Goal: Task Accomplishment & Management: Use online tool/utility

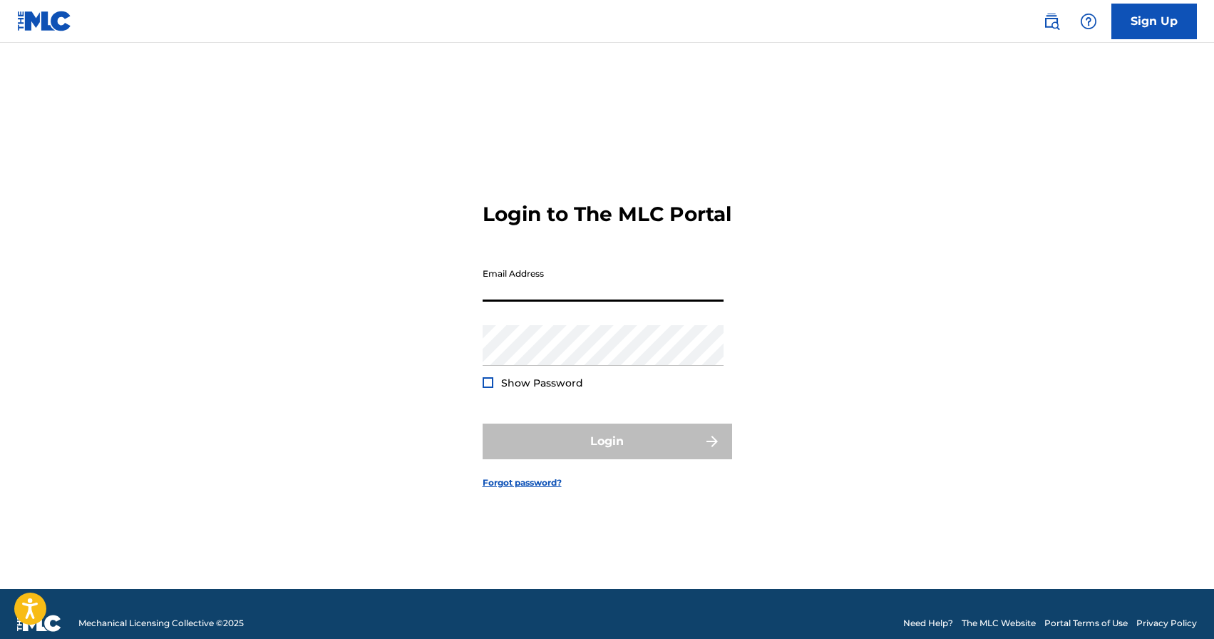
click at [543, 302] on input "Email Address" at bounding box center [603, 281] width 241 height 41
paste input "wdWVxe(]NMiOgJ)a]}1.3a"
type input "wdWVxe(]NMiOgJ)a]}1.3a"
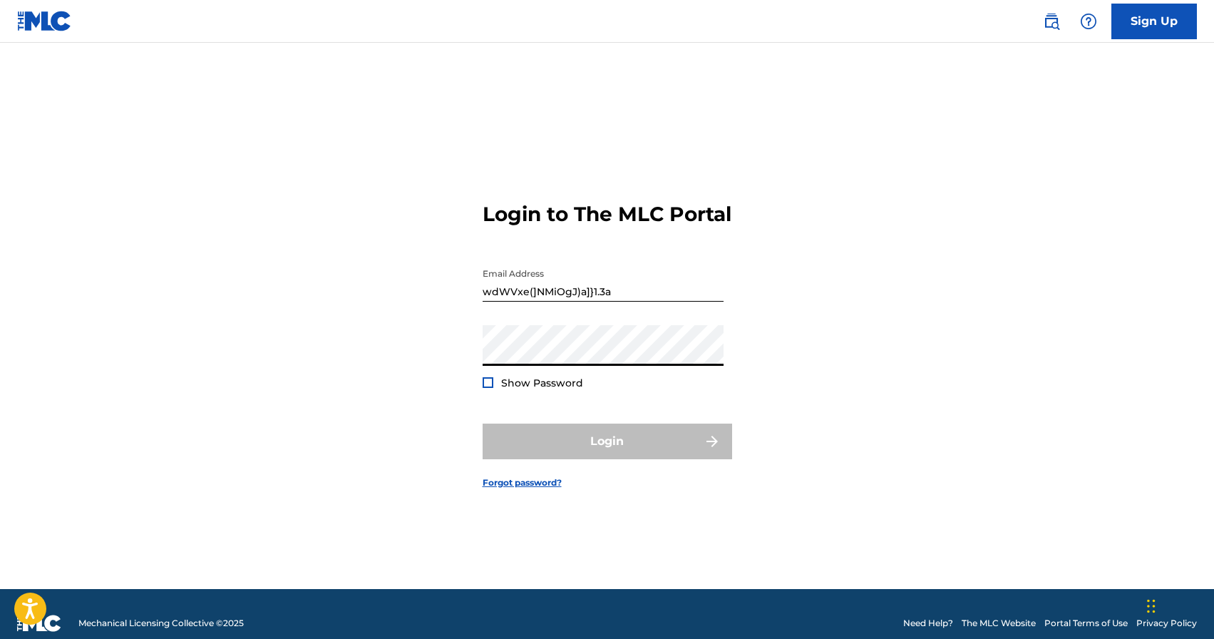
click at [639, 288] on input "wdWVxe(]NMiOgJ)a]}1.3a" at bounding box center [603, 281] width 241 height 41
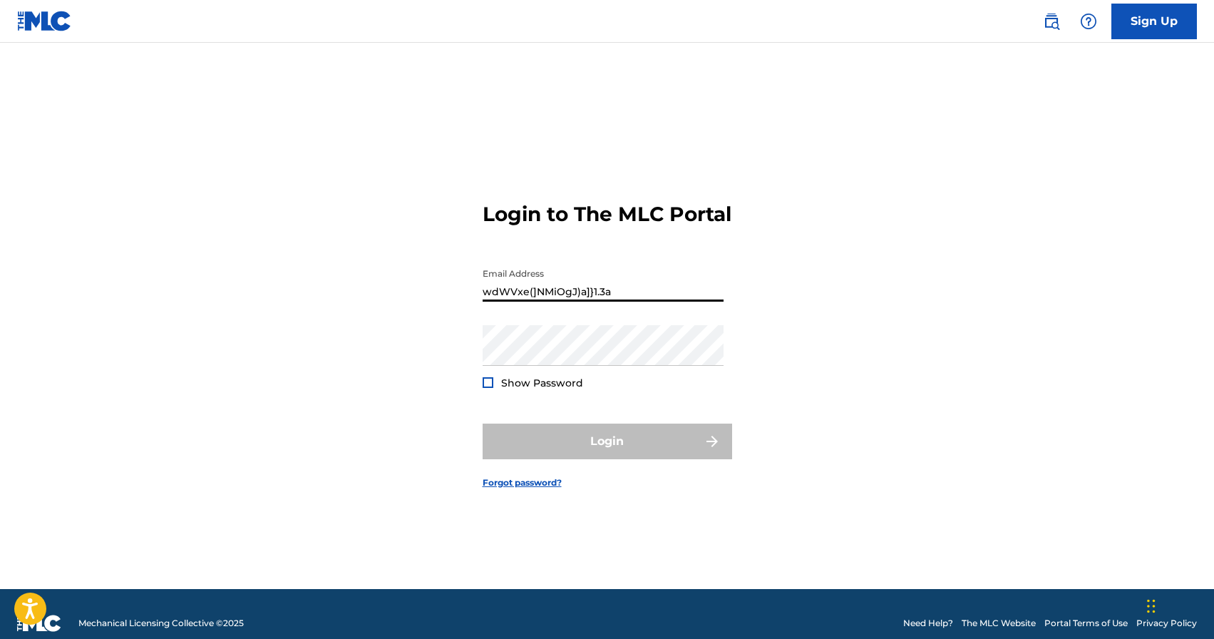
click at [639, 288] on input "wdWVxe(]NMiOgJ)a]}1.3a" at bounding box center [603, 281] width 241 height 41
click at [593, 298] on input "Email Address" at bounding box center [603, 281] width 241 height 41
type input "[EMAIL_ADDRESS][DOMAIN_NAME]"
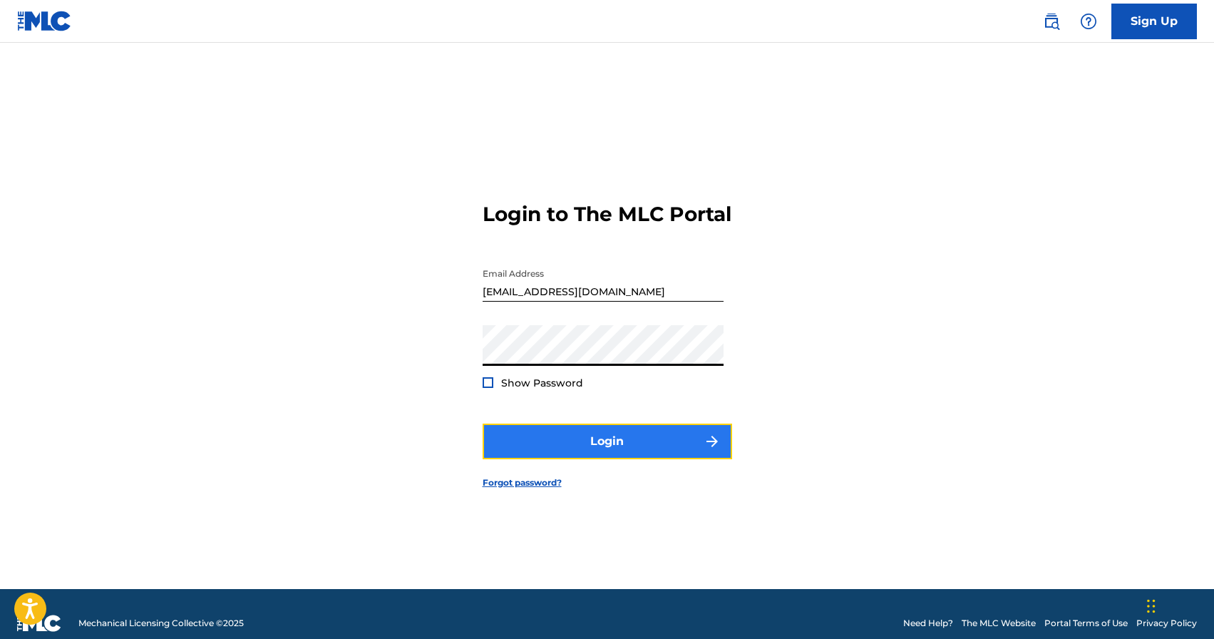
click at [587, 446] on button "Login" at bounding box center [607, 441] width 249 height 36
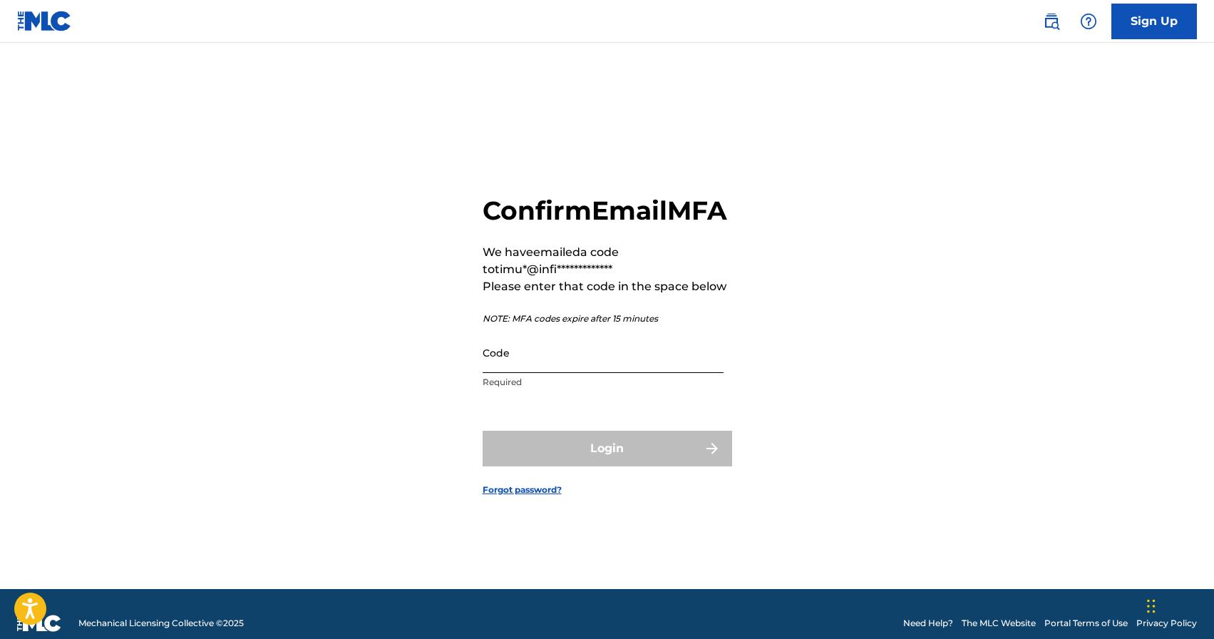
click at [563, 373] on input "Code" at bounding box center [603, 352] width 241 height 41
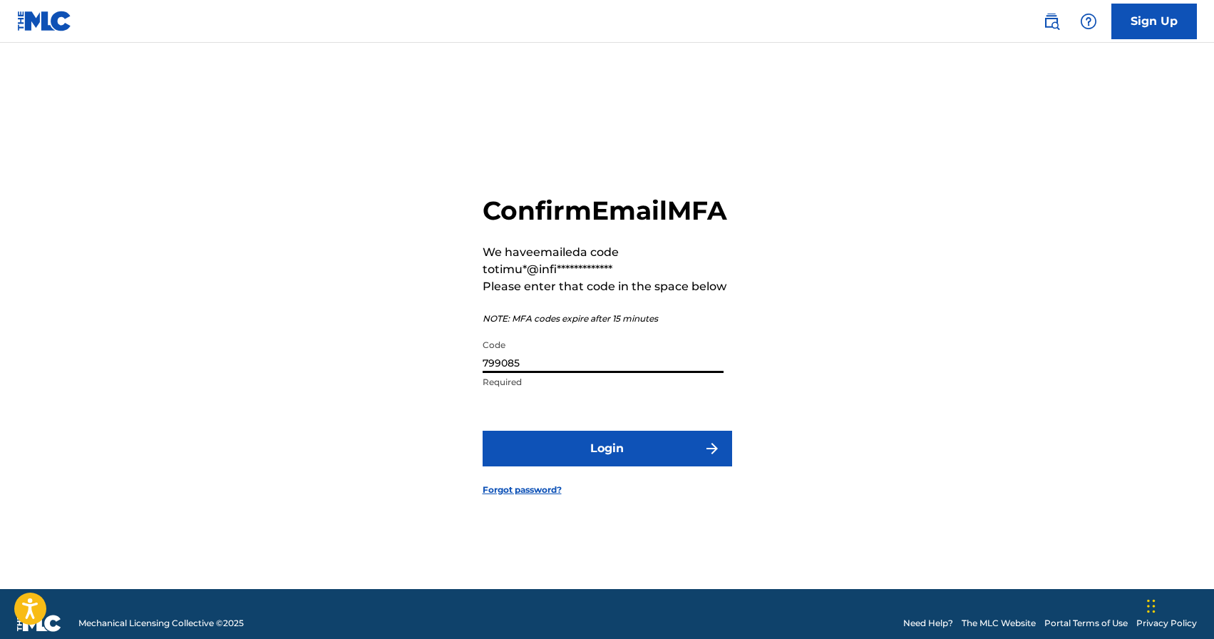
type input "799085"
click at [483, 431] on button "Login" at bounding box center [607, 449] width 249 height 36
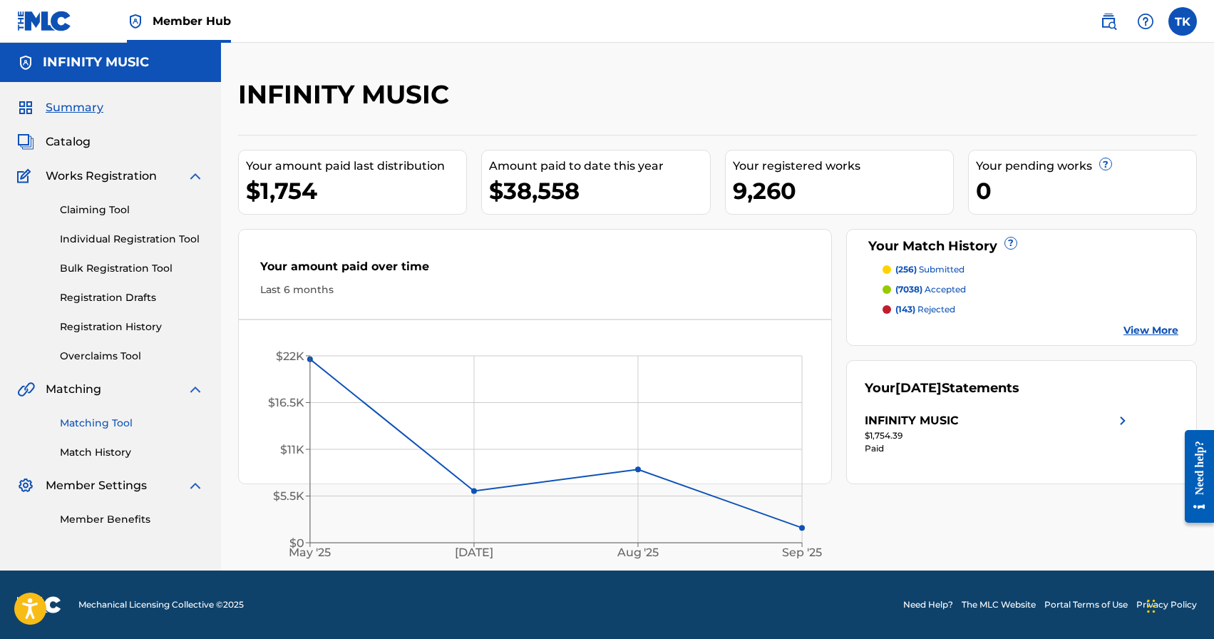
click at [106, 419] on link "Matching Tool" at bounding box center [132, 423] width 144 height 15
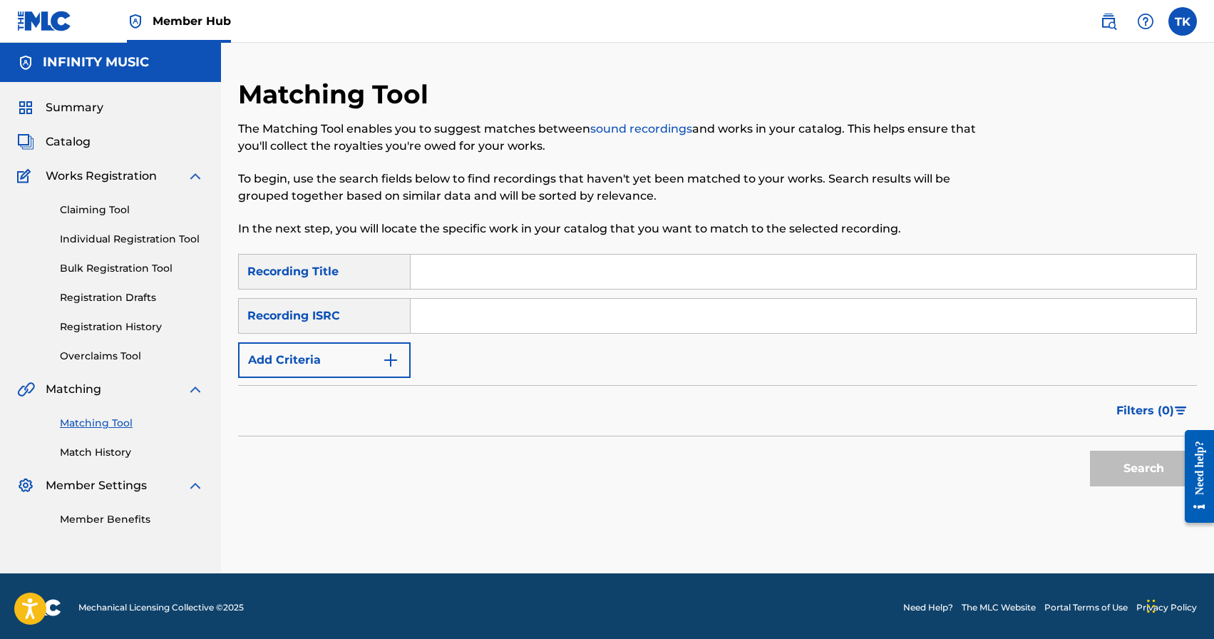
click at [120, 443] on div "Matching Tool Match History" at bounding box center [110, 429] width 187 height 62
click at [120, 450] on link "Match History" at bounding box center [132, 452] width 144 height 15
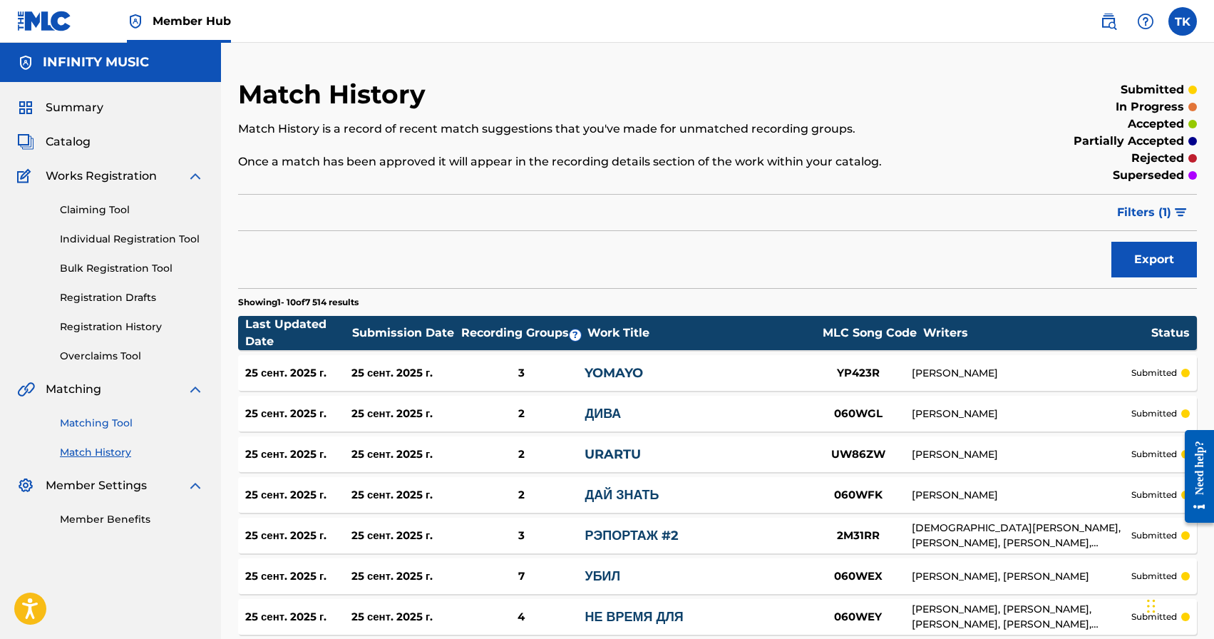
click at [127, 426] on link "Matching Tool" at bounding box center [132, 423] width 144 height 15
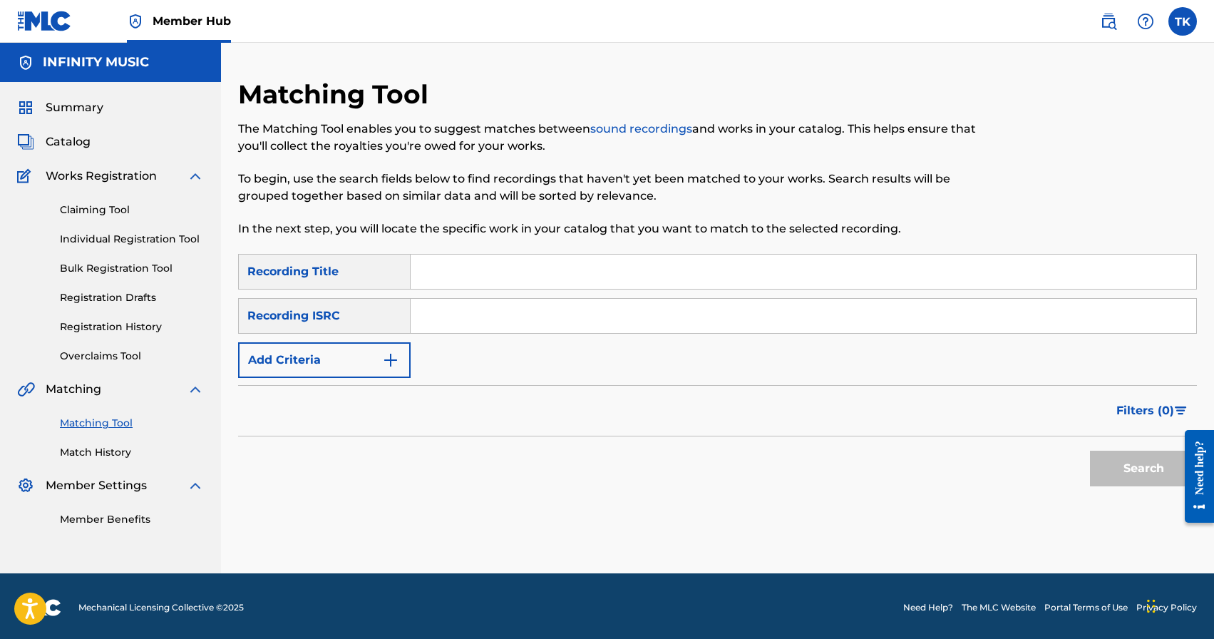
click at [511, 273] on input "Search Form" at bounding box center [803, 271] width 785 height 34
type input "теперь пою"
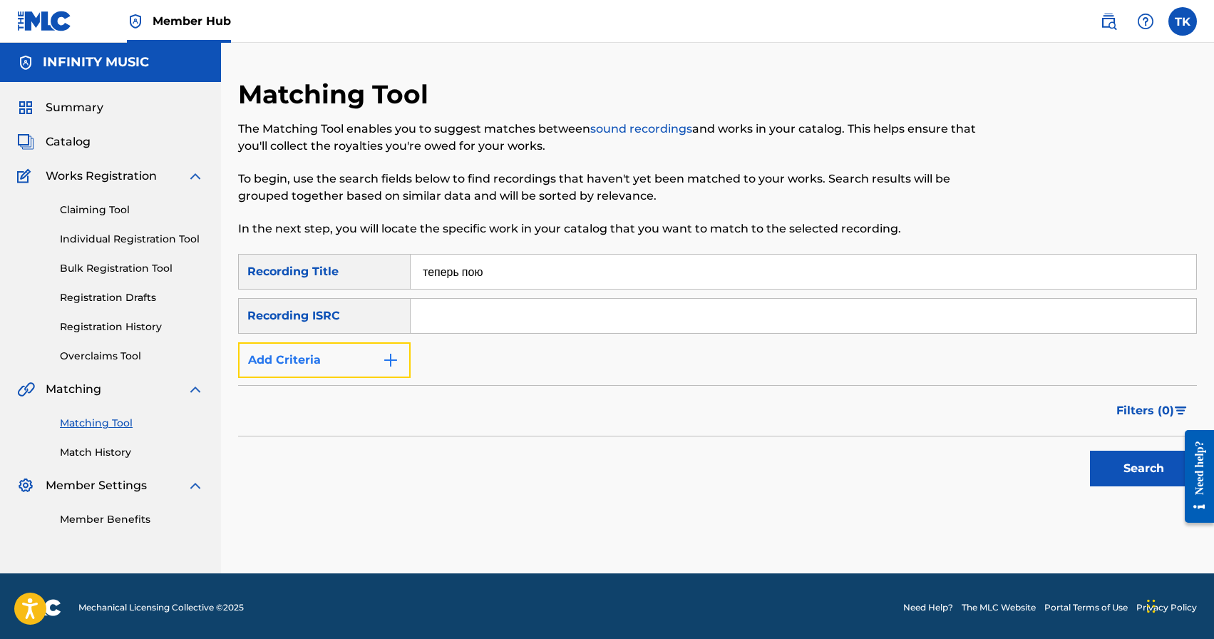
click at [366, 366] on button "Add Criteria" at bounding box center [324, 360] width 172 height 36
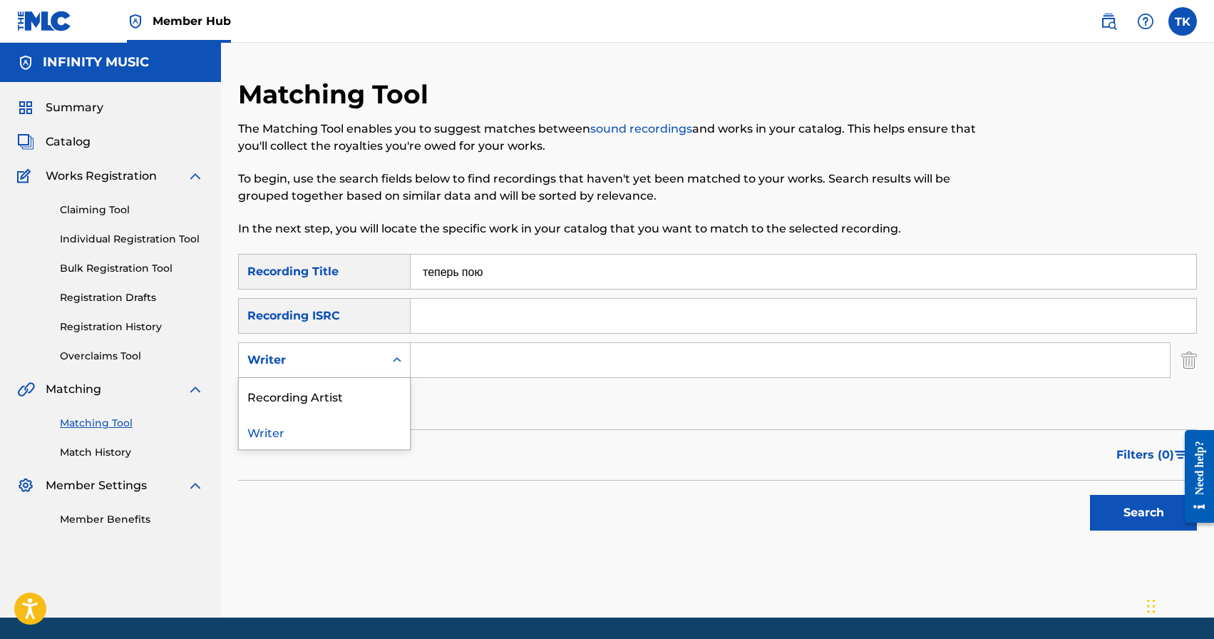
click at [366, 366] on div "Writer" at bounding box center [311, 359] width 128 height 17
click at [366, 396] on div "Recording Artist" at bounding box center [324, 396] width 171 height 36
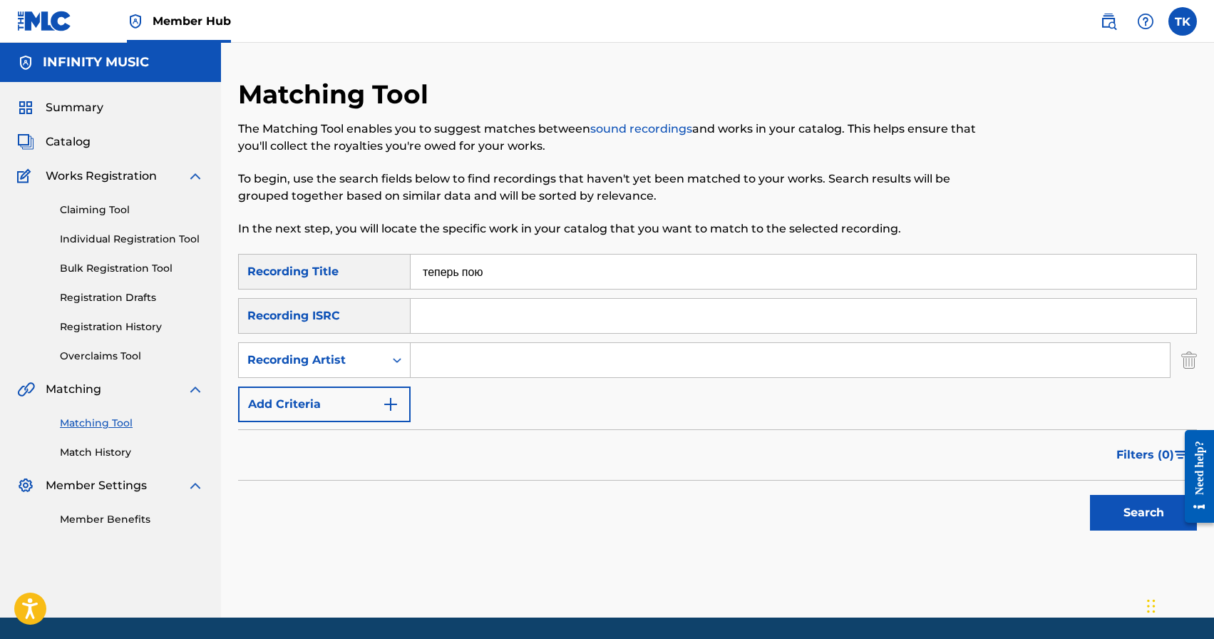
click at [477, 371] on input "Search Form" at bounding box center [790, 360] width 759 height 34
type input "у"
type input "Edvan"
click at [1118, 512] on button "Search" at bounding box center [1143, 513] width 107 height 36
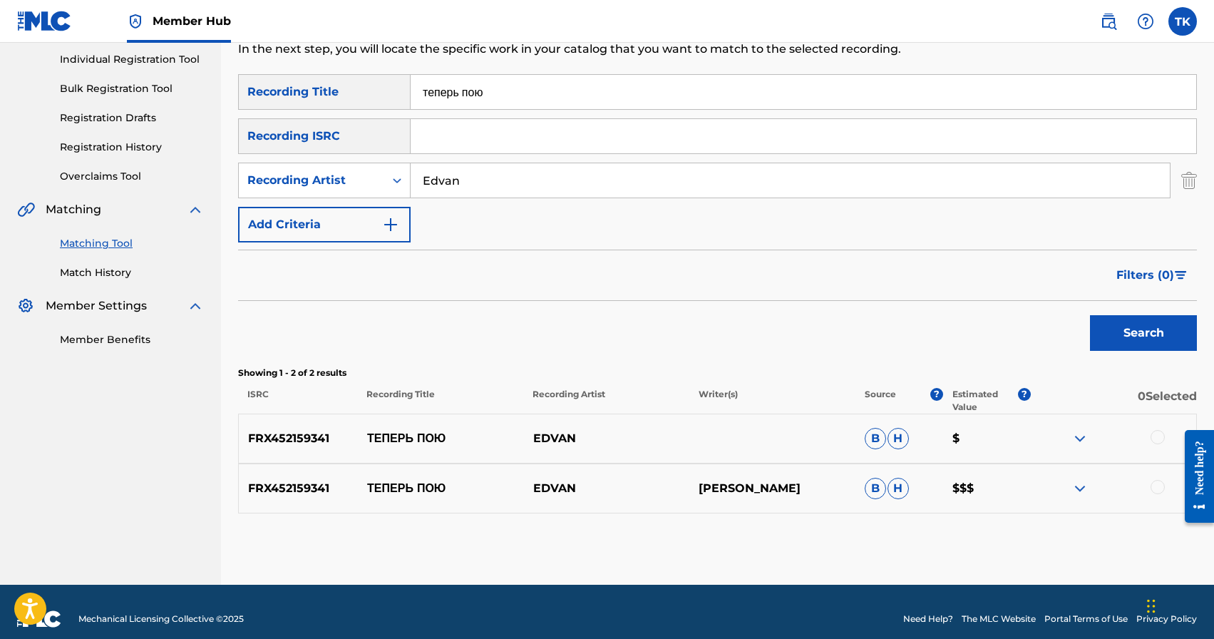
scroll to position [194, 0]
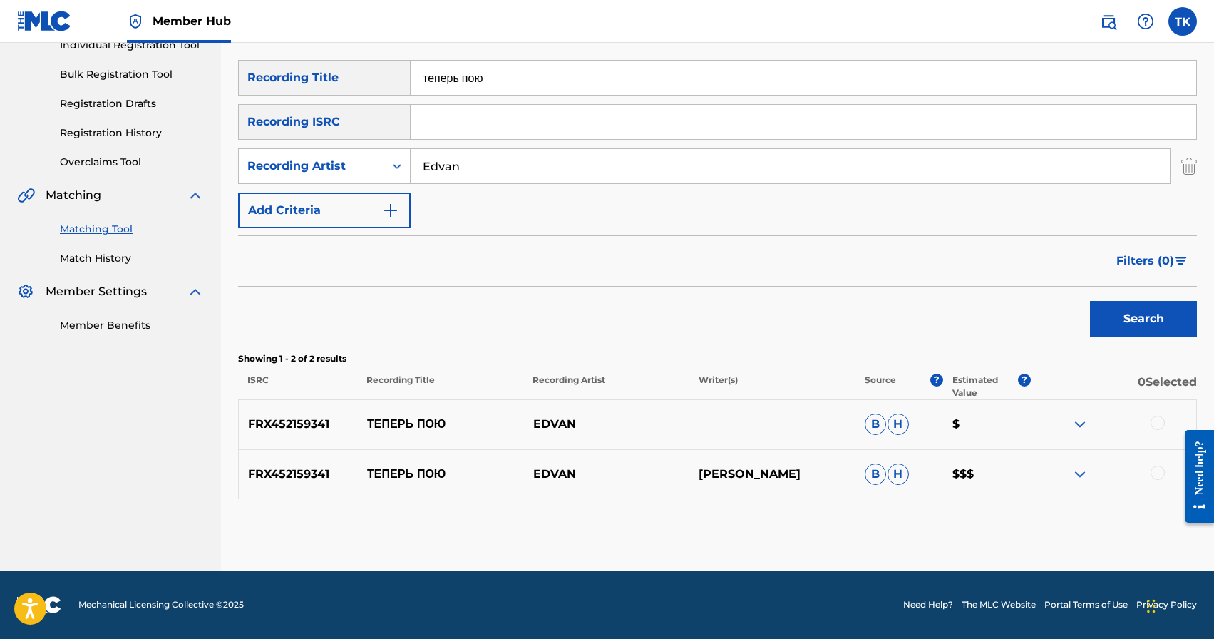
click at [1158, 470] on div at bounding box center [1157, 472] width 14 height 14
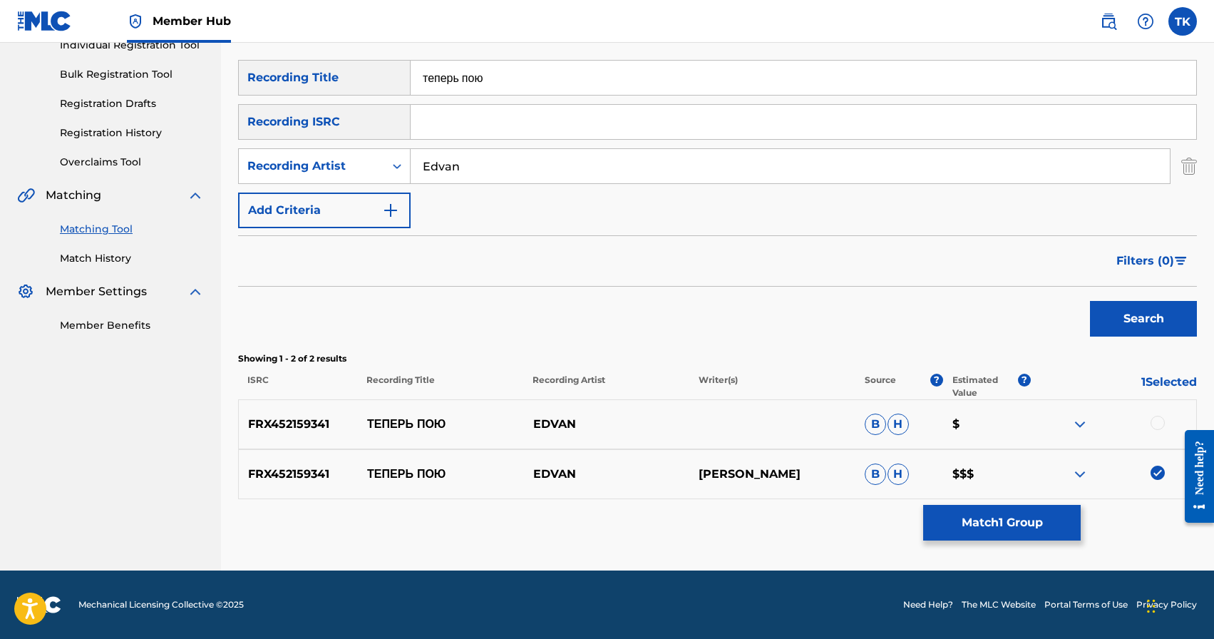
click at [1156, 423] on div at bounding box center [1157, 423] width 14 height 14
click at [1026, 532] on button "Match 2 Groups" at bounding box center [1002, 523] width 158 height 36
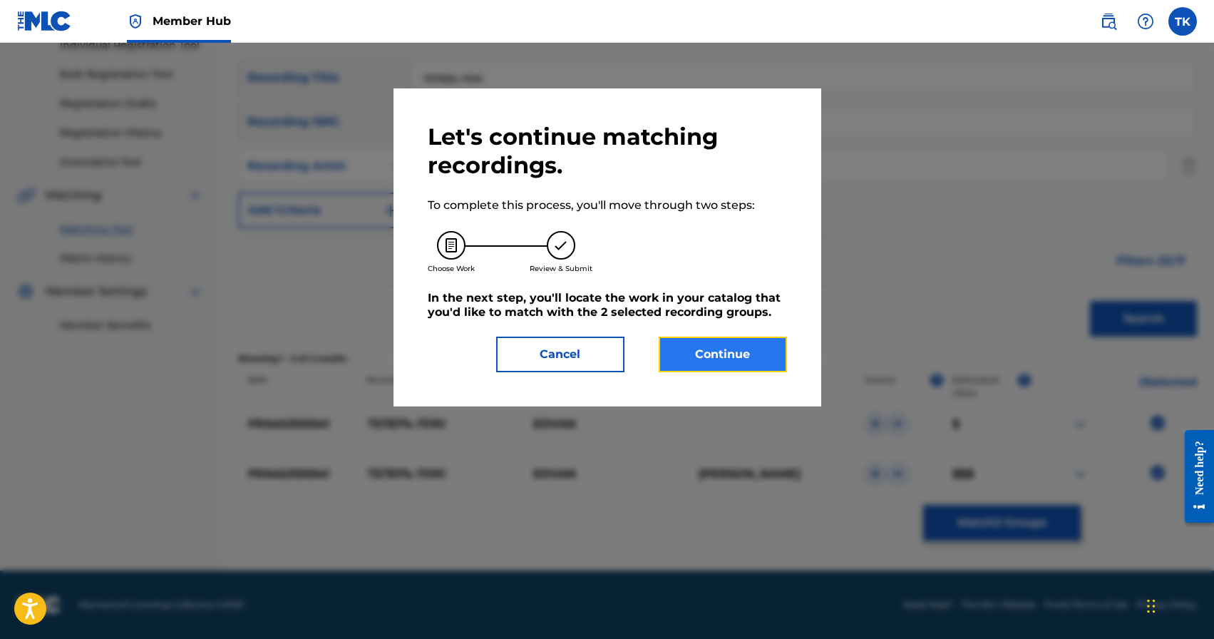
click at [728, 352] on button "Continue" at bounding box center [723, 354] width 128 height 36
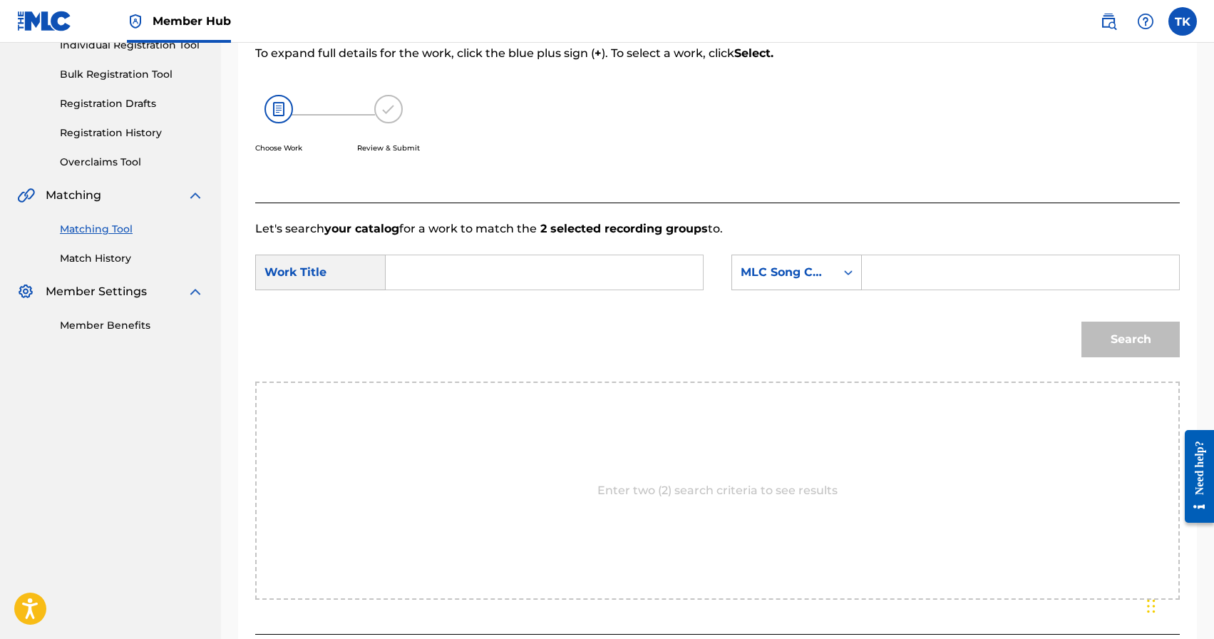
click at [552, 263] on input "Search Form" at bounding box center [544, 272] width 293 height 34
click at [450, 317] on div "тепе рь пою" at bounding box center [437, 313] width 78 height 43
type input "теперь пою"
click at [762, 283] on div "MLC Song Code" at bounding box center [783, 272] width 103 height 27
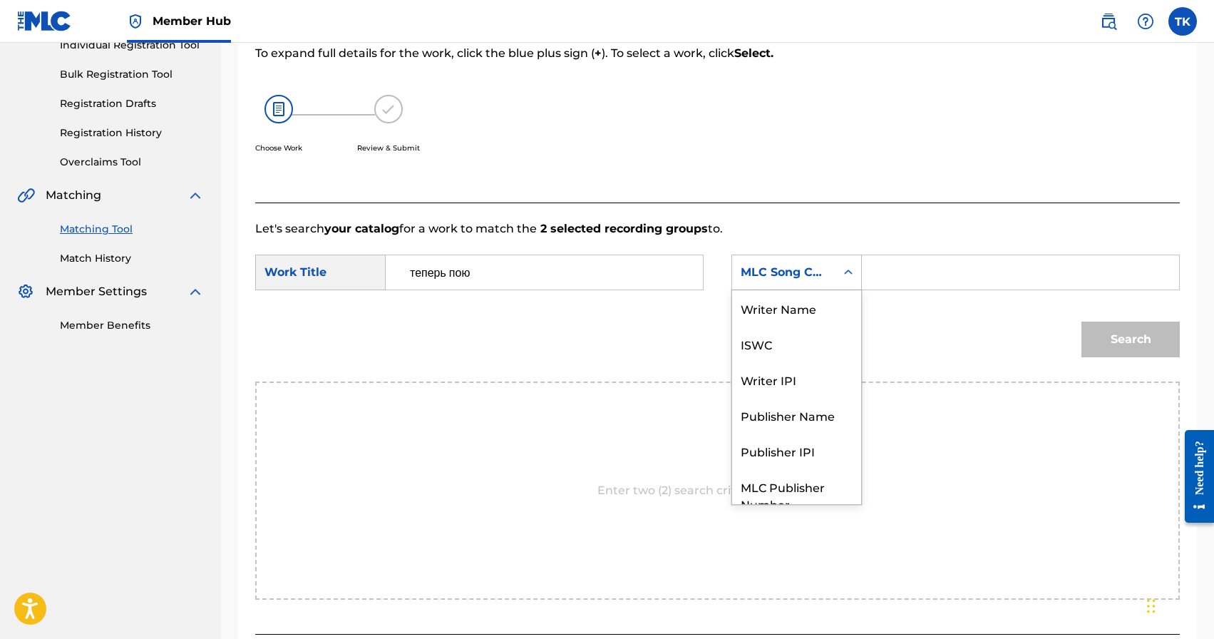
scroll to position [53, 0]
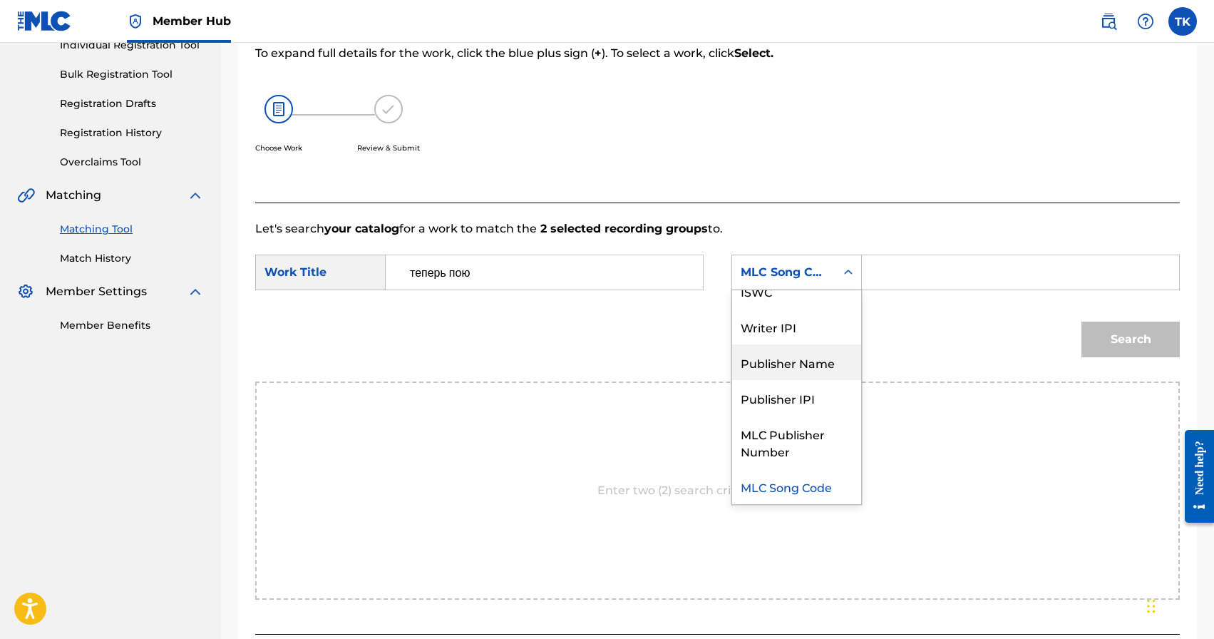
click at [778, 361] on div "Publisher Name" at bounding box center [796, 362] width 129 height 36
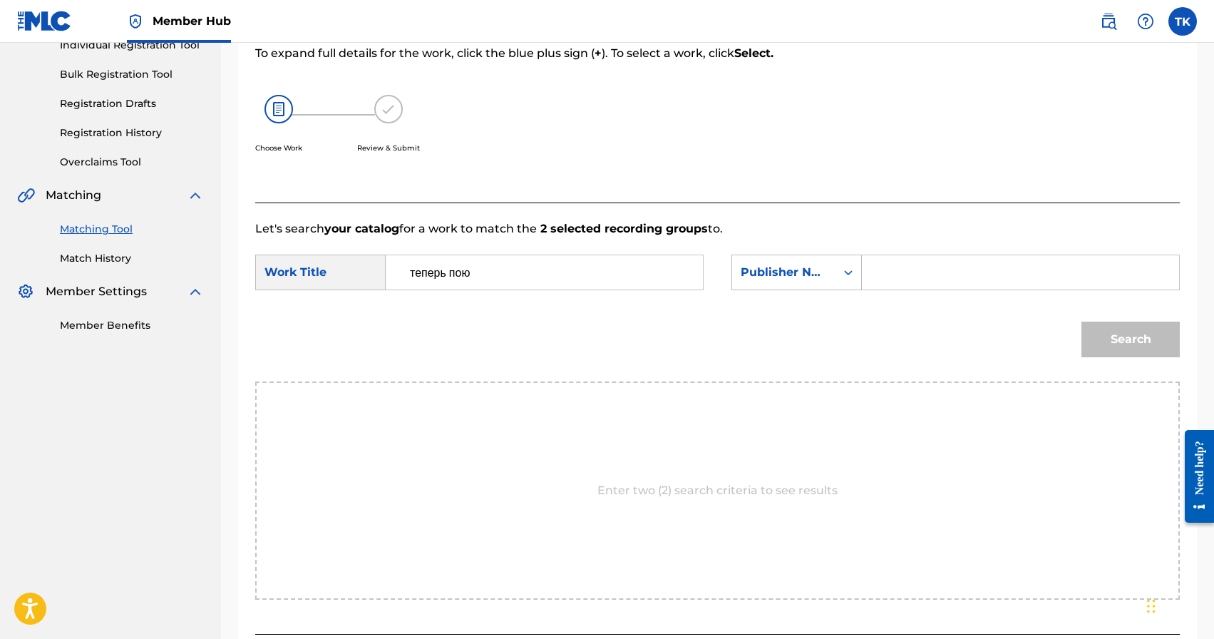
click at [924, 283] on input "Search Form" at bounding box center [1020, 272] width 293 height 34
type input "INFINITY MUSIC"
click at [1115, 350] on button "Search" at bounding box center [1130, 339] width 98 height 36
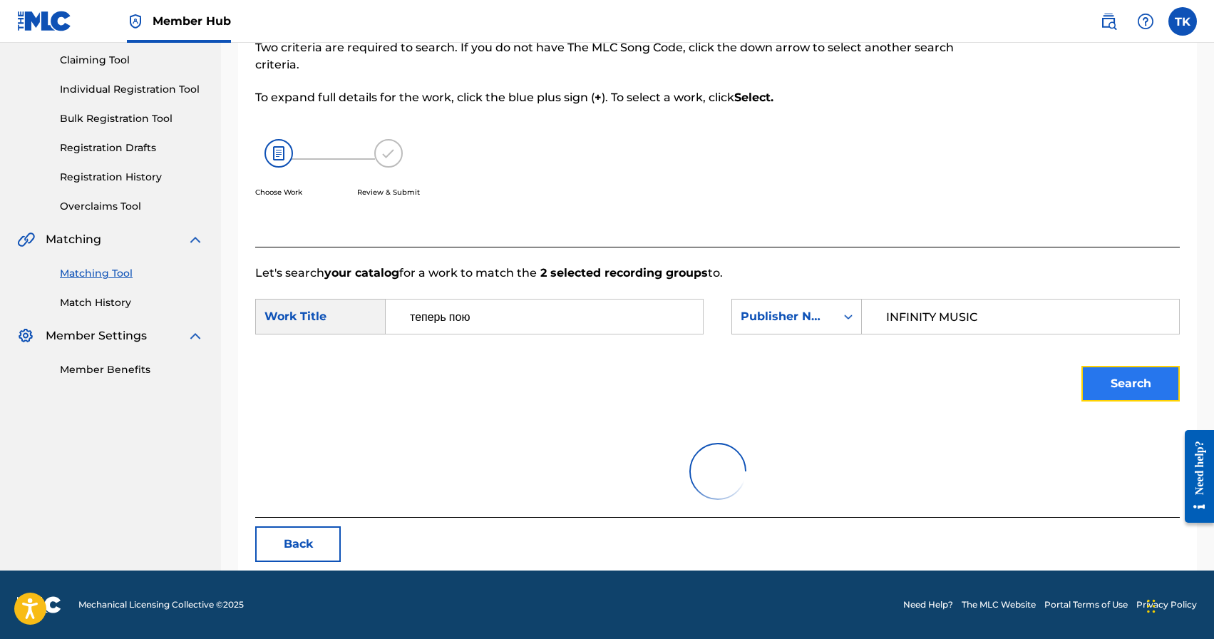
scroll to position [194, 0]
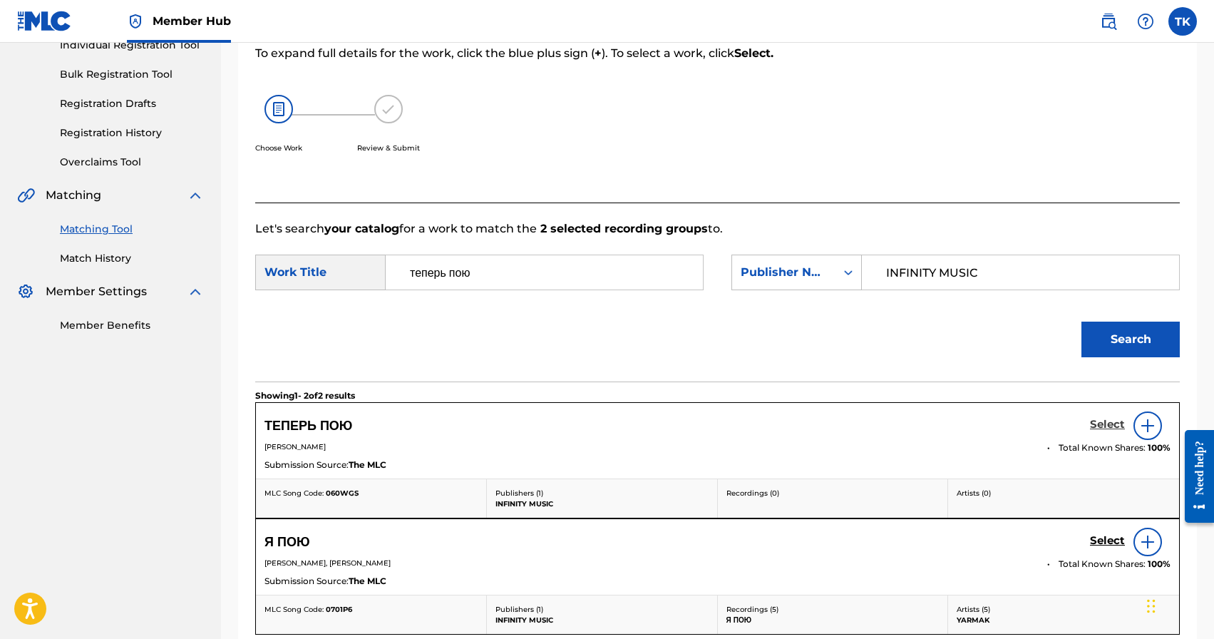
click at [1100, 422] on h5 "Select" at bounding box center [1107, 425] width 35 height 14
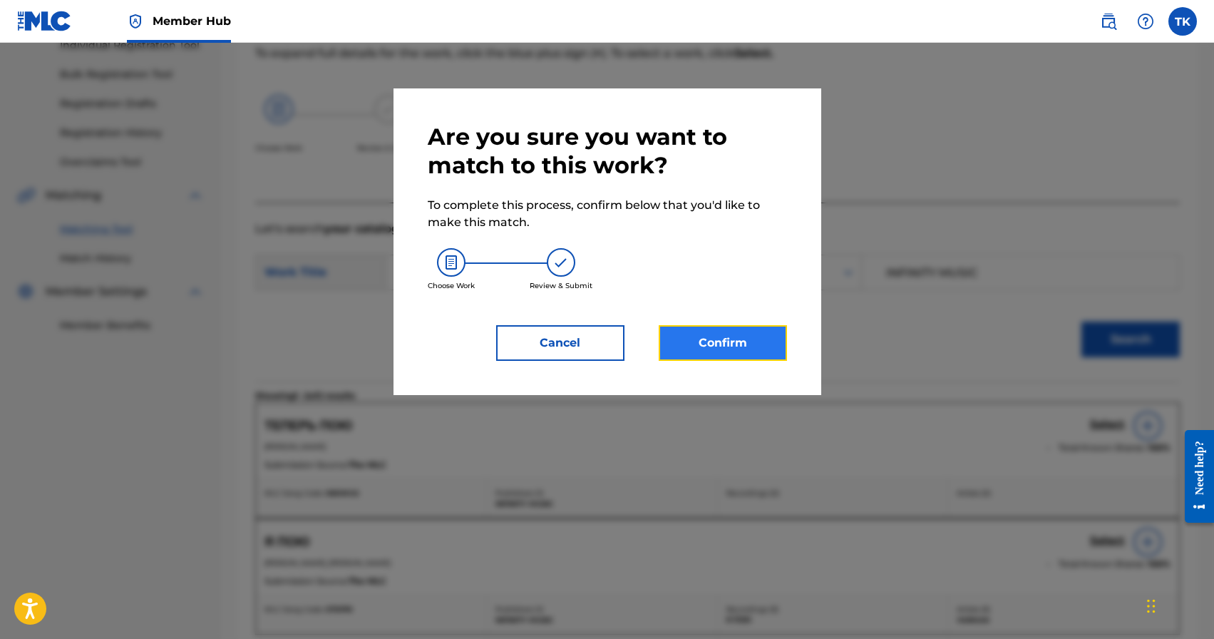
click at [713, 349] on button "Confirm" at bounding box center [723, 343] width 128 height 36
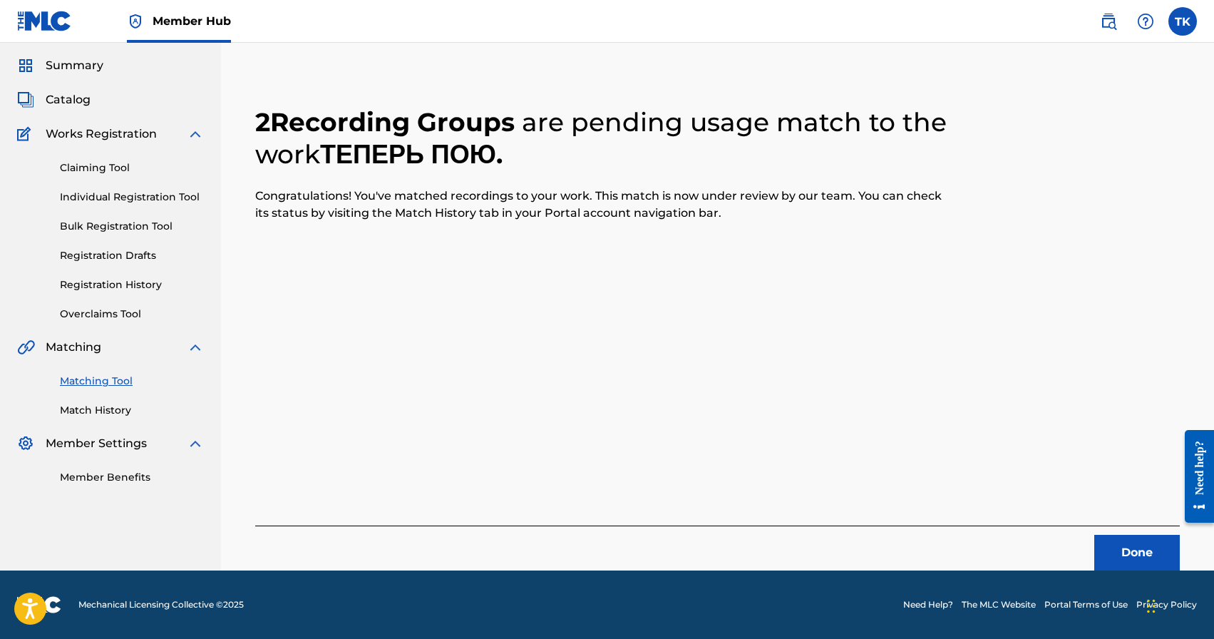
scroll to position [42, 0]
click at [1104, 554] on button "Done" at bounding box center [1137, 553] width 86 height 36
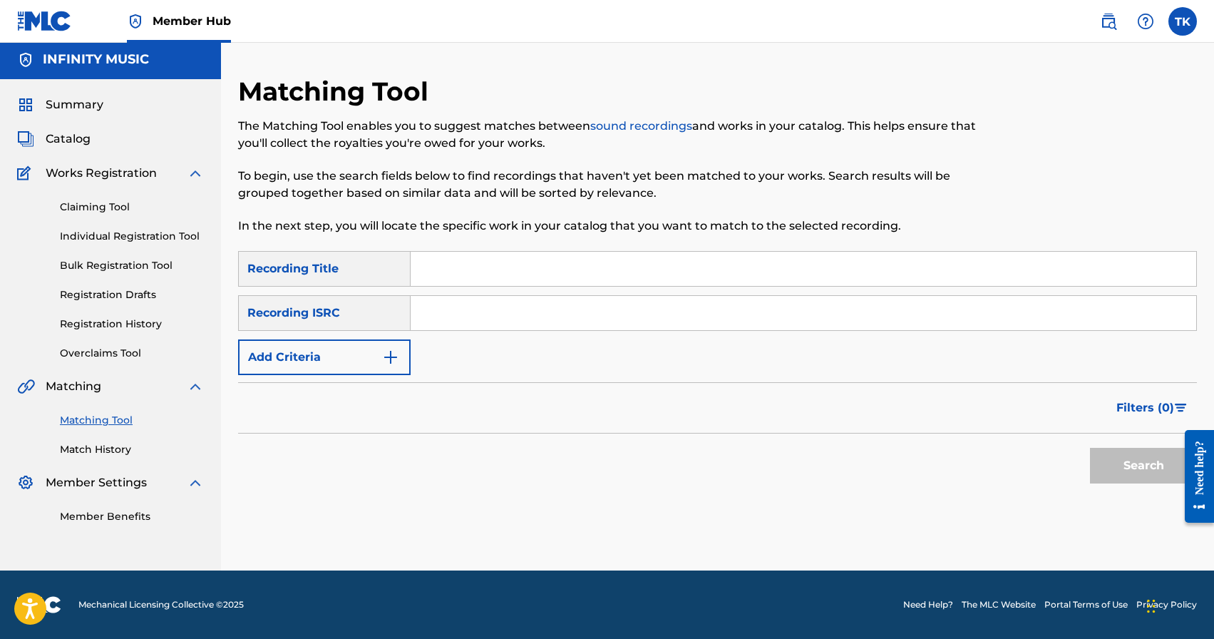
scroll to position [0, 0]
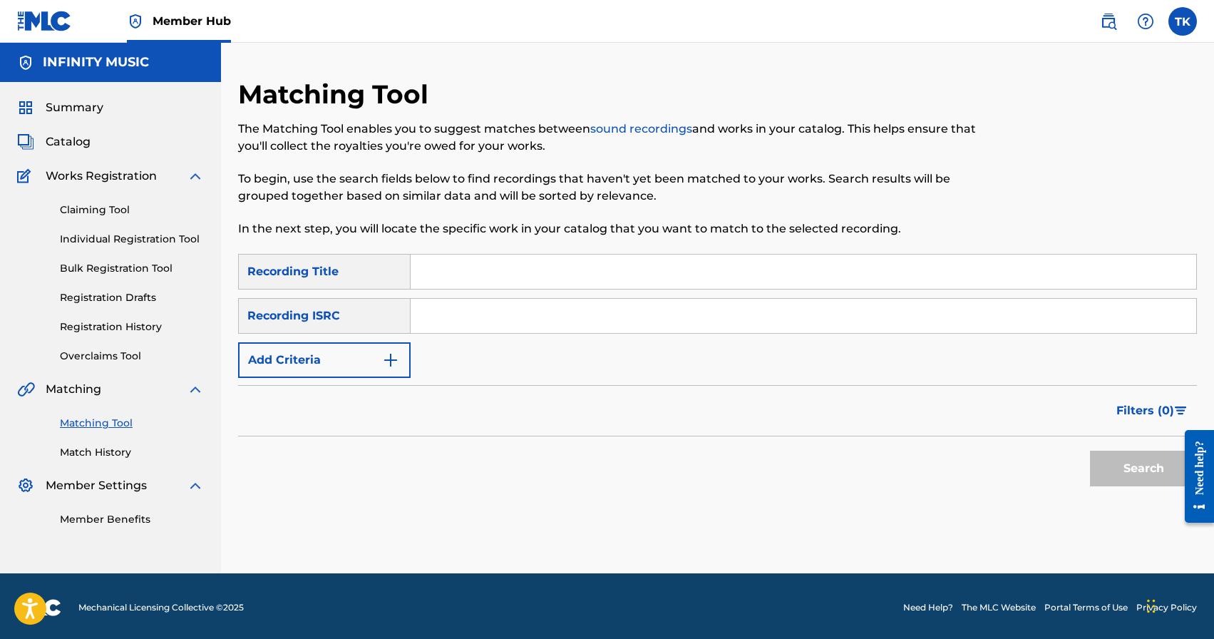
click at [554, 280] on input "Search Form" at bounding box center [803, 271] width 785 height 34
type input "во мне"
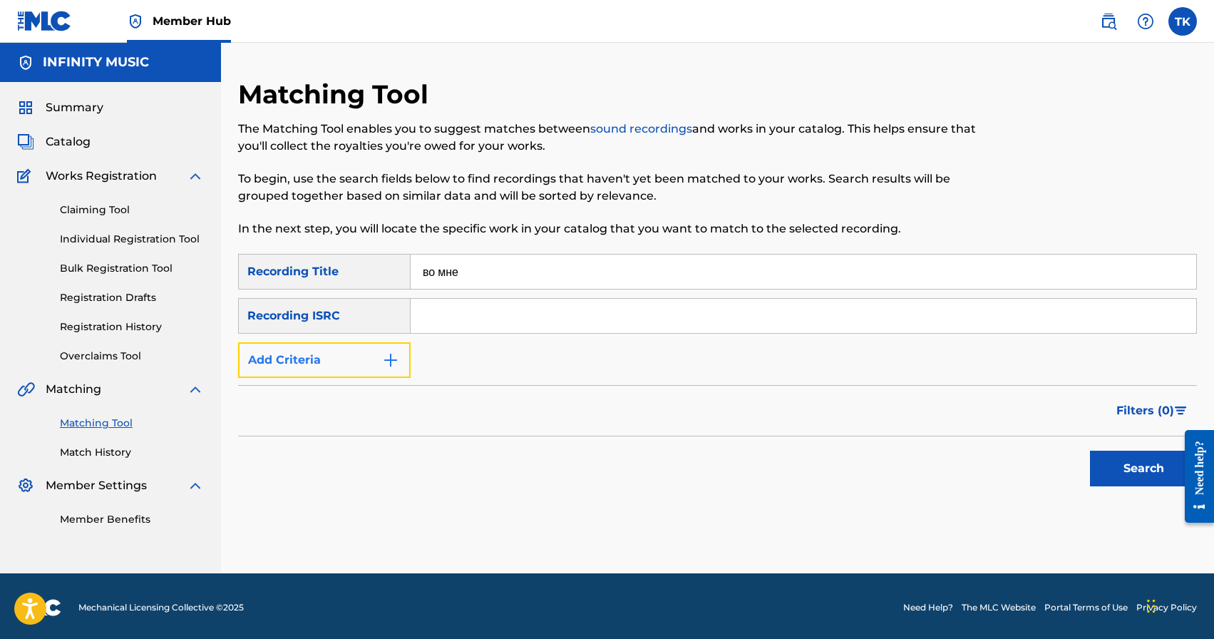
click at [376, 376] on button "Add Criteria" at bounding box center [324, 360] width 172 height 36
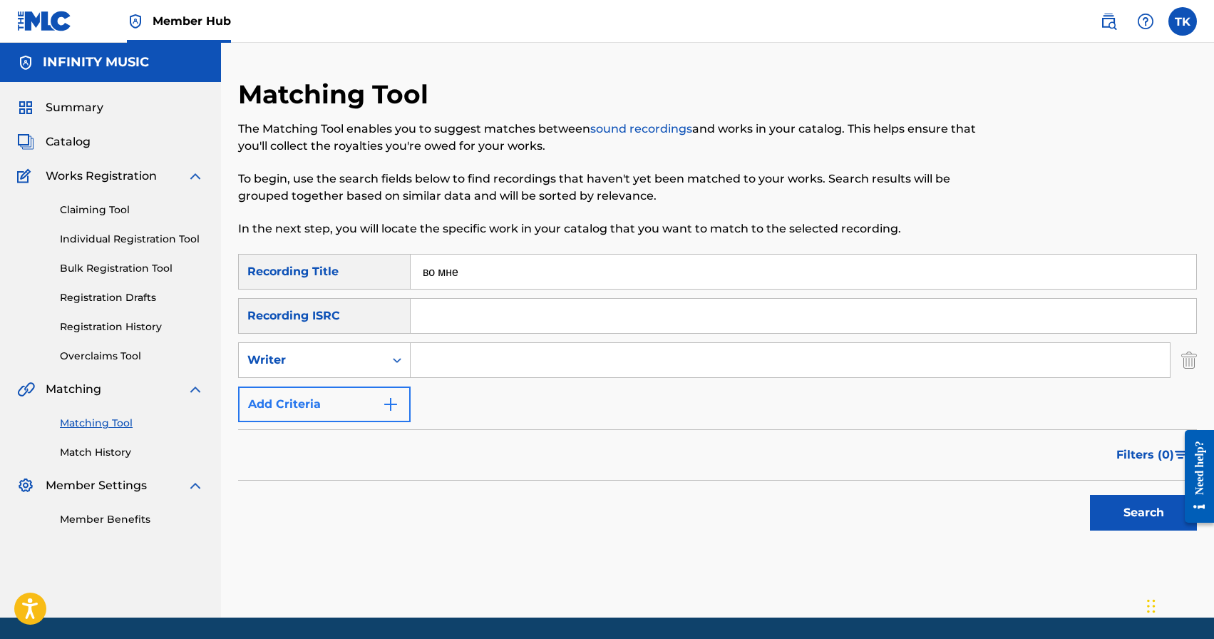
click at [376, 376] on div "Writer" at bounding box center [324, 360] width 172 height 36
click at [373, 392] on div "Recording Artist" at bounding box center [324, 396] width 171 height 36
click at [454, 373] on input "Search Form" at bounding box center [790, 360] width 759 height 34
type input "Edvan"
click at [1141, 517] on button "Search" at bounding box center [1143, 513] width 107 height 36
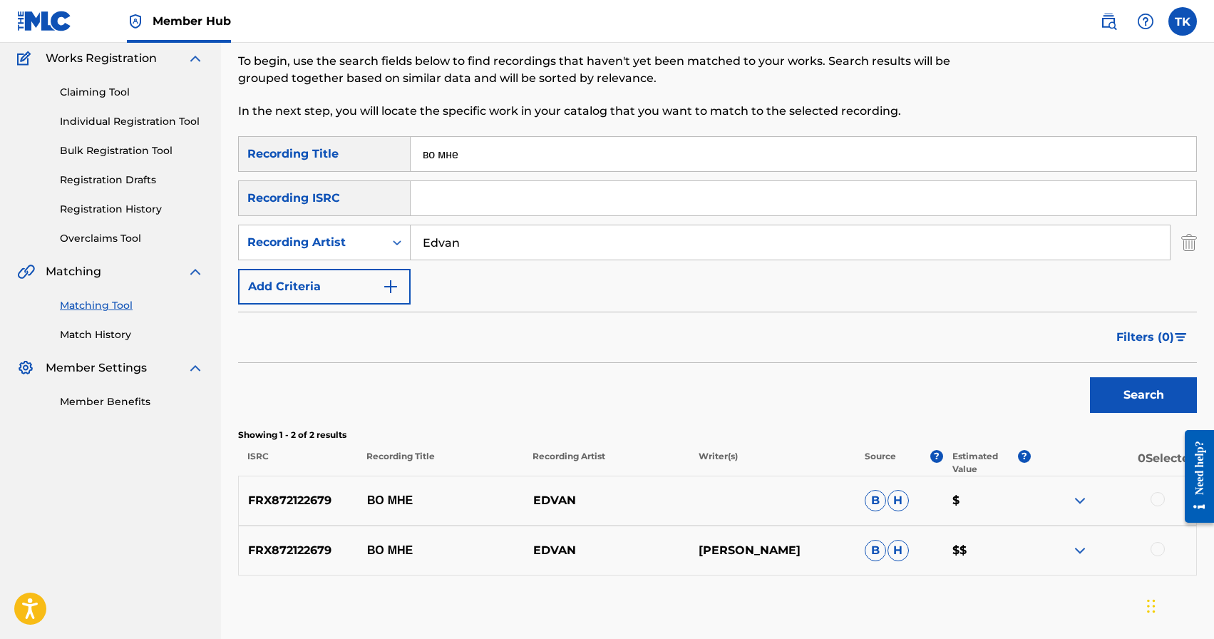
scroll to position [120, 0]
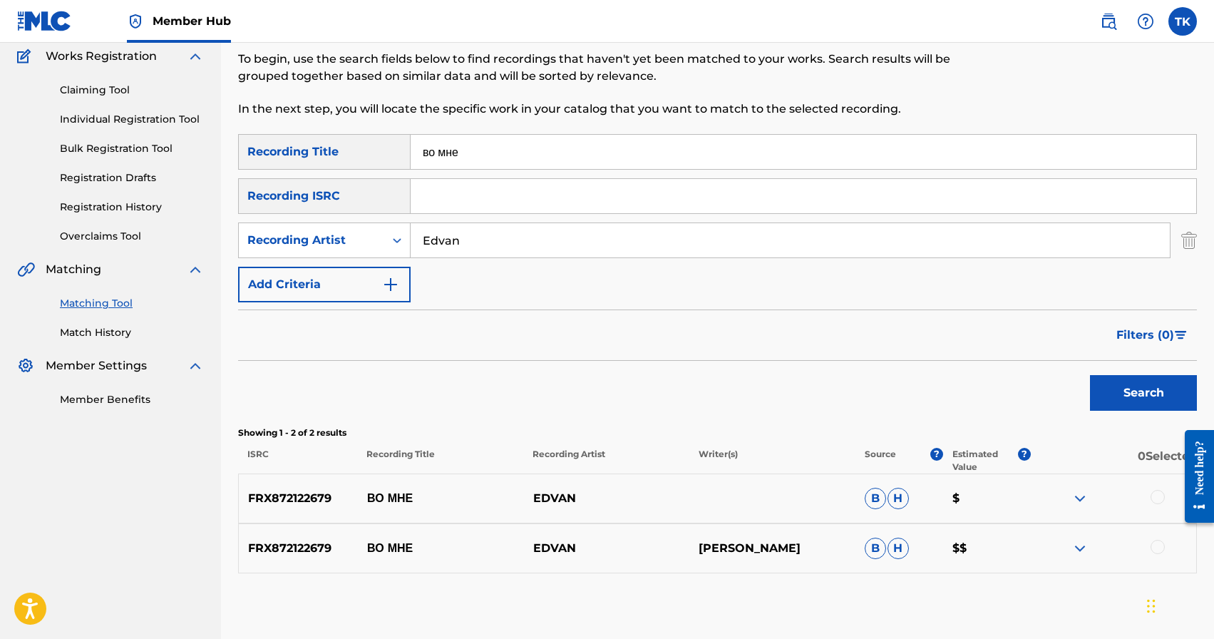
click at [1156, 542] on div at bounding box center [1157, 547] width 14 height 14
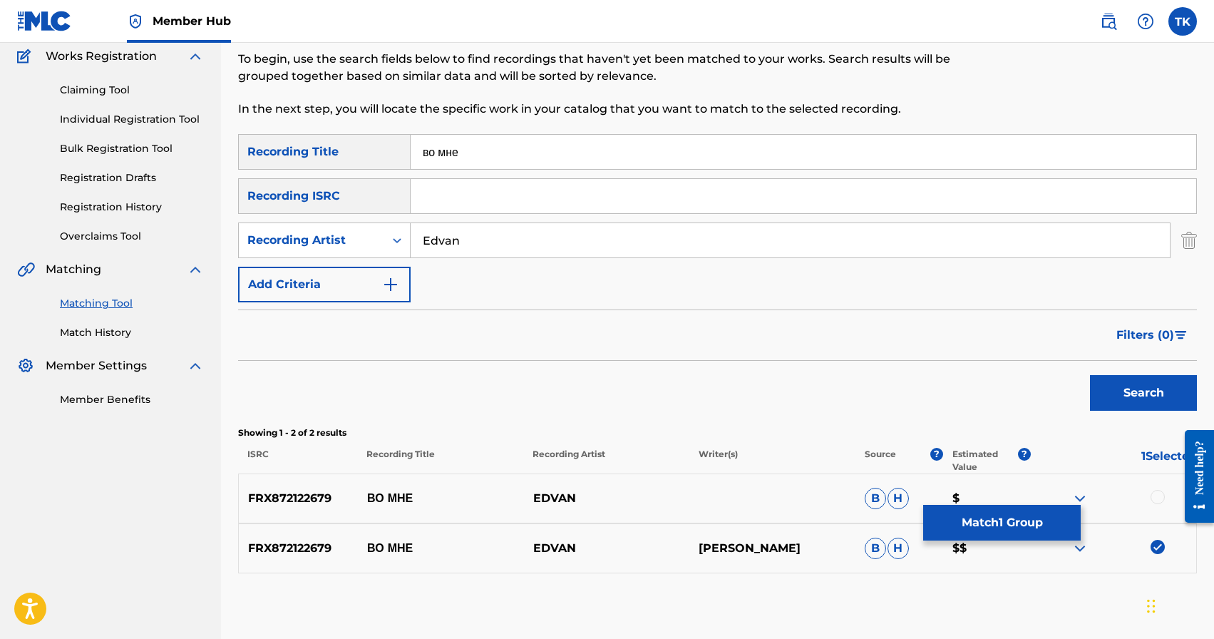
click at [1156, 502] on div at bounding box center [1157, 497] width 14 height 14
click at [1016, 522] on button "Match 2 Groups" at bounding box center [1002, 523] width 158 height 36
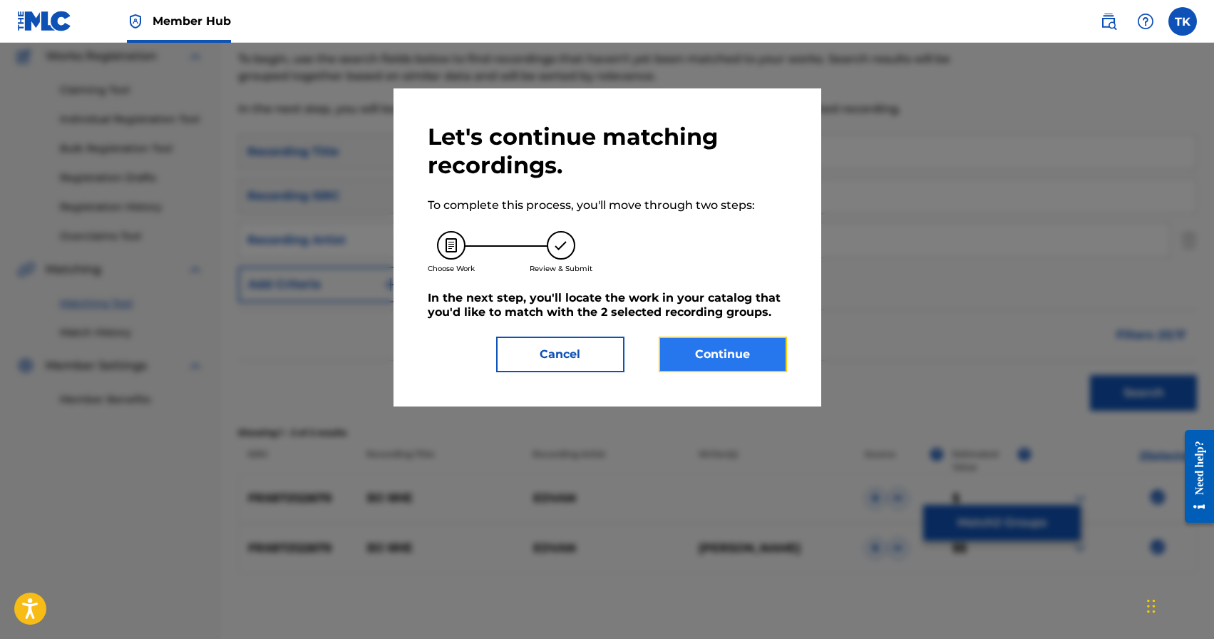
click at [743, 360] on button "Continue" at bounding box center [723, 354] width 128 height 36
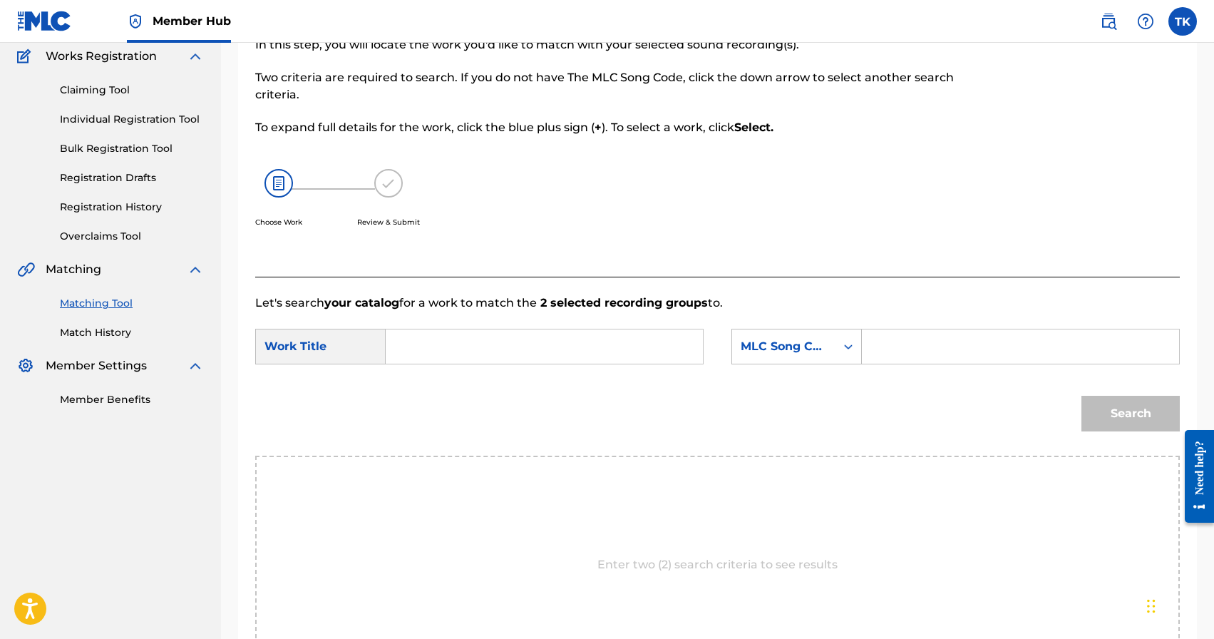
click at [527, 349] on input "Search Form" at bounding box center [544, 346] width 293 height 34
type input "во мне"
click at [448, 387] on div "во мне" at bounding box center [437, 379] width 78 height 26
click at [807, 357] on div "MLC Song Code" at bounding box center [783, 346] width 103 height 27
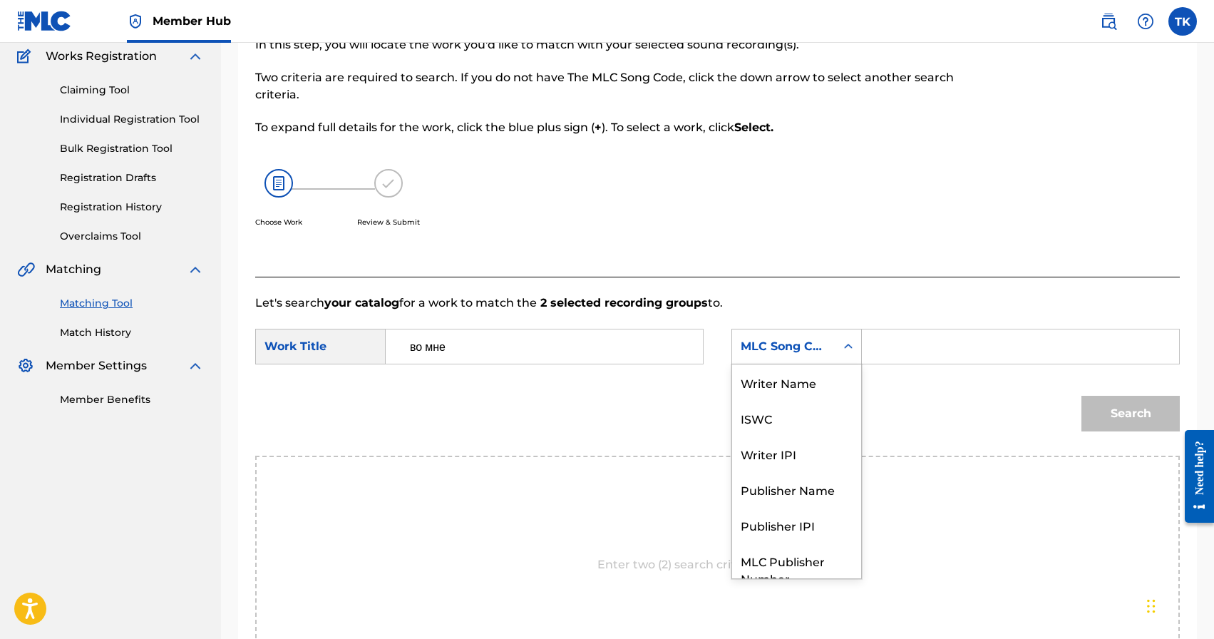
scroll to position [53, 0]
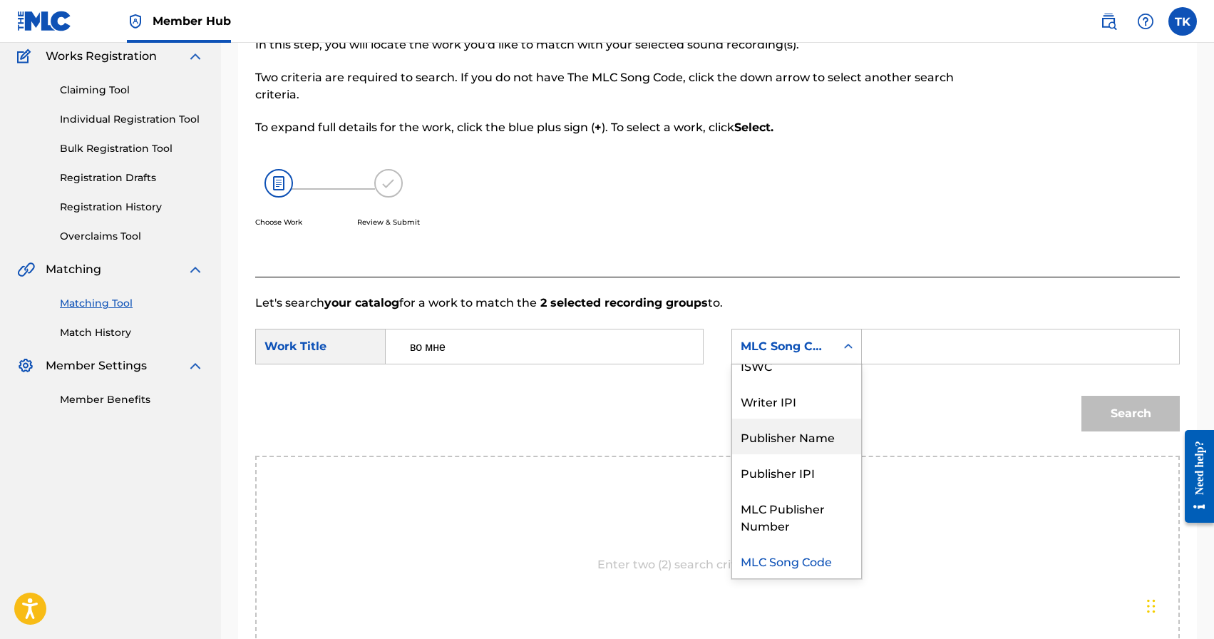
click at [789, 422] on div "Publisher Name" at bounding box center [796, 436] width 129 height 36
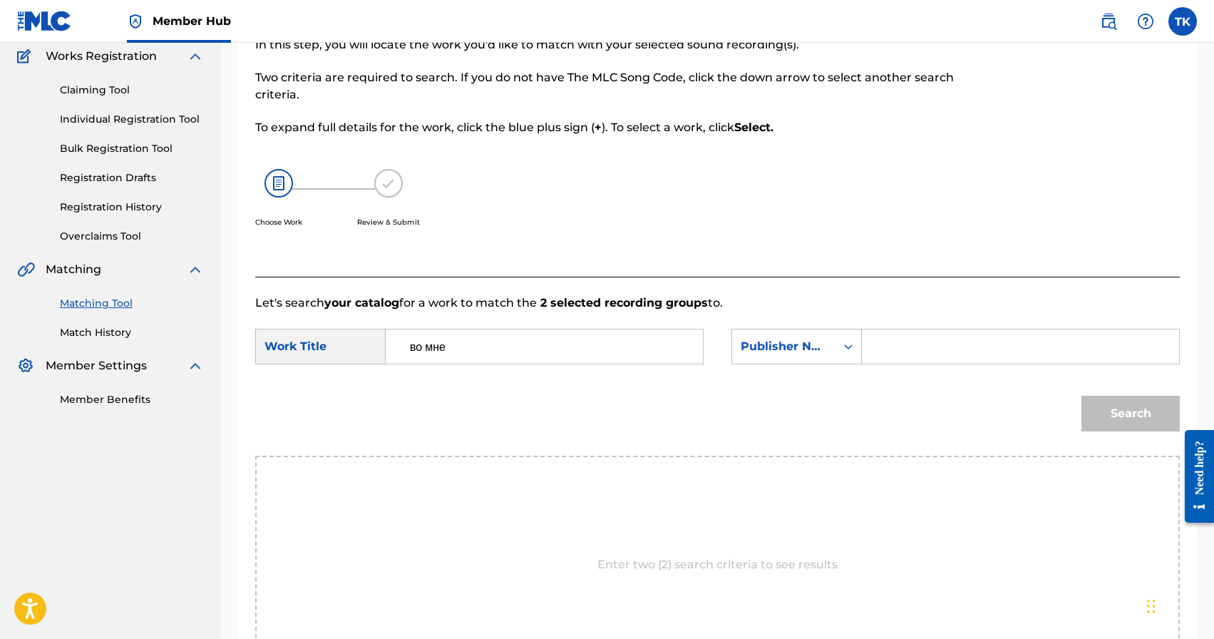
click at [885, 346] on input "Search Form" at bounding box center [1020, 346] width 293 height 34
type input "INFINITY MUSIC"
click at [1114, 407] on button "Search" at bounding box center [1130, 414] width 98 height 36
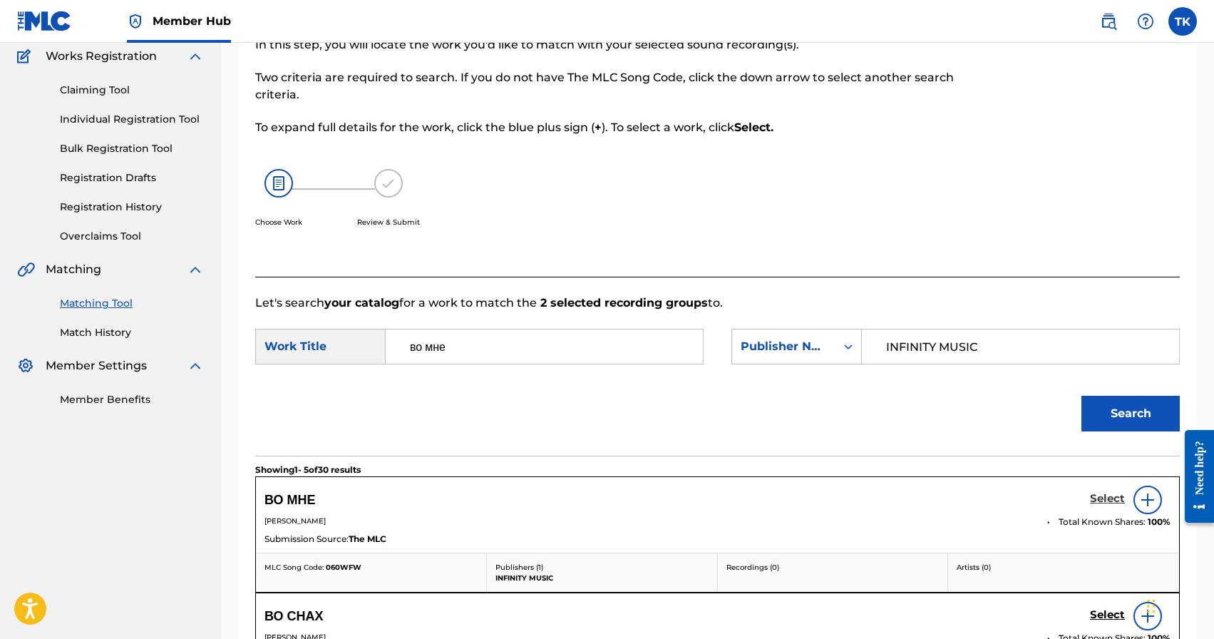
click at [1098, 498] on h5 "Select" at bounding box center [1107, 499] width 35 height 14
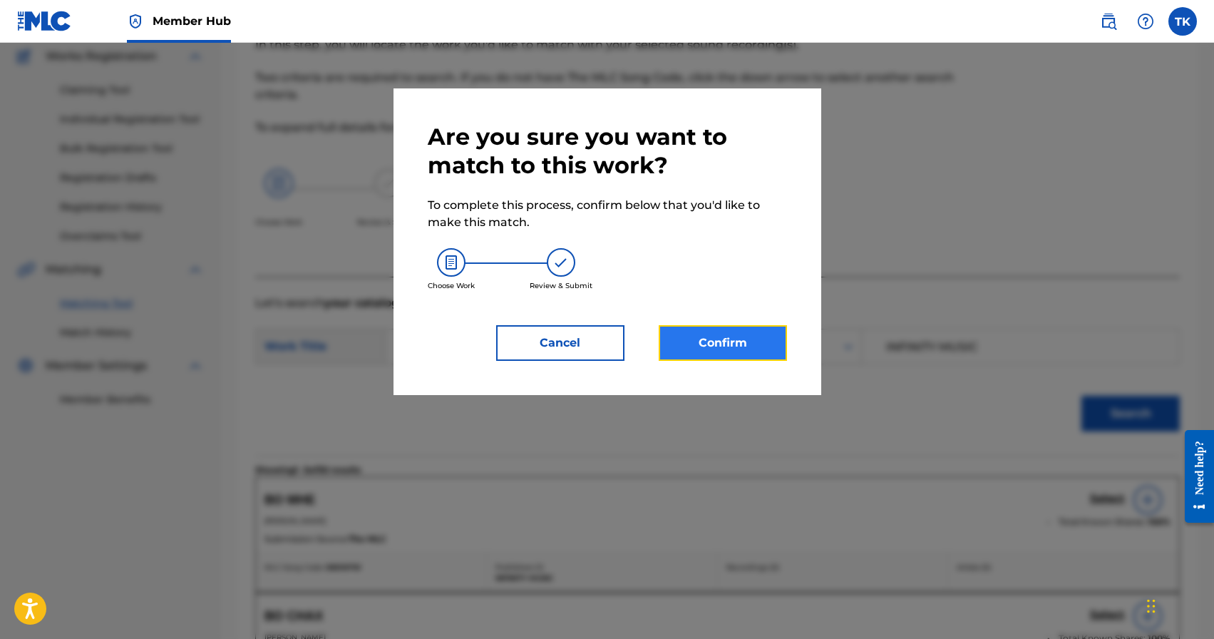
click at [714, 333] on button "Confirm" at bounding box center [723, 343] width 128 height 36
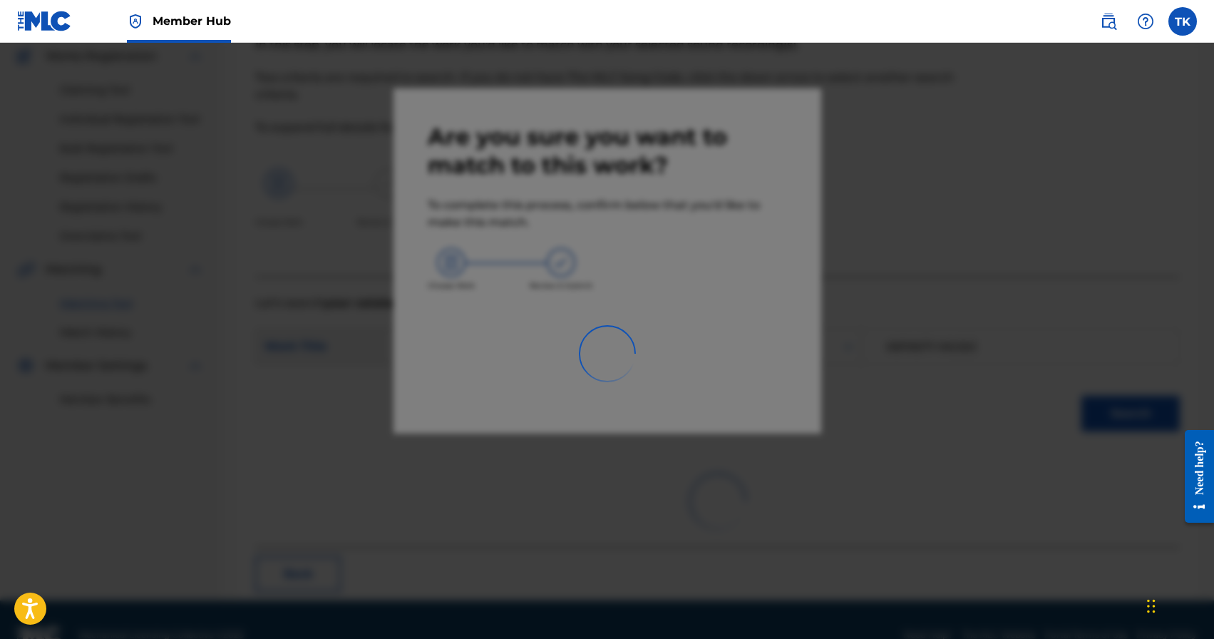
scroll to position [42, 0]
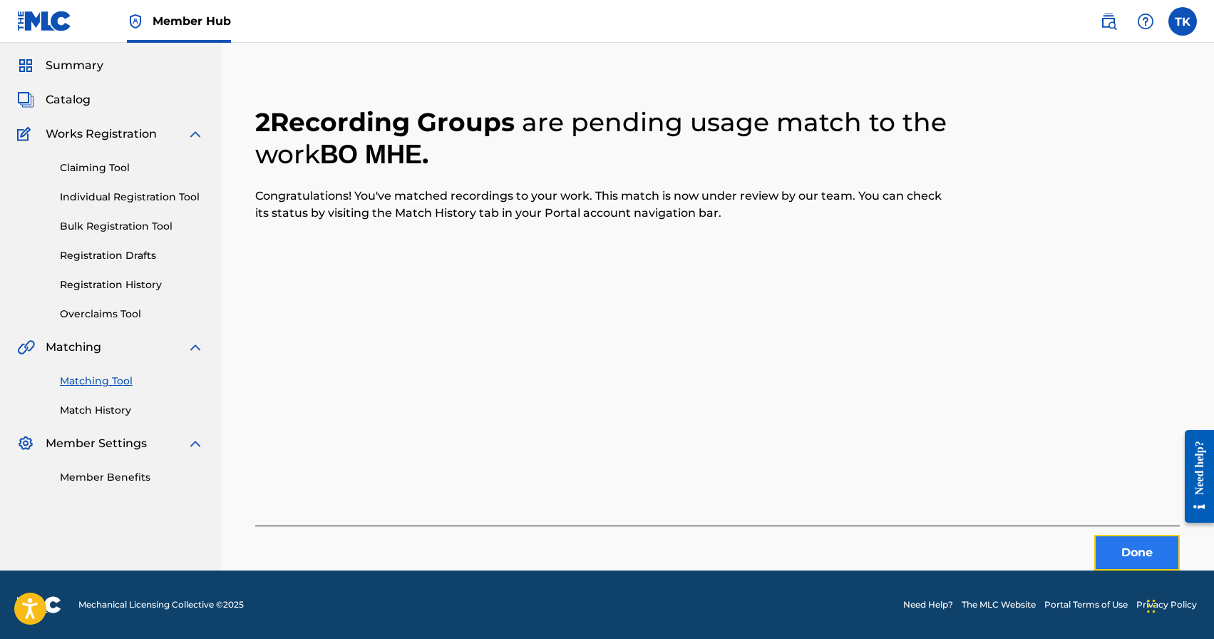
click at [1104, 547] on button "Done" at bounding box center [1137, 553] width 86 height 36
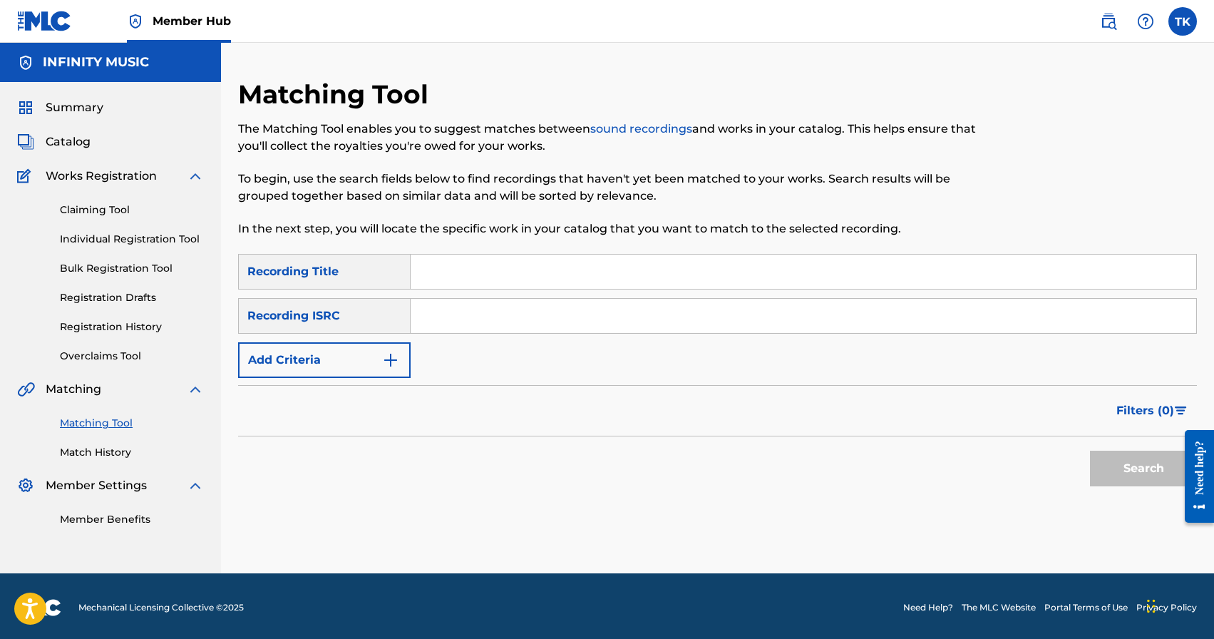
click at [582, 261] on input "Search Form" at bounding box center [803, 271] width 785 height 34
type input "le le le"
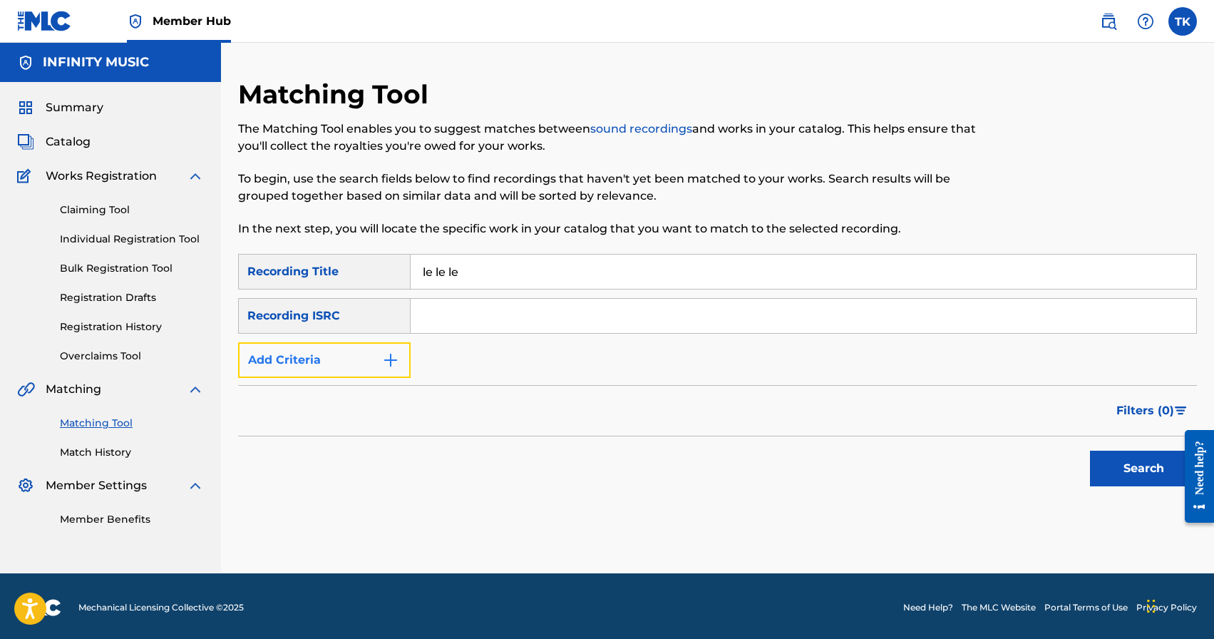
click at [376, 359] on button "Add Criteria" at bounding box center [324, 360] width 172 height 36
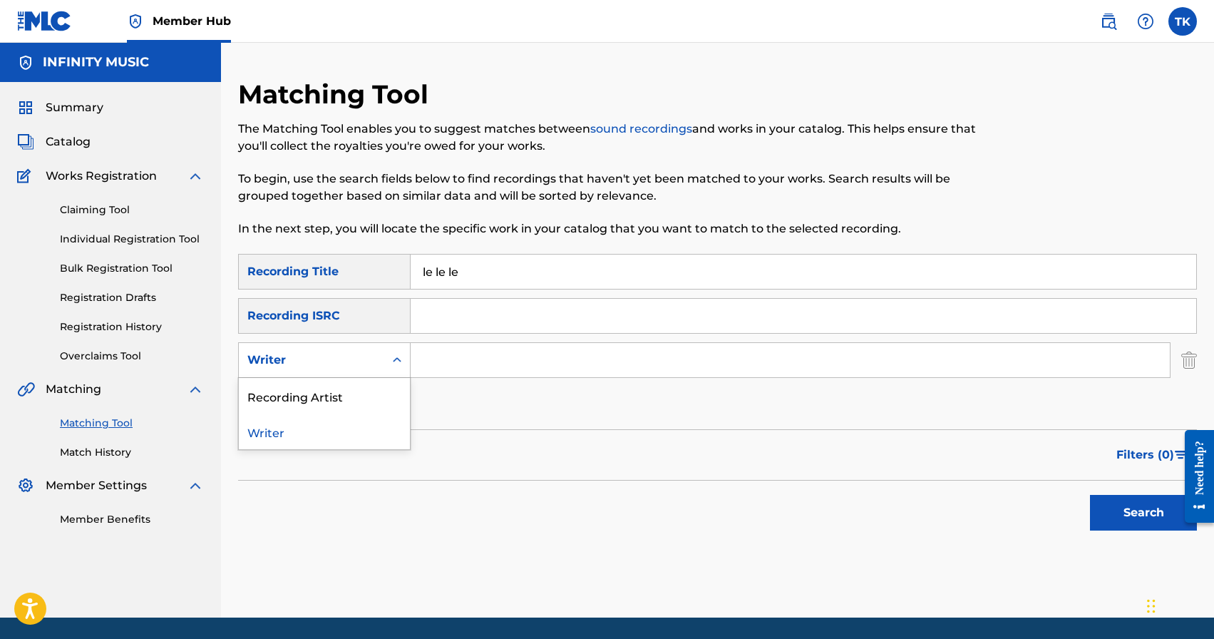
click at [376, 359] on div "Writer" at bounding box center [311, 359] width 145 height 27
click at [376, 386] on div "Recording Artist" at bounding box center [324, 396] width 171 height 36
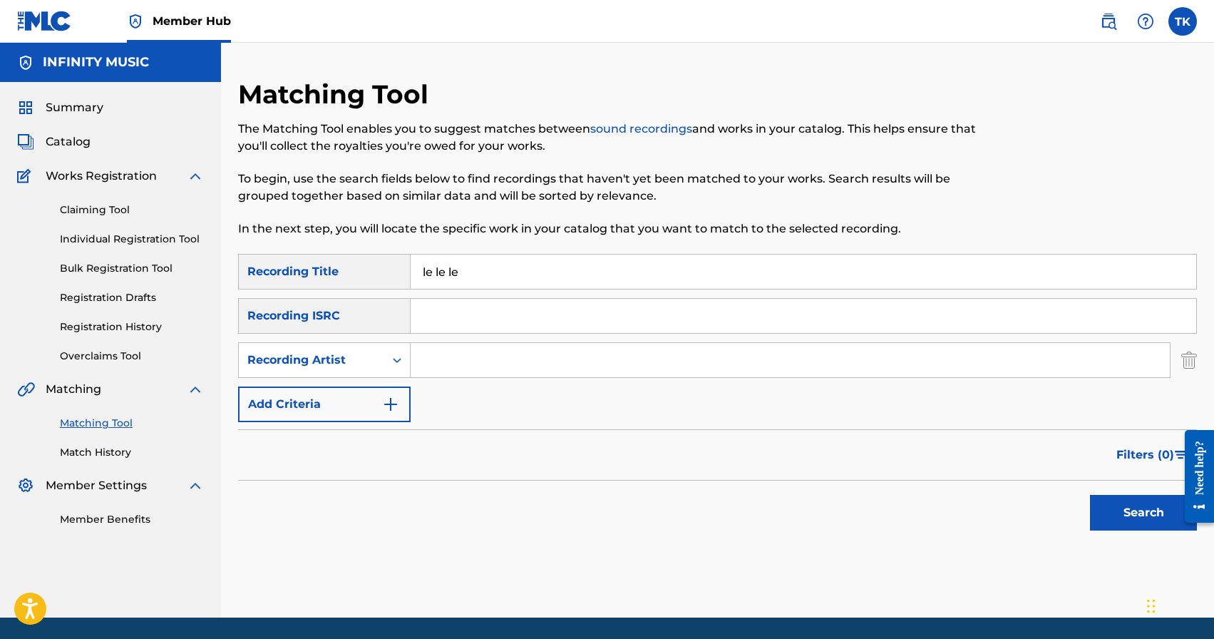
click at [463, 371] on input "Search Form" at bounding box center [790, 360] width 759 height 34
type input "Edvan"
click at [1141, 524] on button "Search" at bounding box center [1143, 513] width 107 height 36
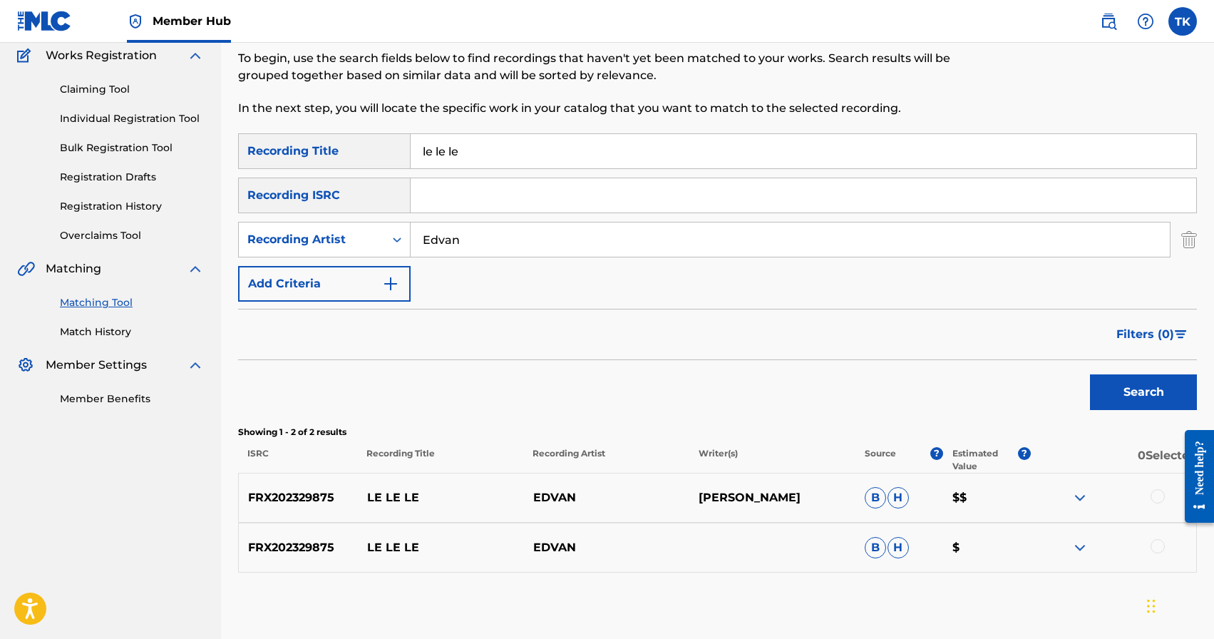
scroll to position [126, 0]
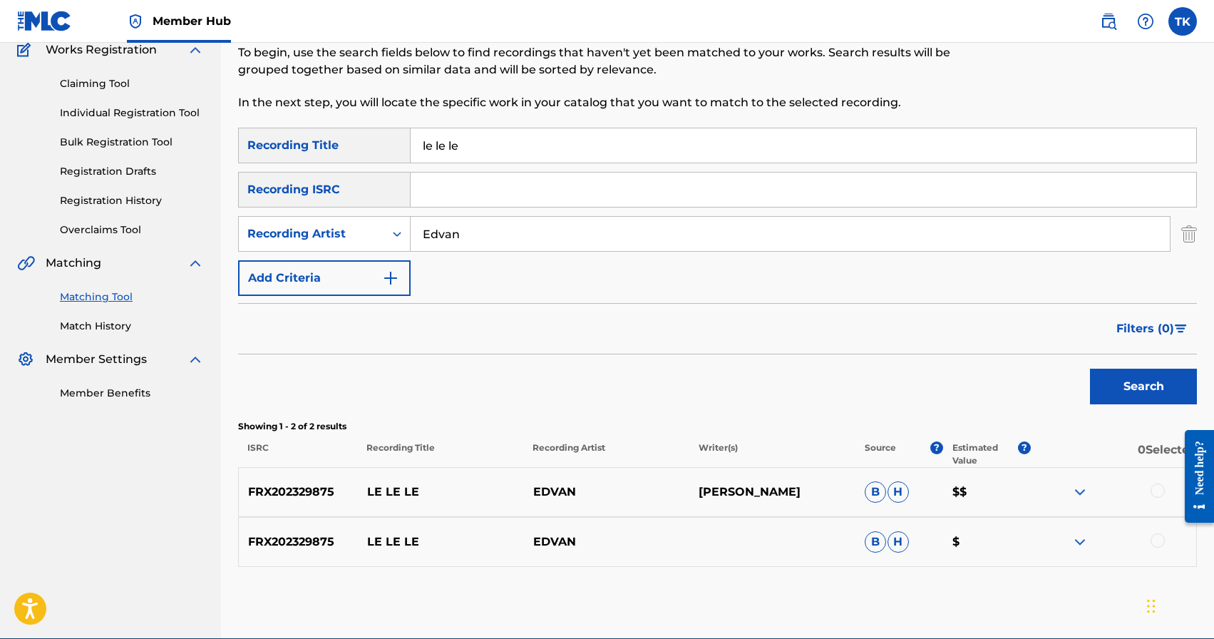
click at [1164, 544] on div at bounding box center [1113, 541] width 166 height 17
click at [1158, 548] on div at bounding box center [1113, 541] width 166 height 17
click at [1158, 542] on div at bounding box center [1157, 540] width 14 height 14
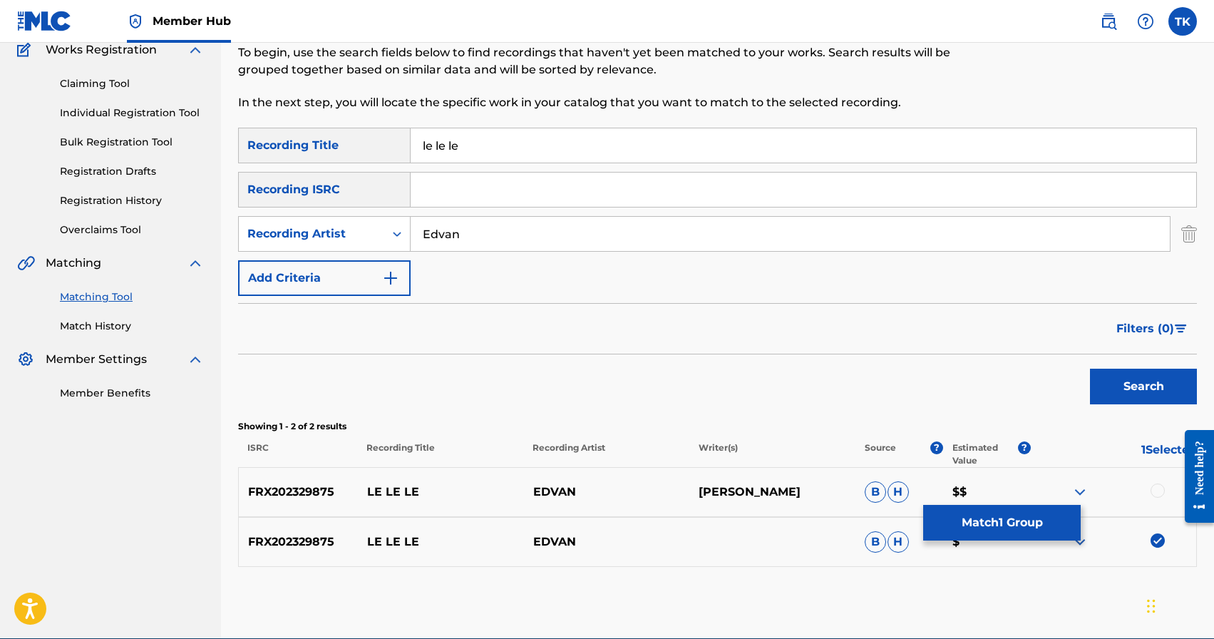
click at [1158, 490] on div at bounding box center [1157, 490] width 14 height 14
click at [1005, 515] on button "Match 2 Groups" at bounding box center [1002, 523] width 158 height 36
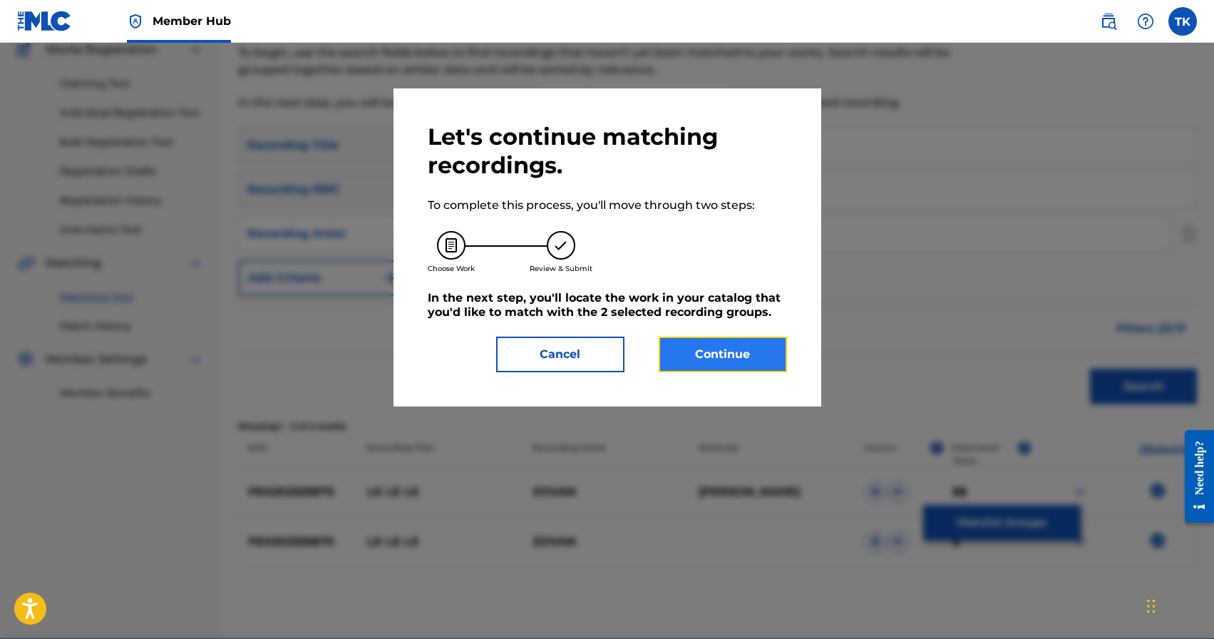
click at [765, 362] on button "Continue" at bounding box center [723, 354] width 128 height 36
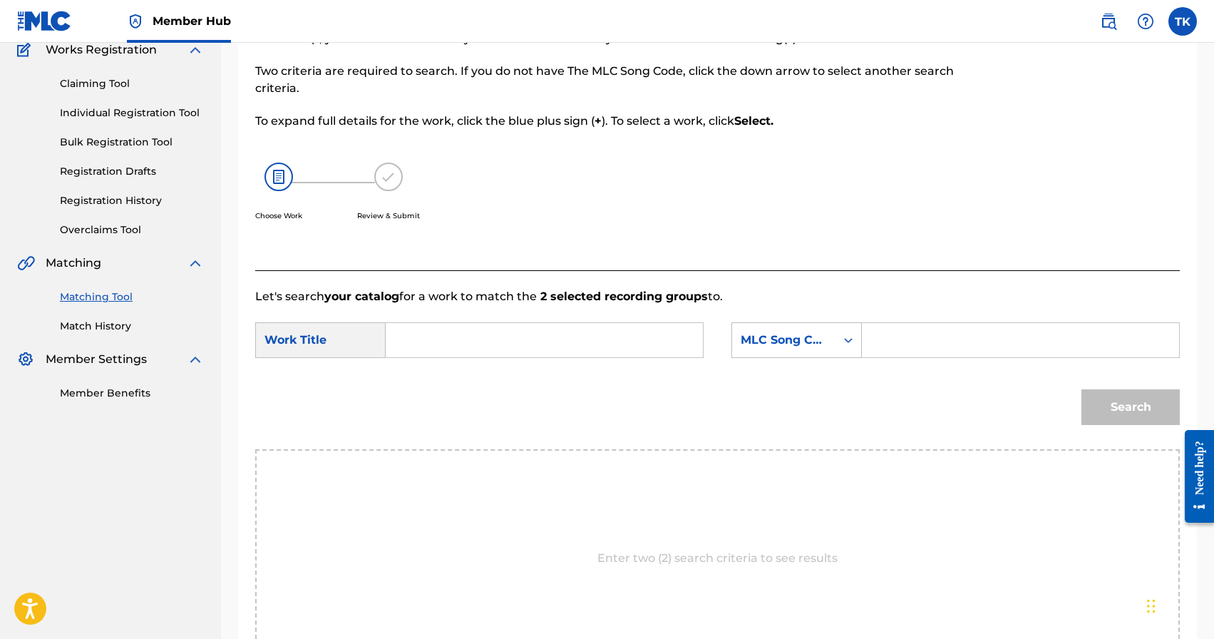
click at [607, 329] on input "Search Form" at bounding box center [544, 340] width 293 height 34
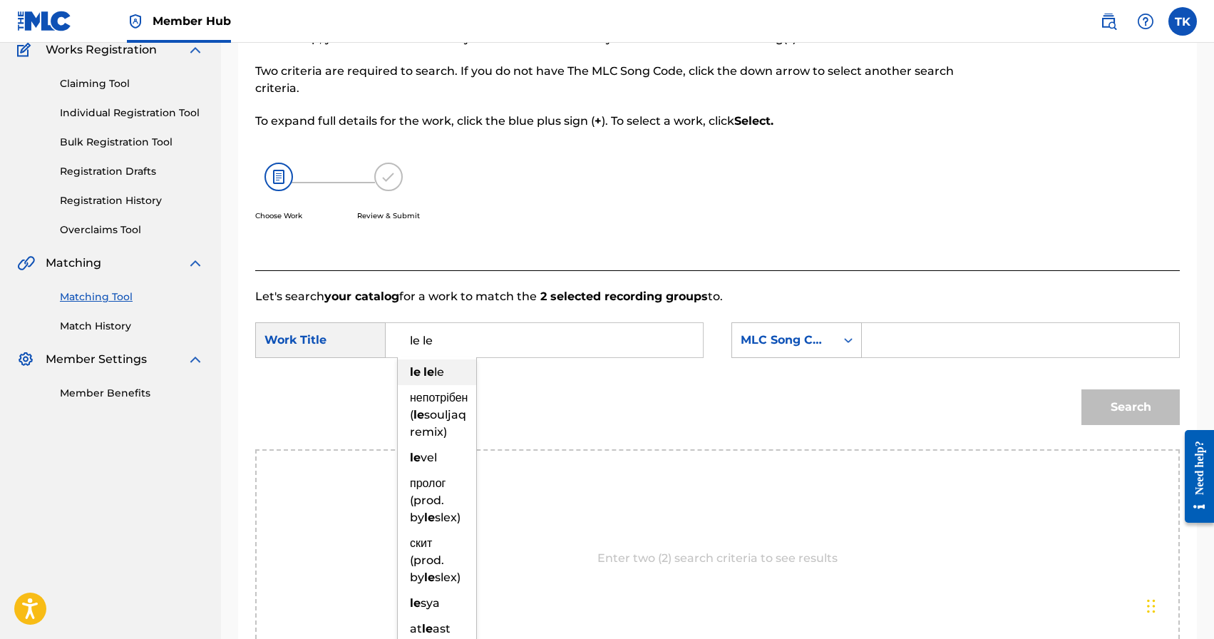
click at [450, 367] on div "le le le" at bounding box center [437, 372] width 78 height 26
type input "le le le"
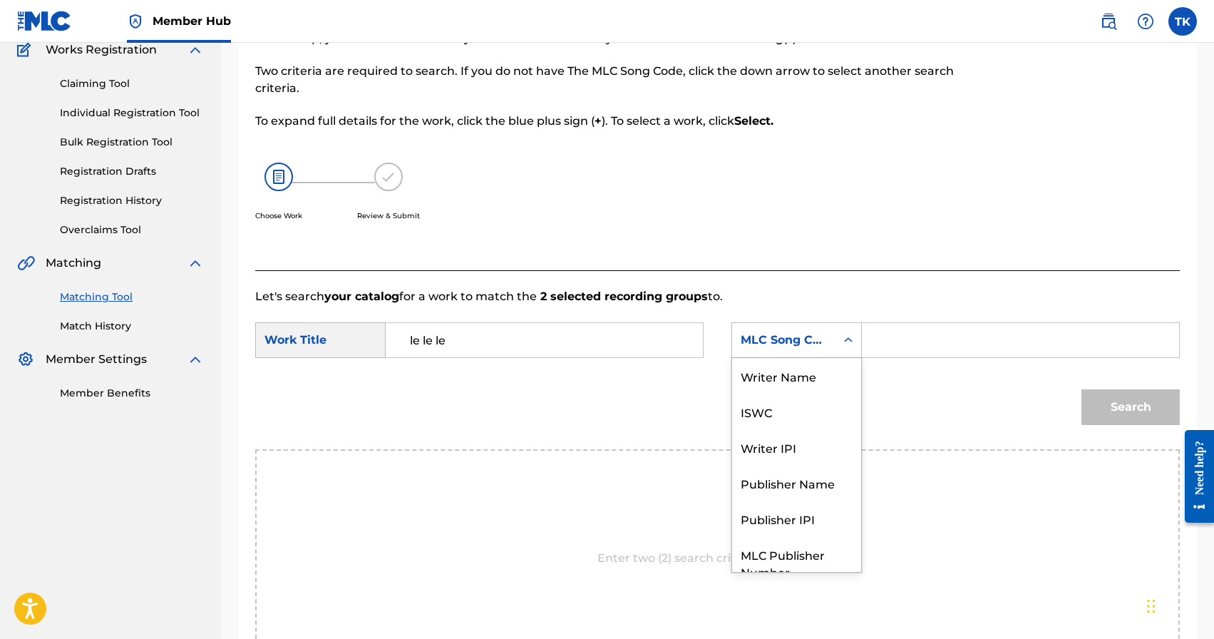
click at [833, 355] on div "MLC Song Code" at bounding box center [796, 340] width 130 height 36
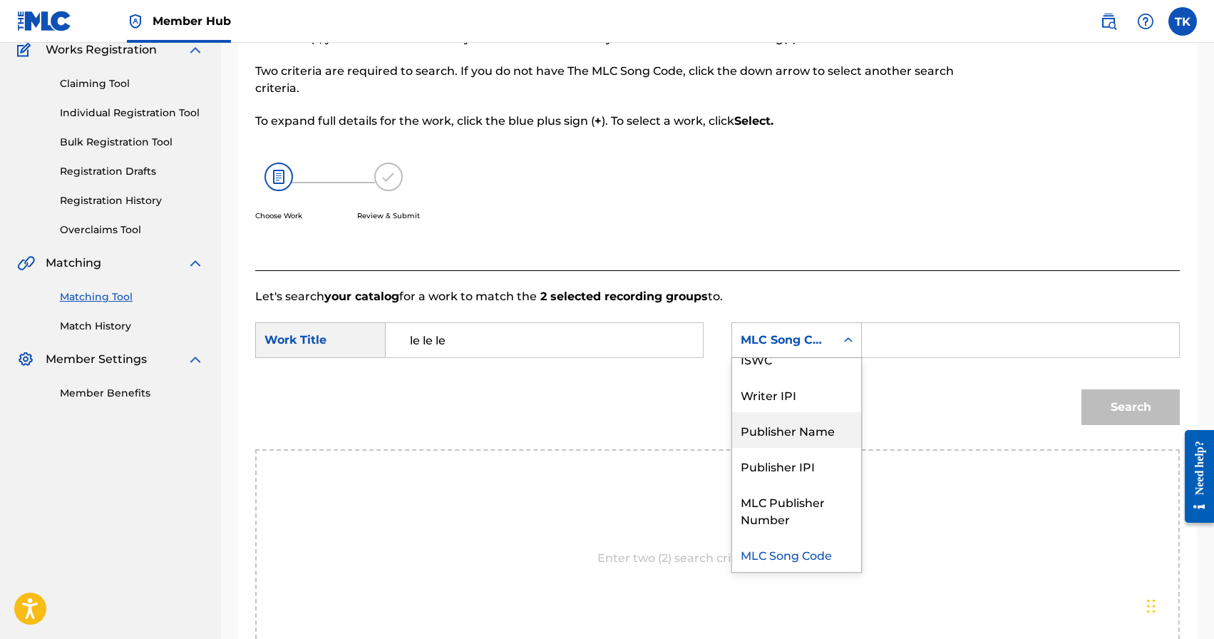
click at [799, 424] on div "Publisher Name" at bounding box center [796, 430] width 129 height 36
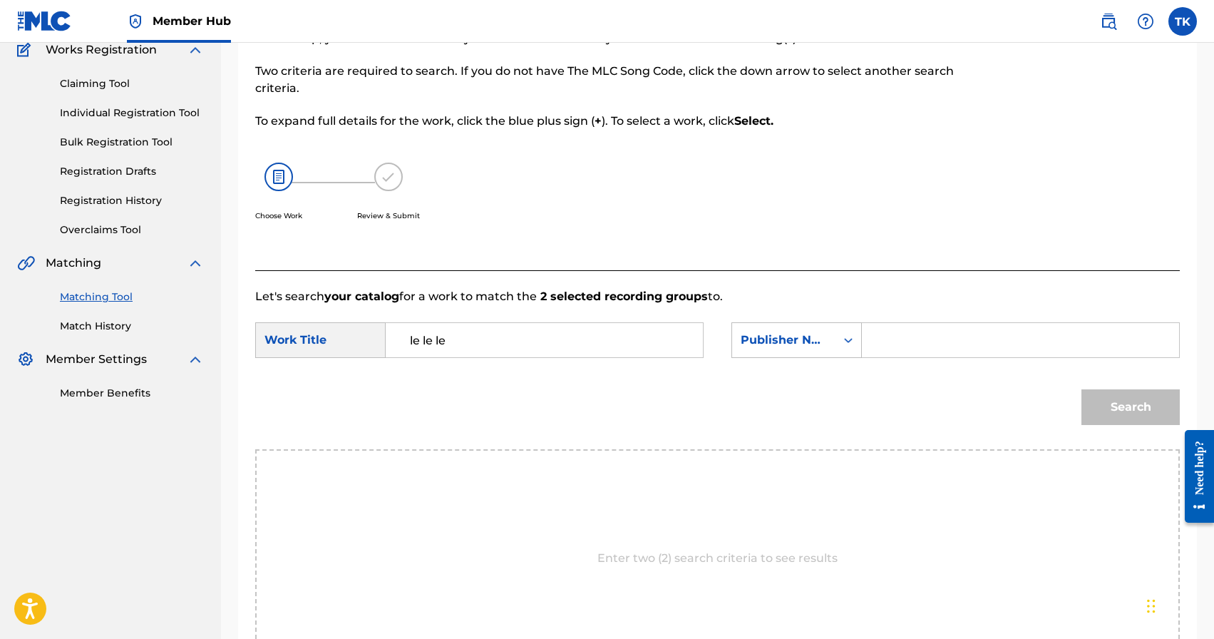
click at [935, 342] on input "Search Form" at bounding box center [1020, 340] width 293 height 34
type input "INFINITY MUSIC"
click at [1120, 405] on button "Search" at bounding box center [1130, 407] width 98 height 36
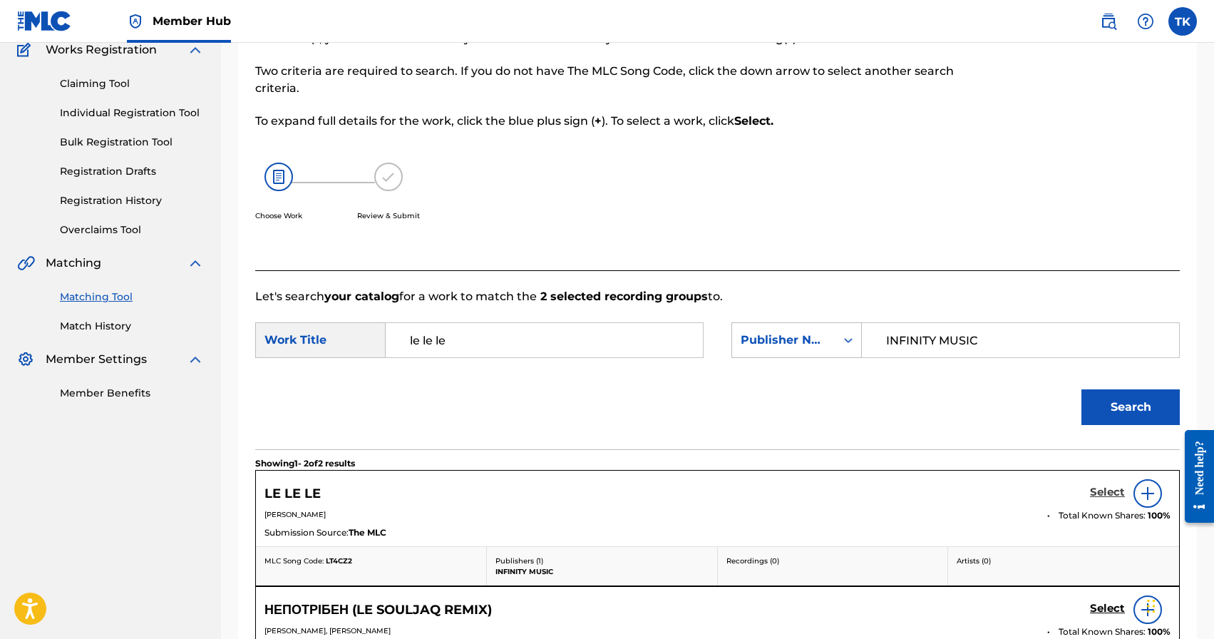
click at [1103, 490] on h5 "Select" at bounding box center [1107, 492] width 35 height 14
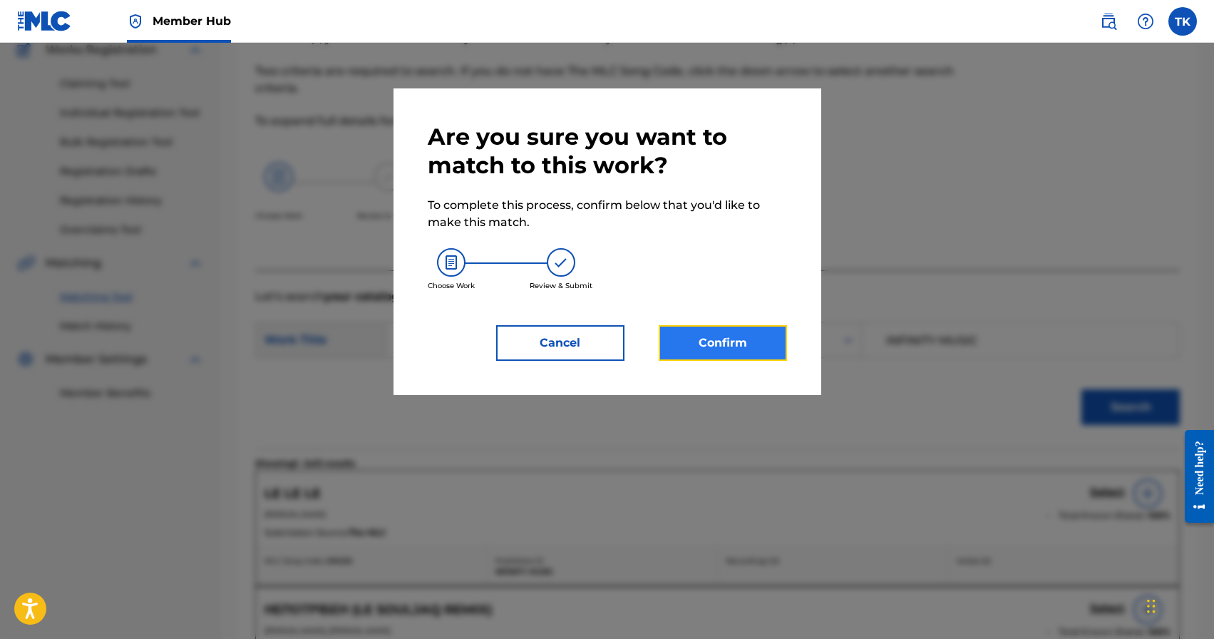
click at [722, 332] on button "Confirm" at bounding box center [723, 343] width 128 height 36
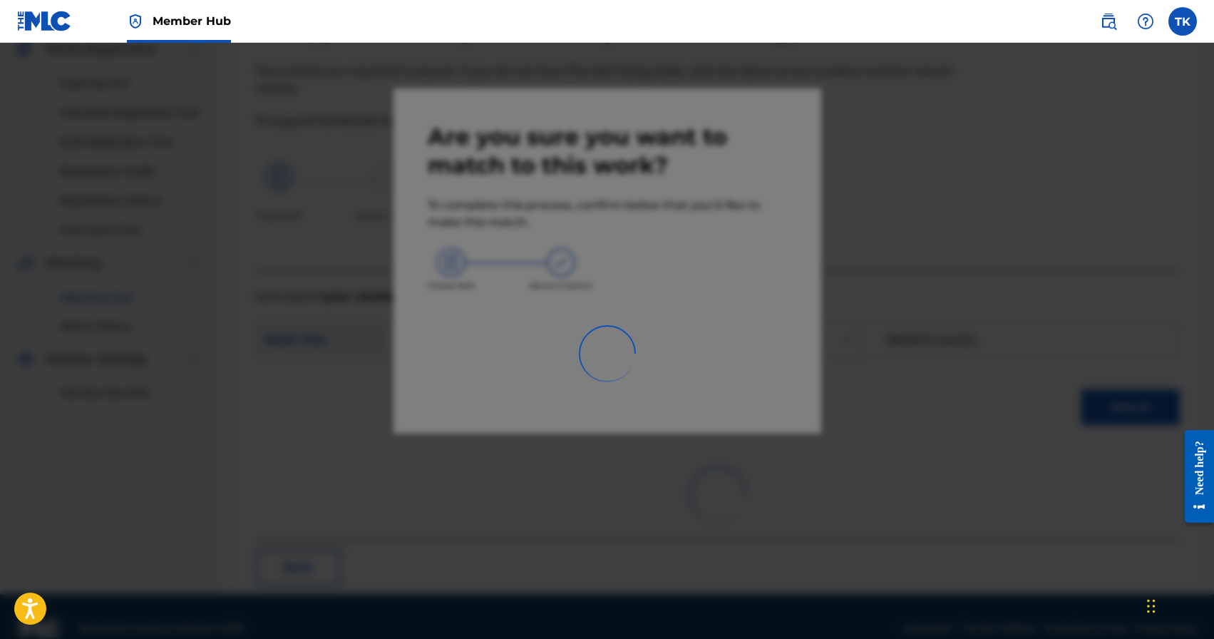
scroll to position [42, 0]
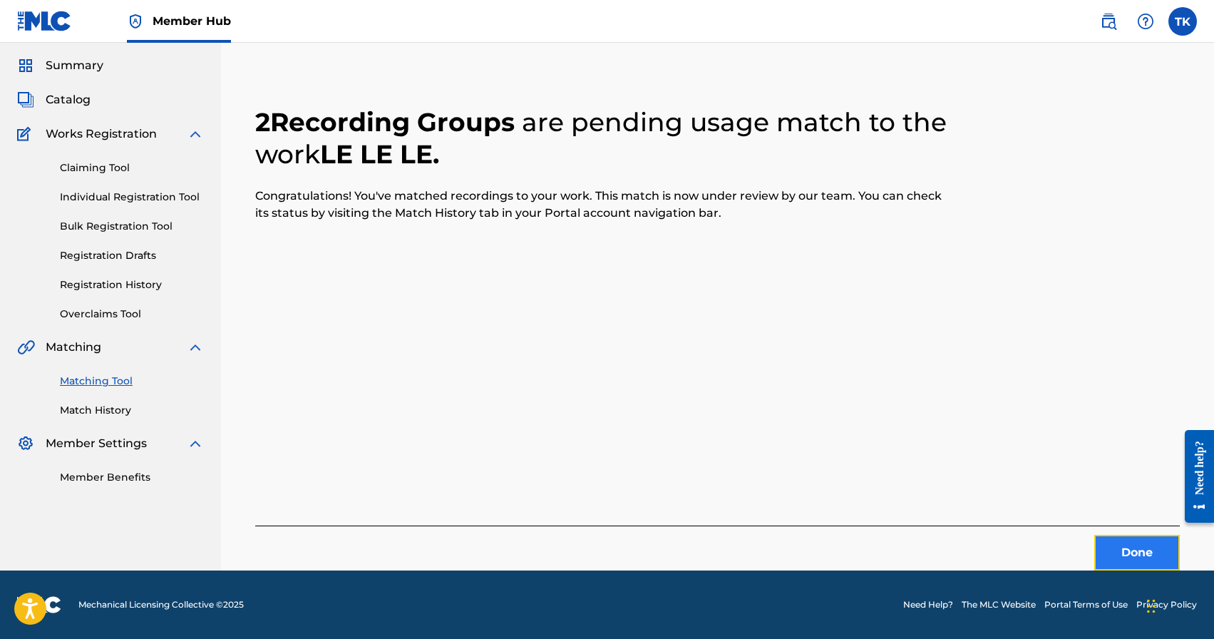
click at [1105, 540] on button "Done" at bounding box center [1137, 553] width 86 height 36
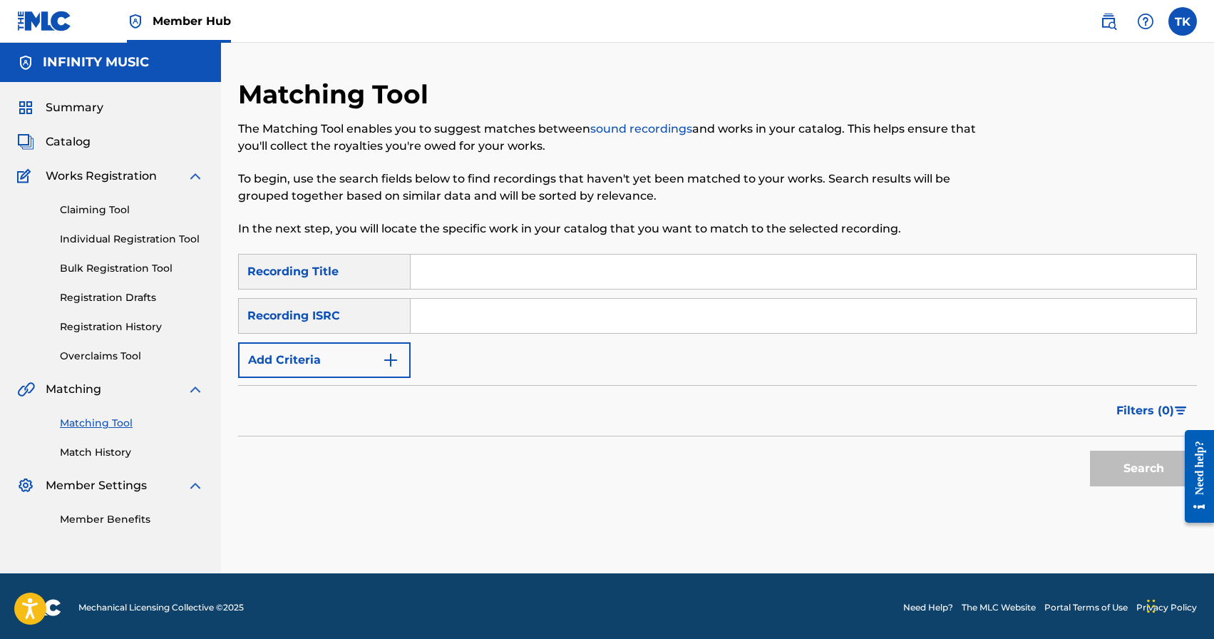
click at [567, 260] on input "Search Form" at bounding box center [803, 271] width 785 height 34
type input "solo"
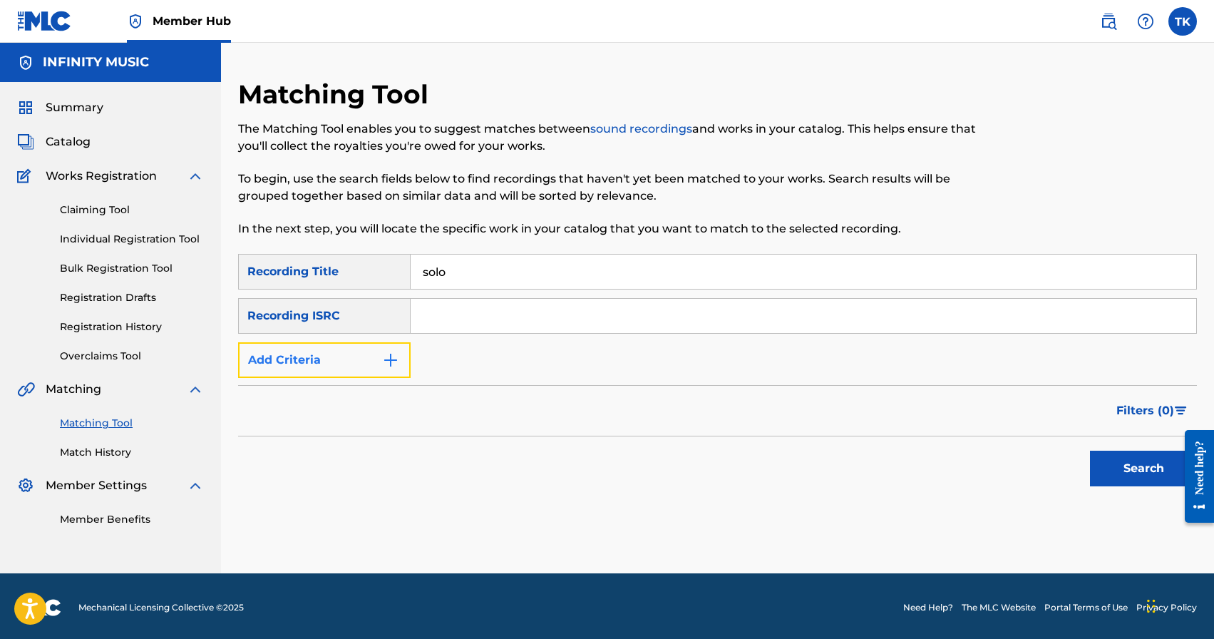
click at [396, 363] on img "Search Form" at bounding box center [390, 359] width 17 height 17
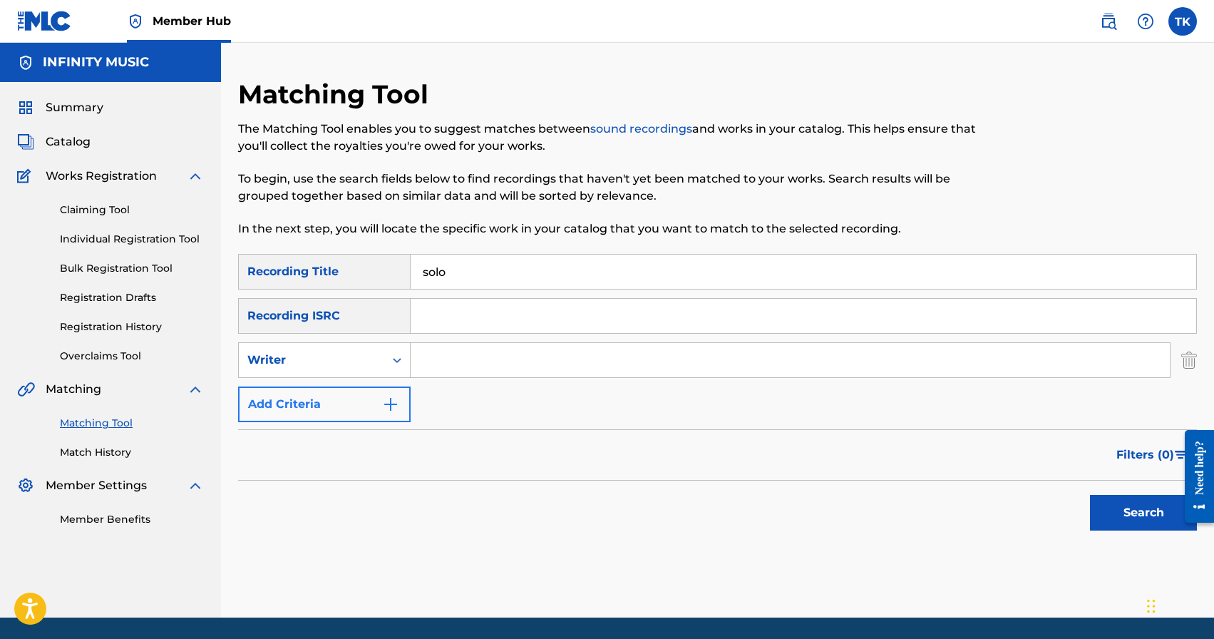
click at [396, 363] on icon "Search Form" at bounding box center [397, 360] width 14 height 14
click at [390, 396] on div "Recording Artist" at bounding box center [324, 396] width 171 height 36
click at [443, 369] on input "Search Form" at bounding box center [790, 360] width 759 height 34
type input "Edvan"
click at [1137, 517] on button "Search" at bounding box center [1143, 513] width 107 height 36
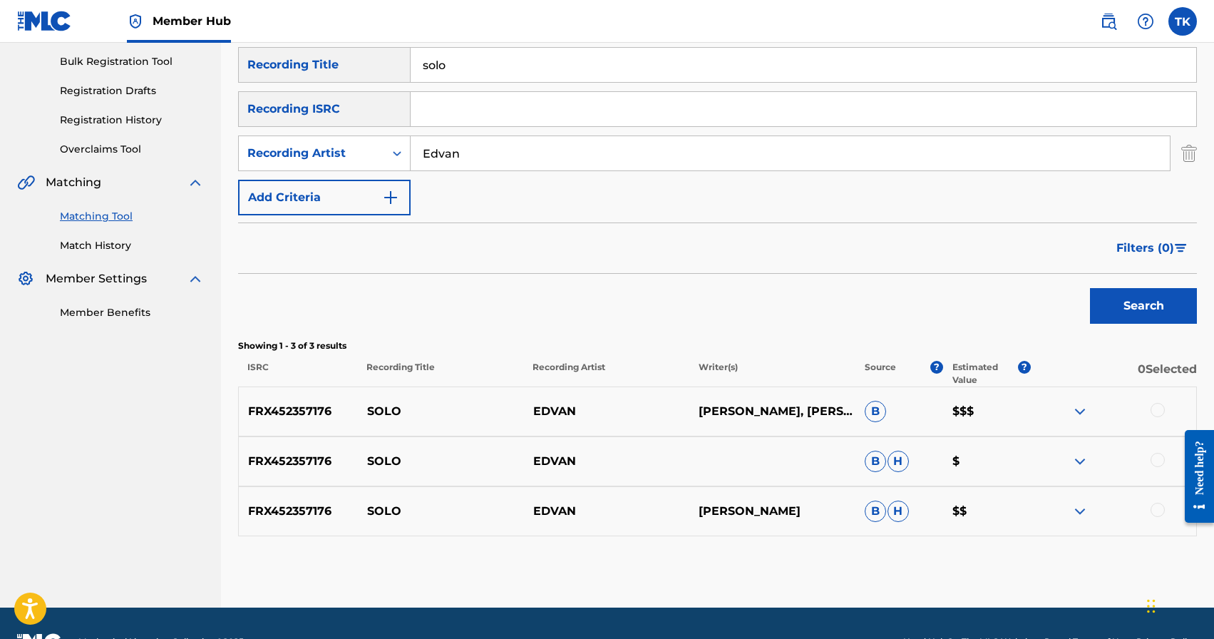
scroll to position [207, 0]
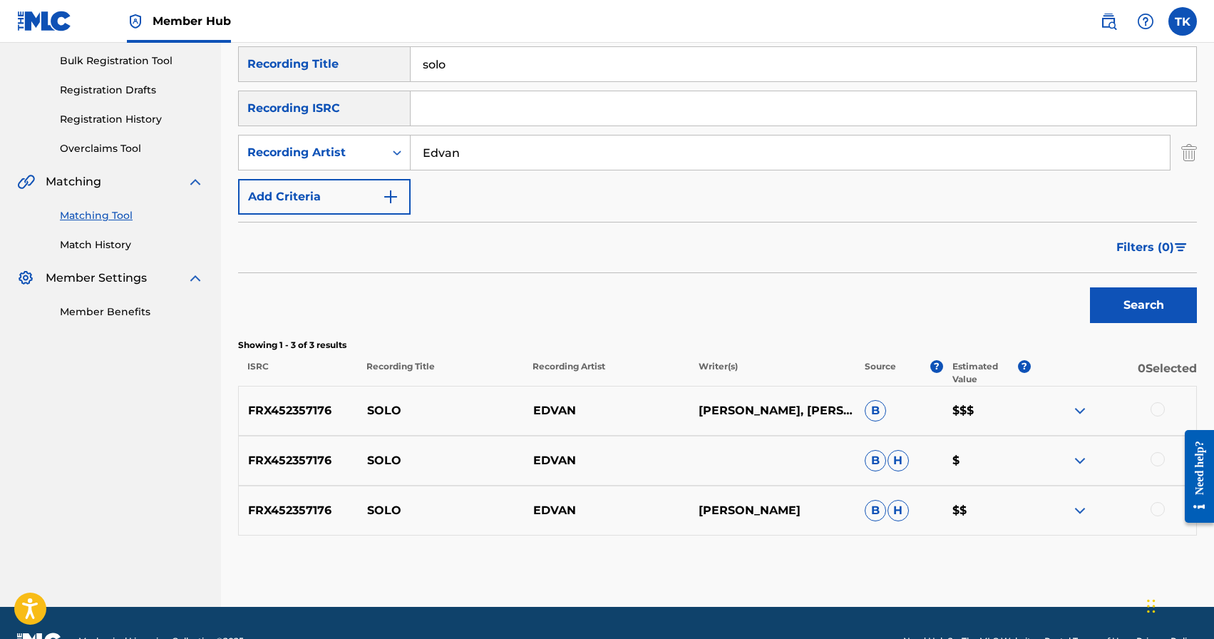
click at [1158, 507] on div at bounding box center [1157, 509] width 14 height 14
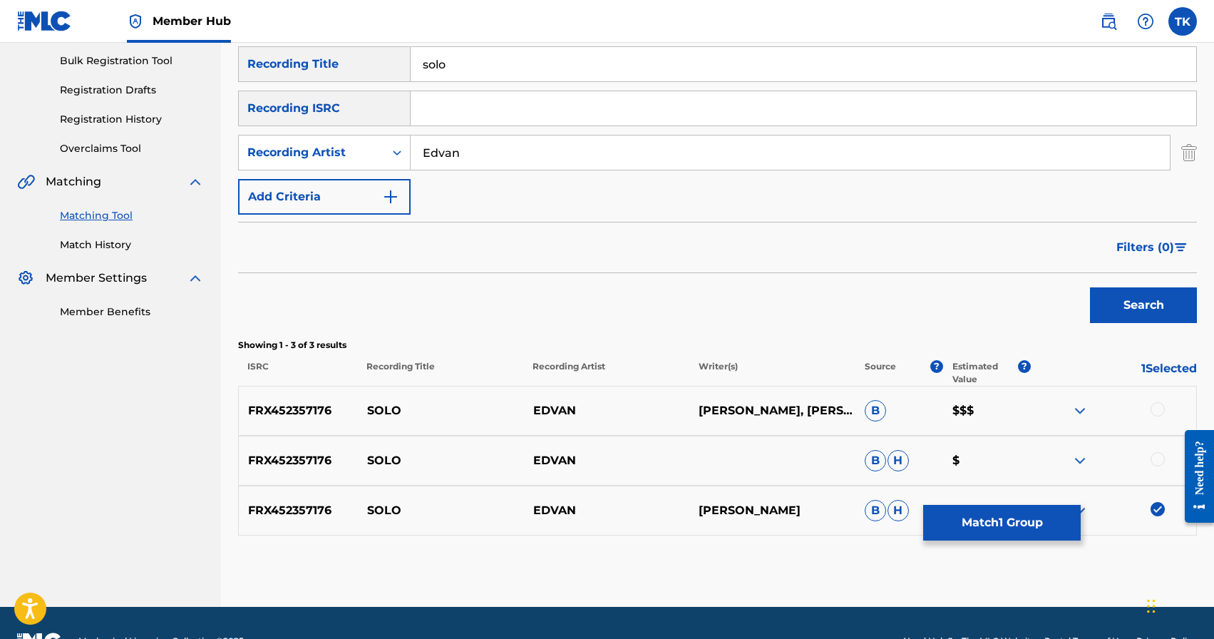
click at [1158, 465] on div at bounding box center [1157, 459] width 14 height 14
click at [1154, 408] on div at bounding box center [1157, 409] width 14 height 14
click at [1037, 515] on button "Match 3 Groups" at bounding box center [1002, 523] width 158 height 36
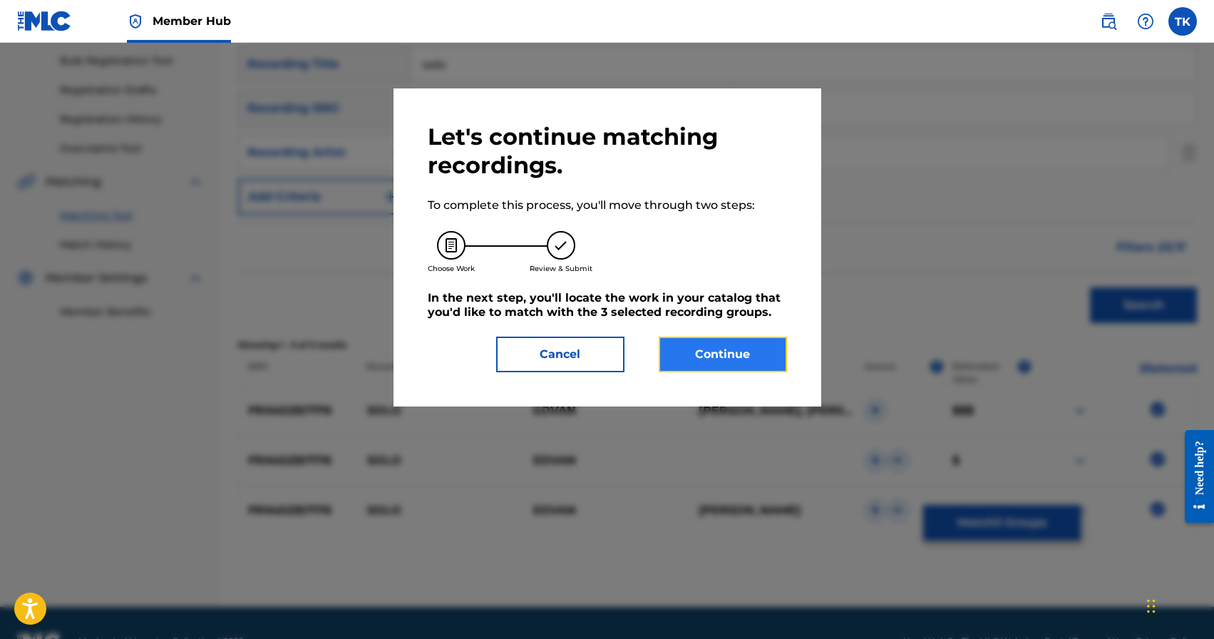
click at [737, 349] on button "Continue" at bounding box center [723, 354] width 128 height 36
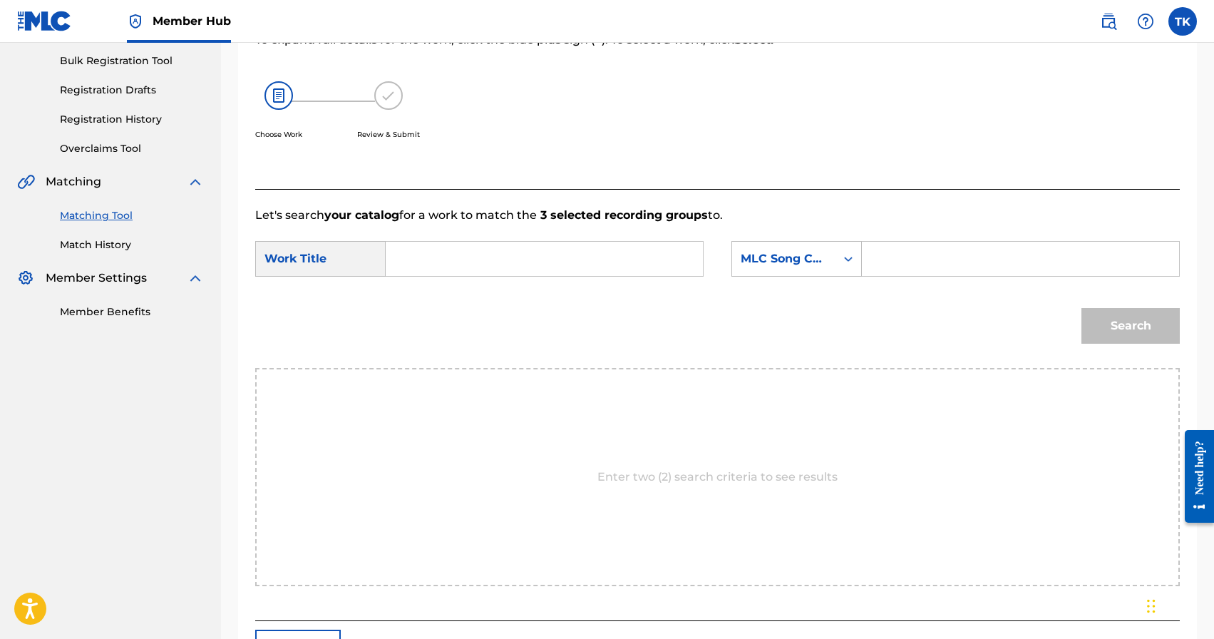
click at [577, 251] on input "Search Form" at bounding box center [544, 259] width 293 height 34
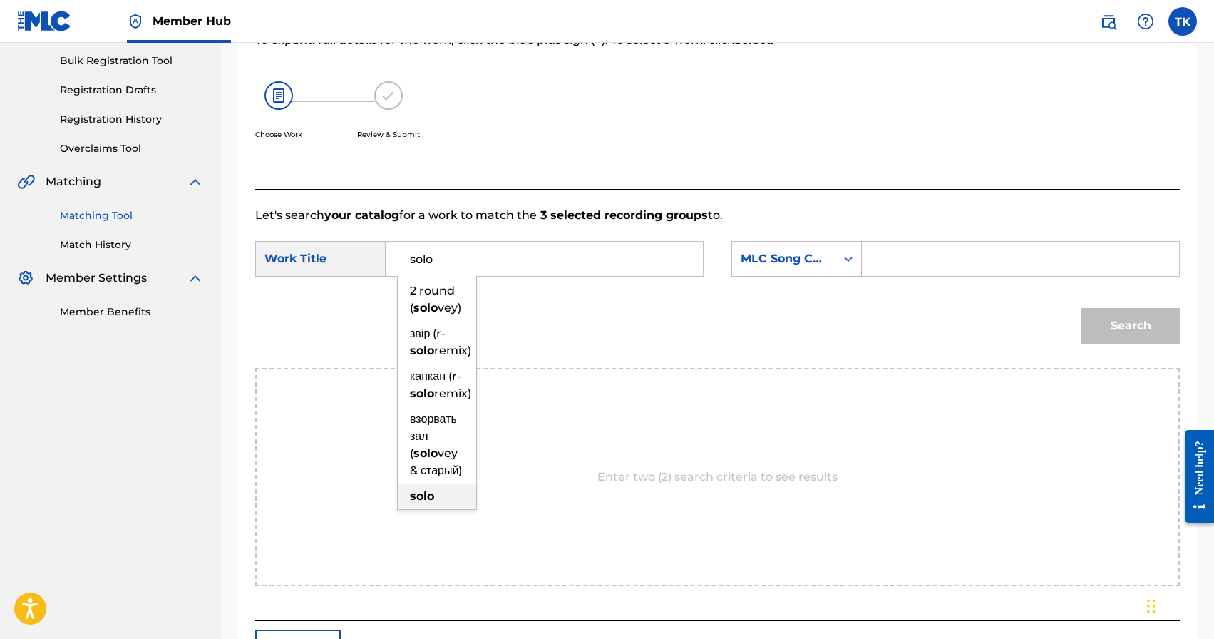
type input "solo"
click at [452, 509] on div "solo" at bounding box center [437, 496] width 78 height 26
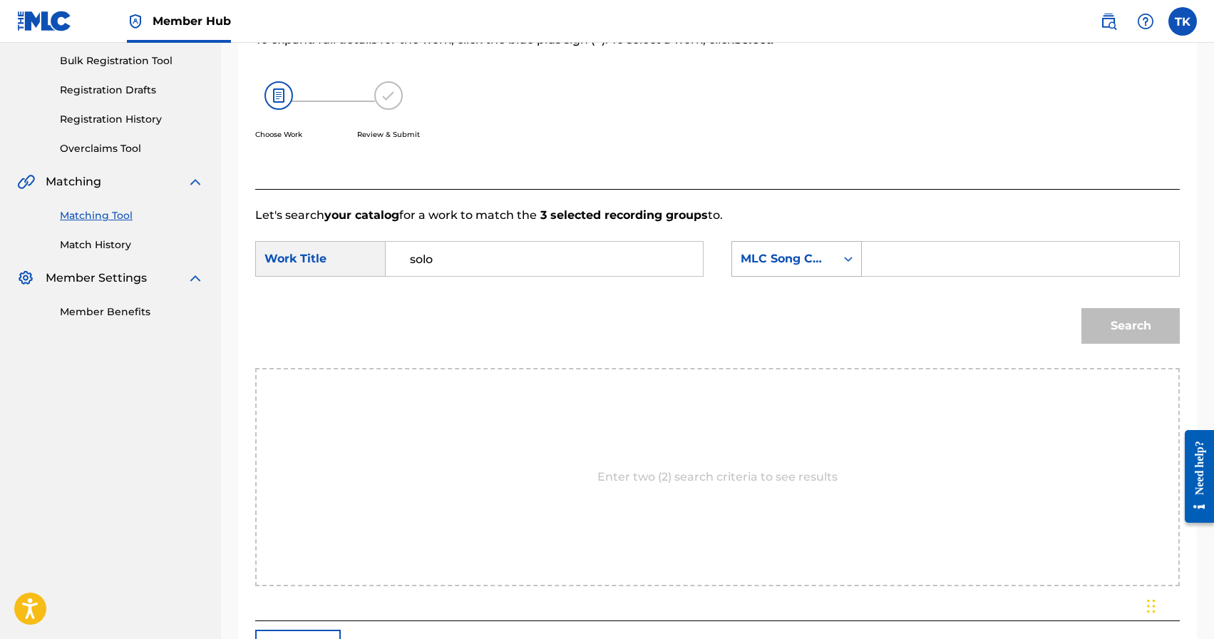
click at [743, 273] on div "MLC Song Code" at bounding box center [796, 259] width 130 height 36
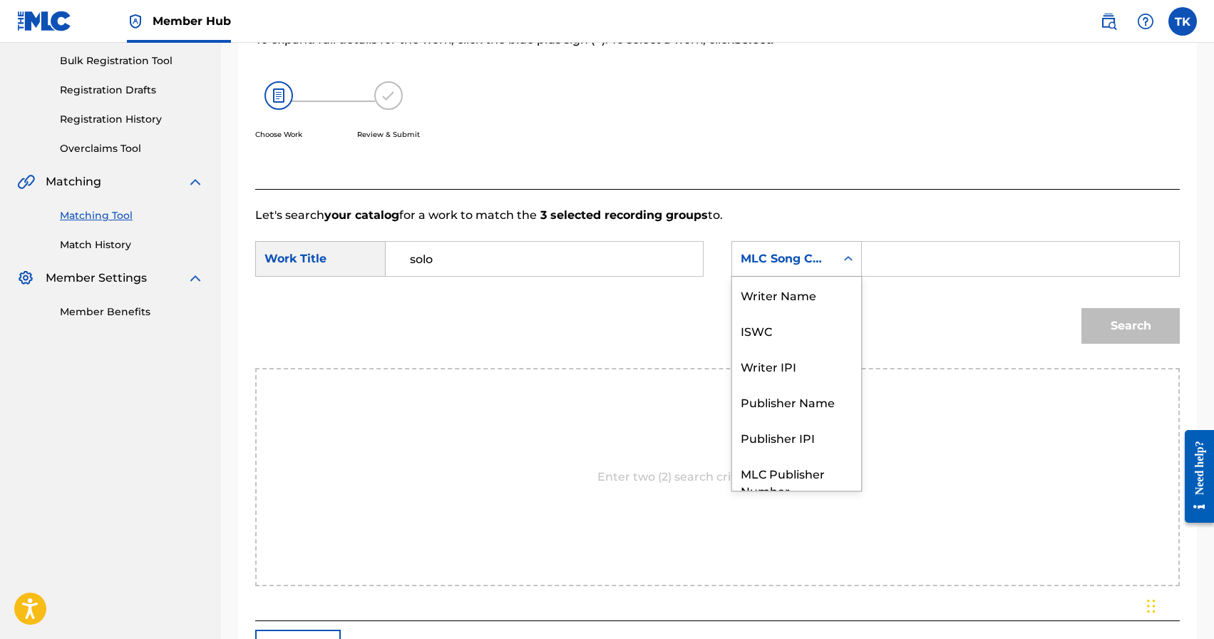
scroll to position [53, 0]
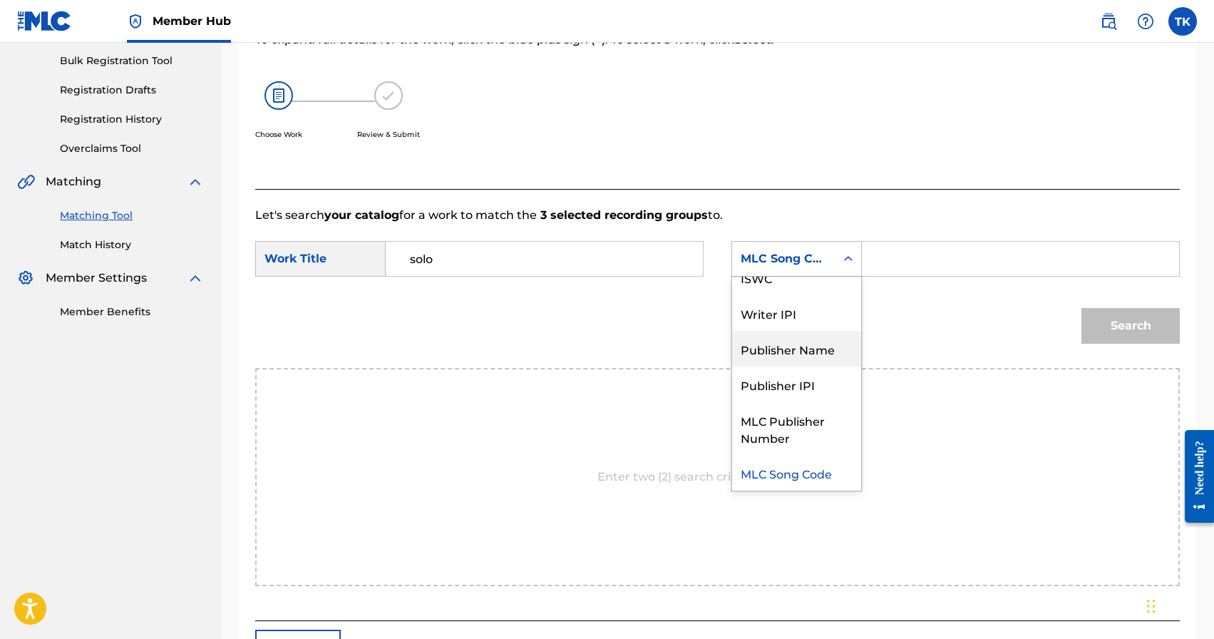
click at [779, 343] on div "Publisher Name" at bounding box center [796, 349] width 129 height 36
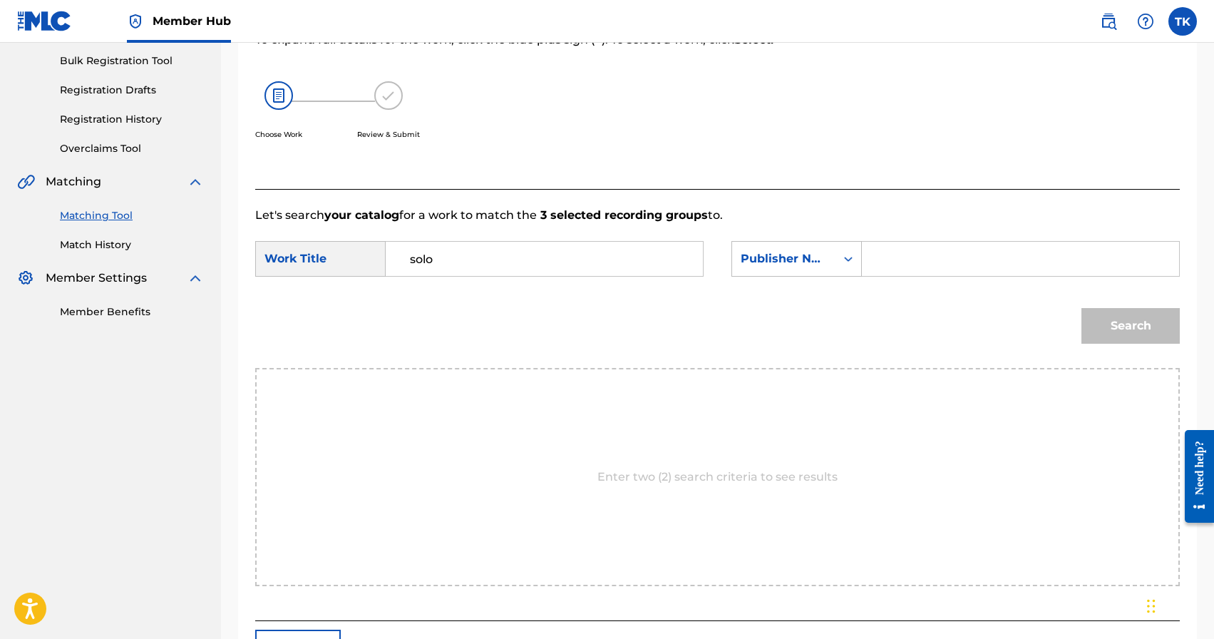
click at [885, 269] on input "Search Form" at bounding box center [1020, 259] width 293 height 34
type input "INFINITY MUSIC"
click at [1101, 324] on button "Search" at bounding box center [1130, 326] width 98 height 36
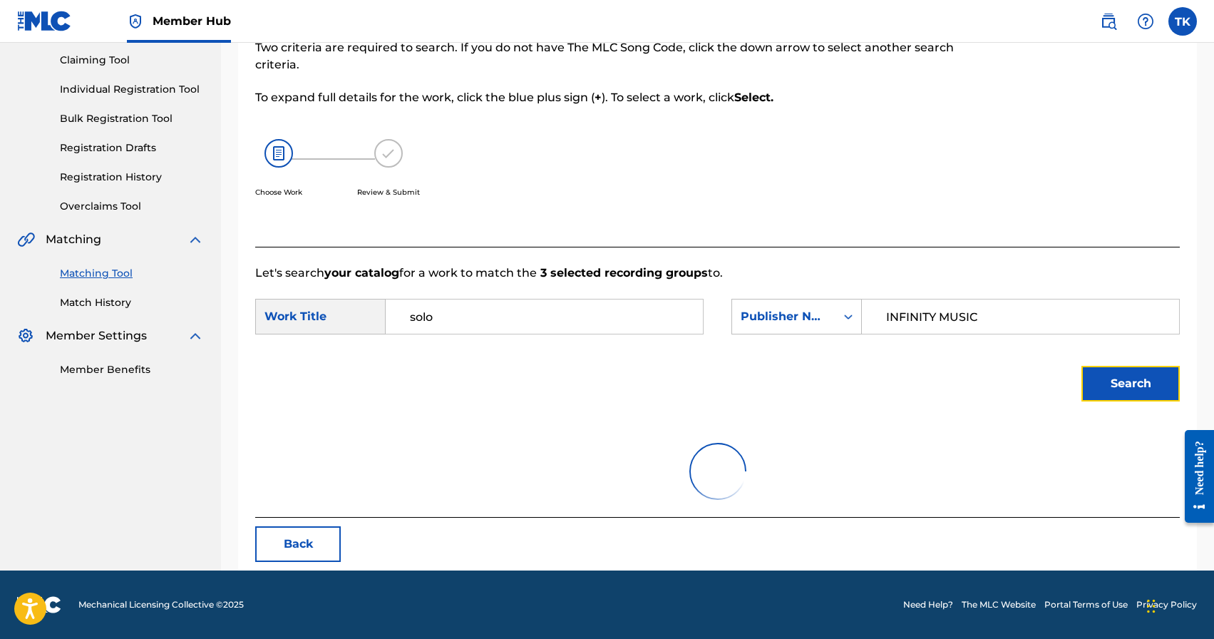
scroll to position [207, 0]
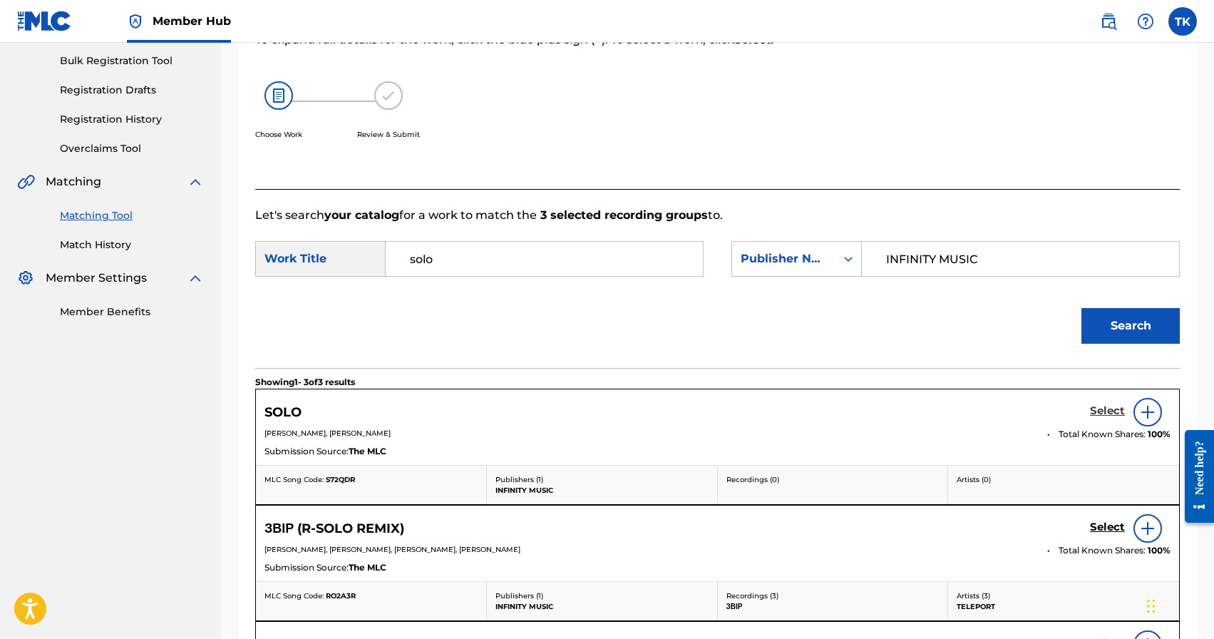
click at [1110, 409] on h5 "Select" at bounding box center [1107, 411] width 35 height 14
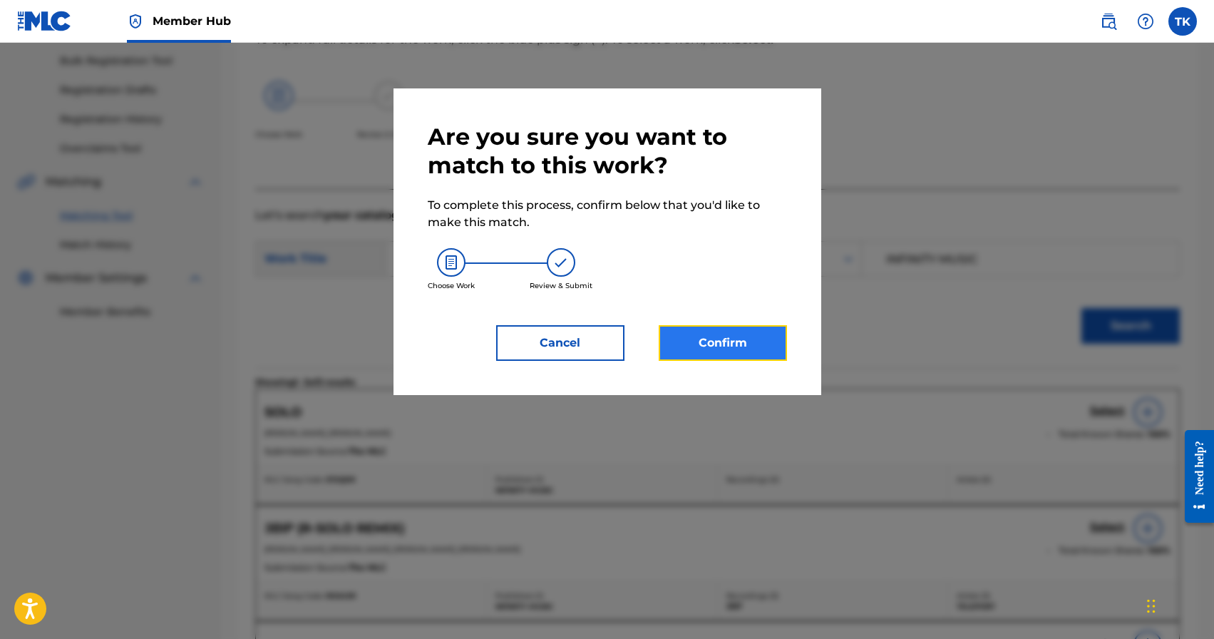
click at [760, 348] on button "Confirm" at bounding box center [723, 343] width 128 height 36
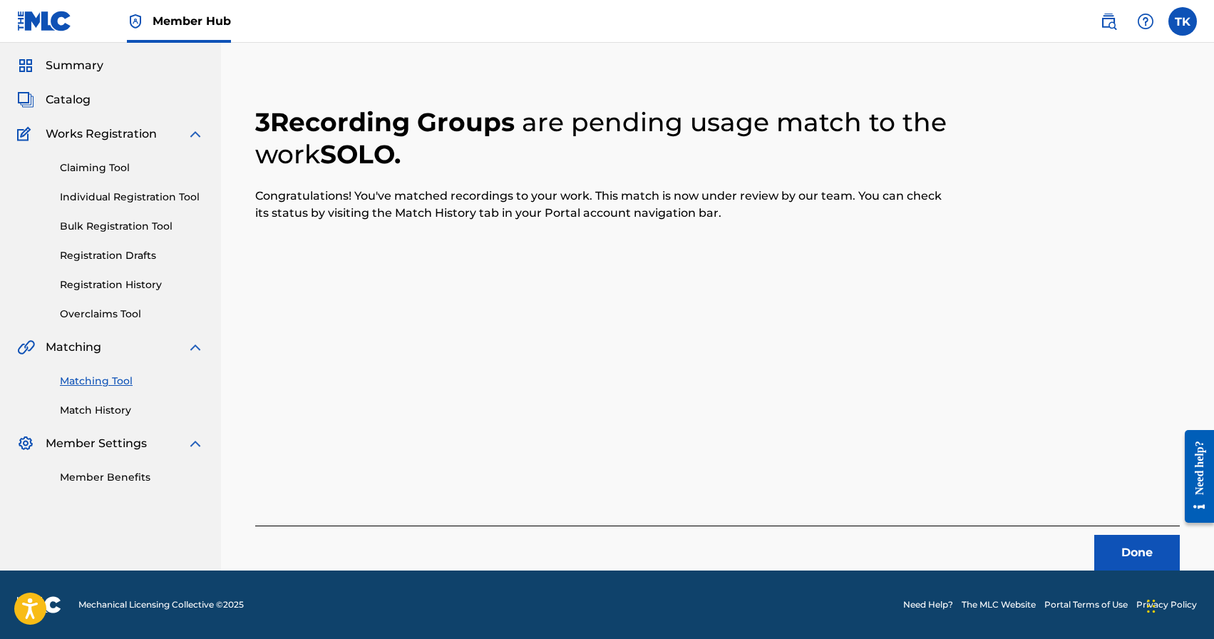
scroll to position [42, 0]
click at [1108, 540] on button "Done" at bounding box center [1137, 553] width 86 height 36
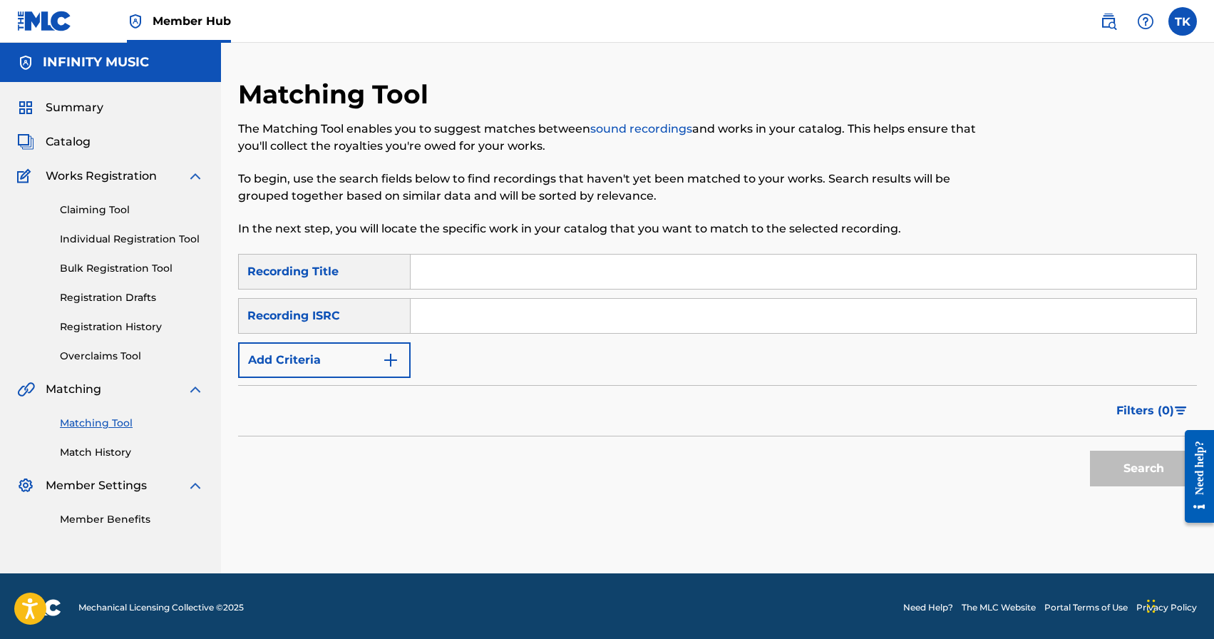
click at [505, 279] on input "Search Form" at bounding box center [803, 271] width 785 height 34
type input "до завтра"
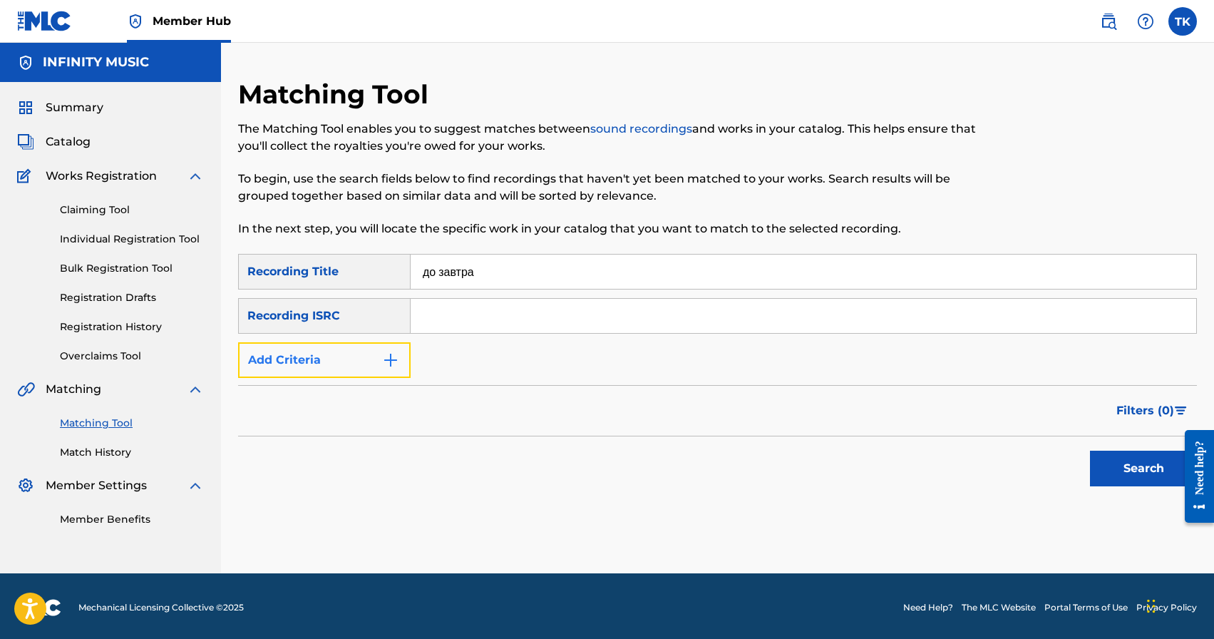
click at [381, 362] on button "Add Criteria" at bounding box center [324, 360] width 172 height 36
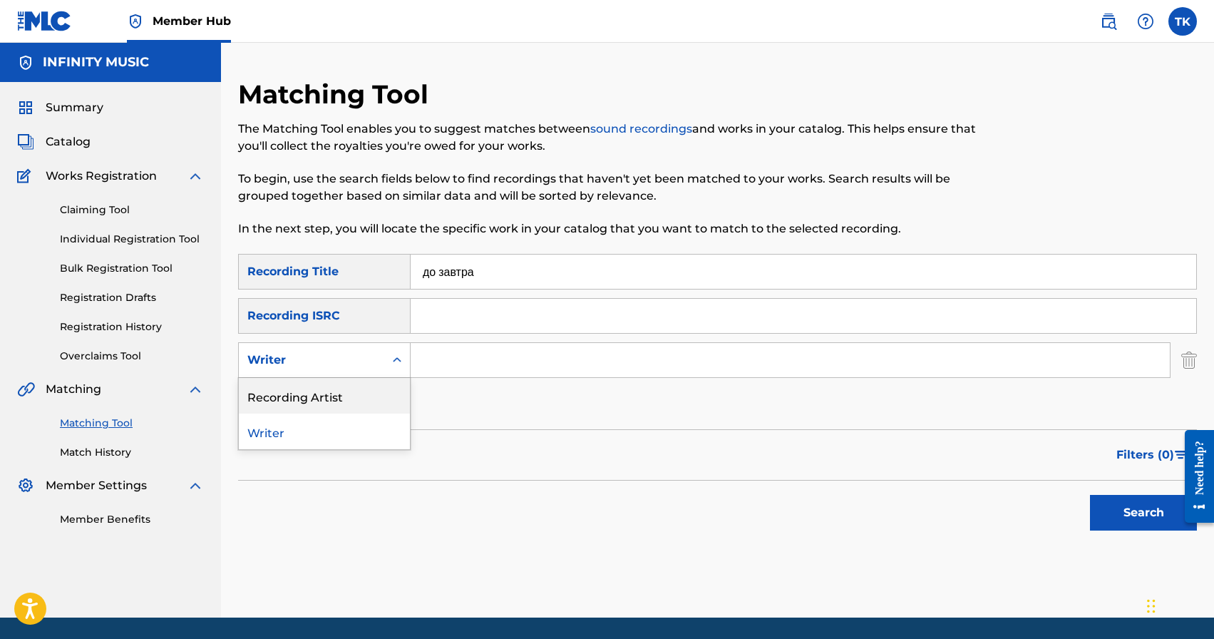
click at [381, 390] on div "Recording Artist" at bounding box center [324, 396] width 171 height 36
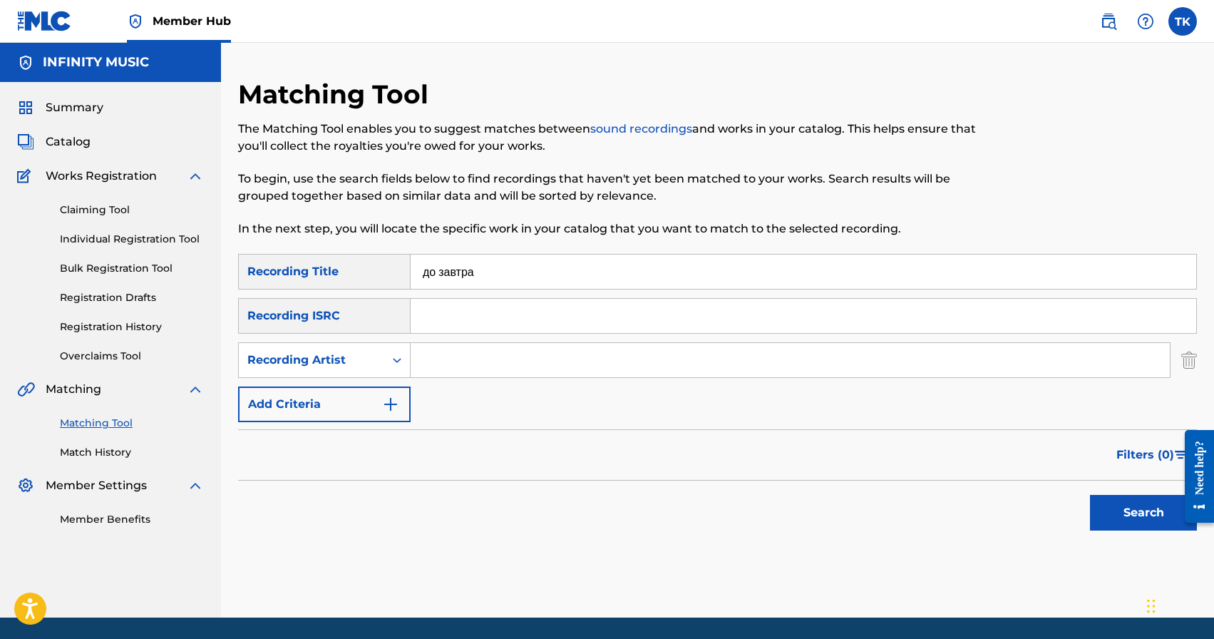
click at [456, 352] on input "Search Form" at bounding box center [790, 360] width 759 height 34
type input "у"
type input "efear"
click at [1093, 512] on button "Search" at bounding box center [1143, 513] width 107 height 36
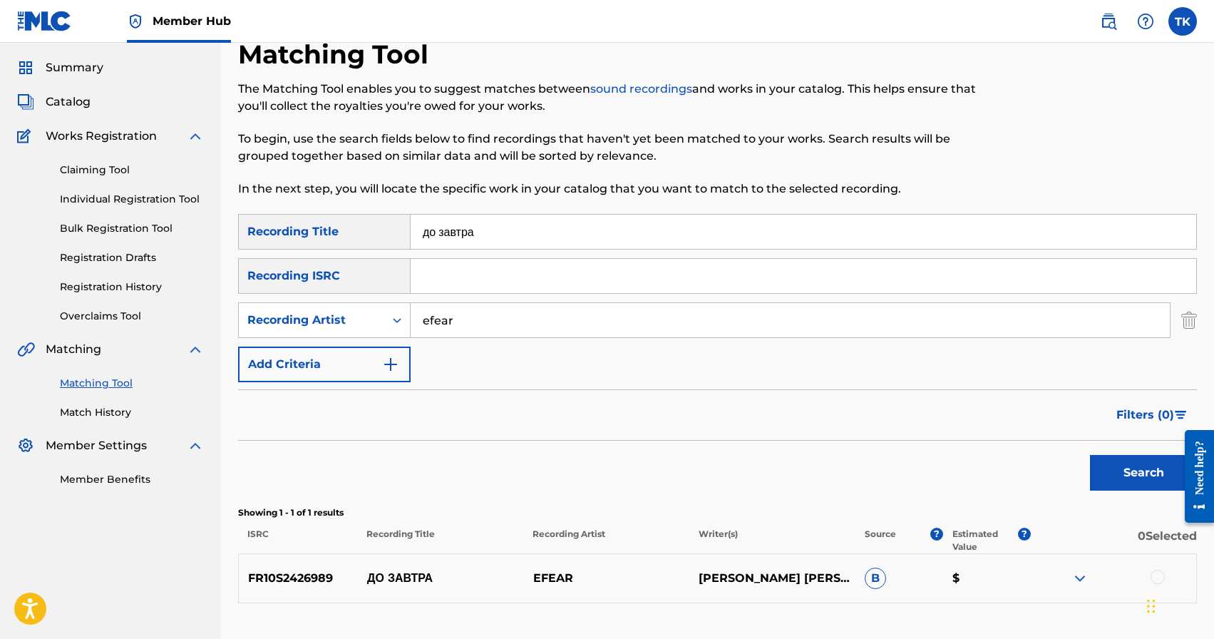
scroll to position [144, 0]
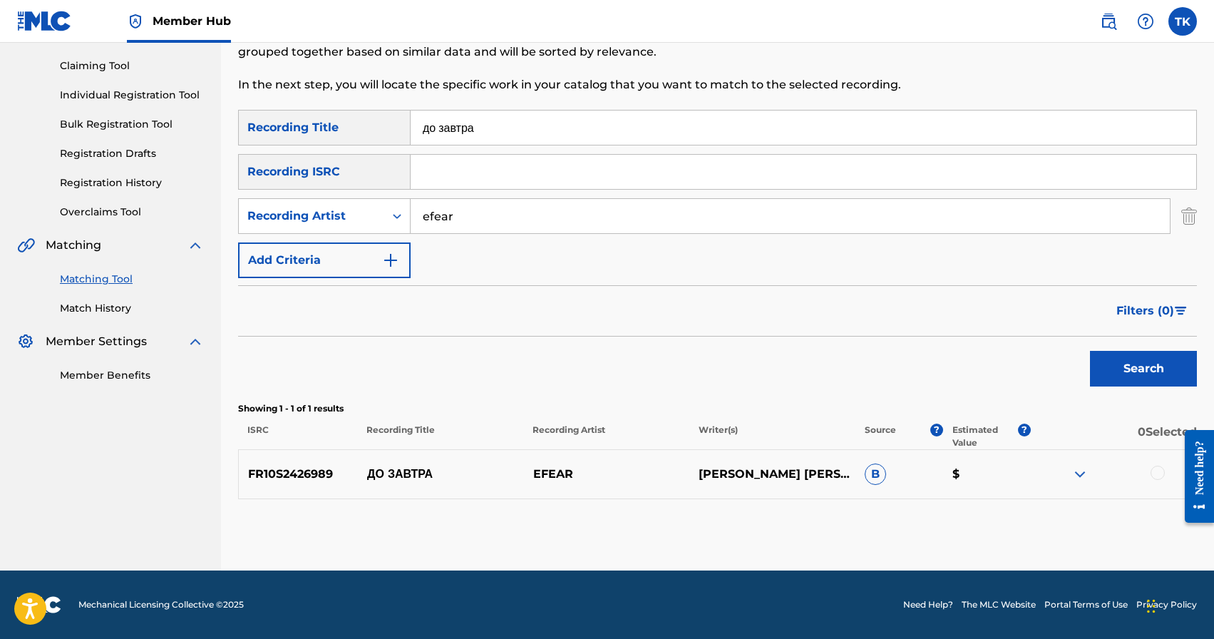
click at [1158, 470] on div at bounding box center [1157, 472] width 14 height 14
click at [1014, 519] on button "Match 1 Group" at bounding box center [1002, 523] width 158 height 36
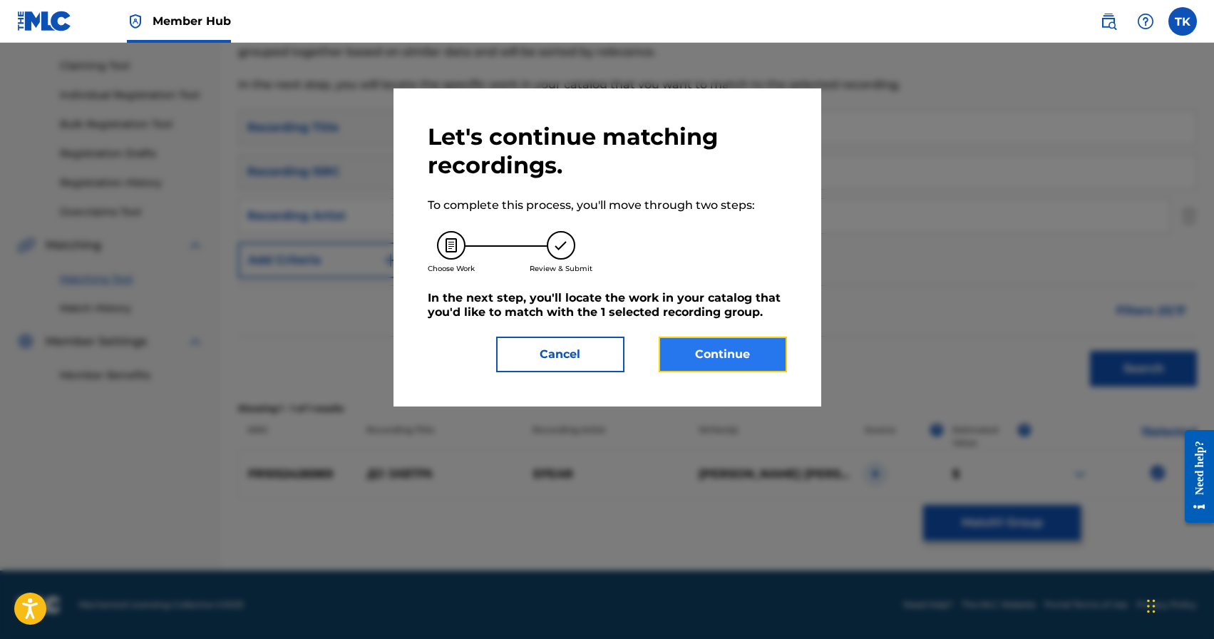
click at [744, 341] on button "Continue" at bounding box center [723, 354] width 128 height 36
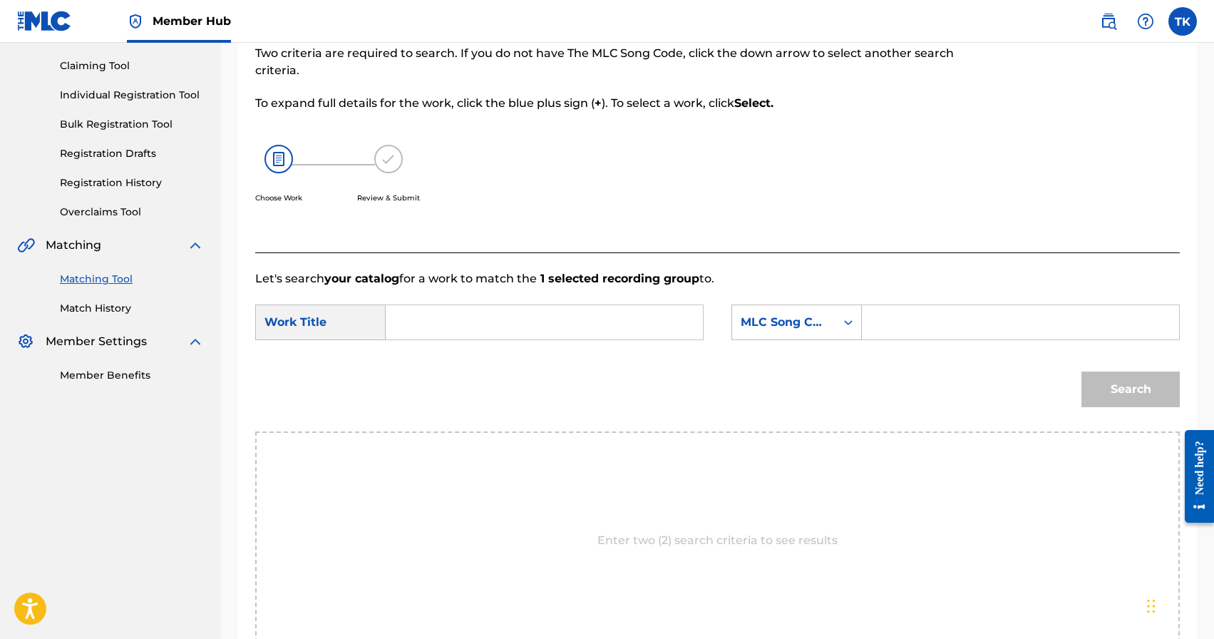
click at [632, 318] on input "Search Form" at bounding box center [544, 322] width 293 height 34
type input "до завтра"
click at [441, 373] on strong "завтра" at bounding box center [429, 371] width 38 height 14
click at [823, 320] on div "MLC Song Code" at bounding box center [784, 322] width 86 height 17
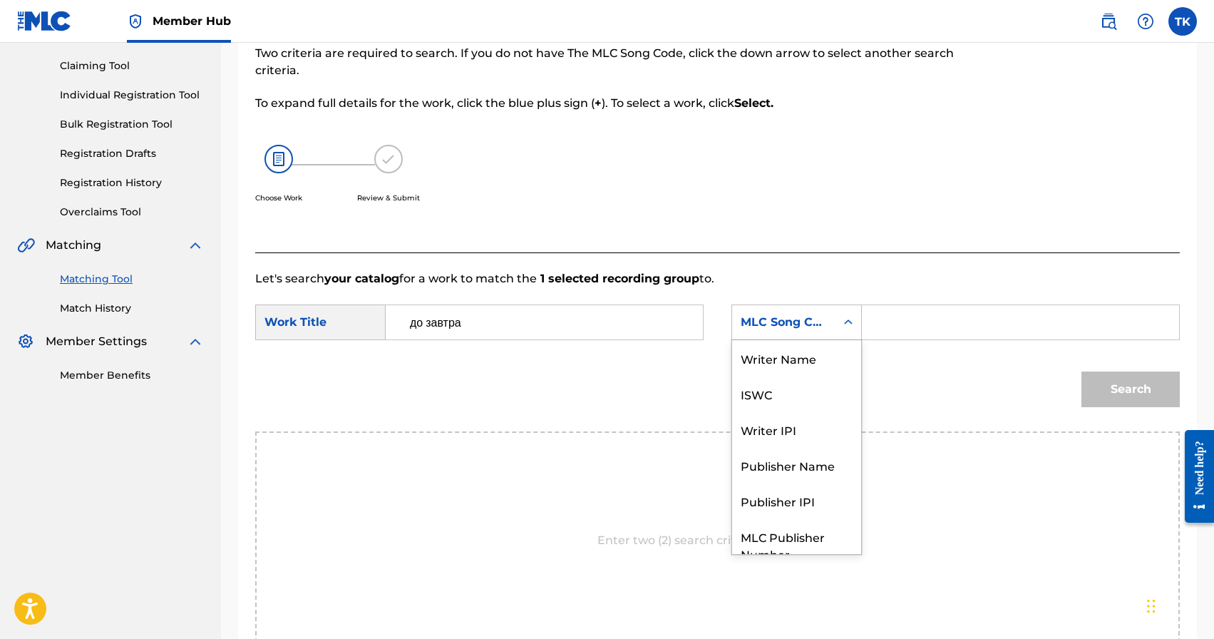
scroll to position [53, 0]
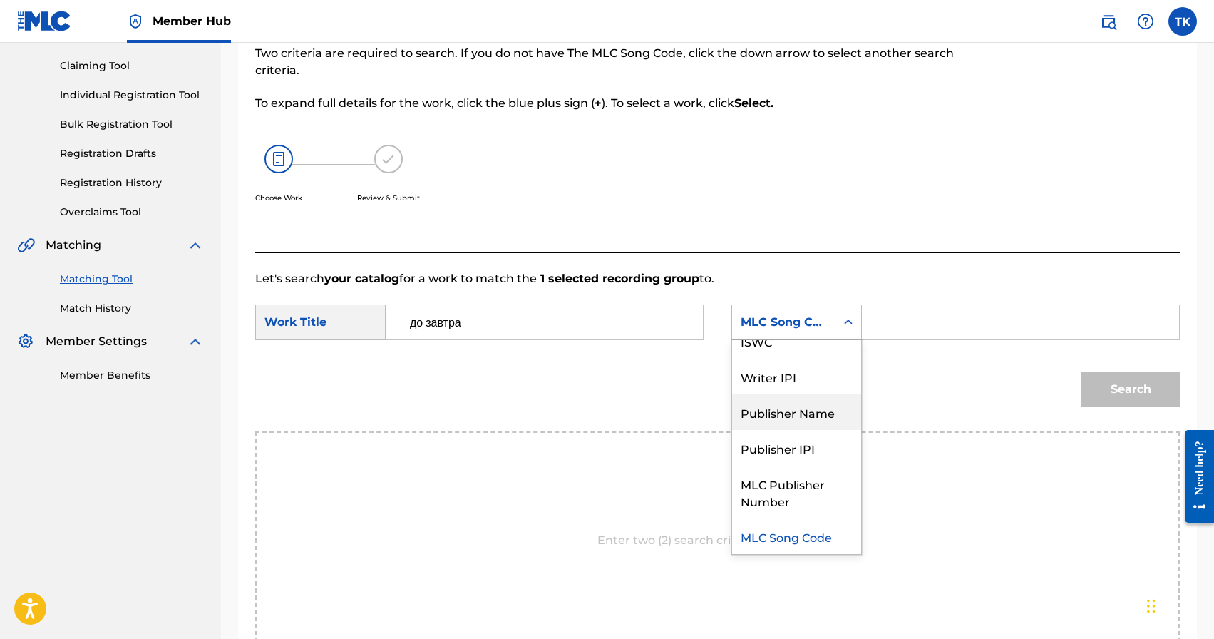
click at [802, 407] on div "Publisher Name" at bounding box center [796, 412] width 129 height 36
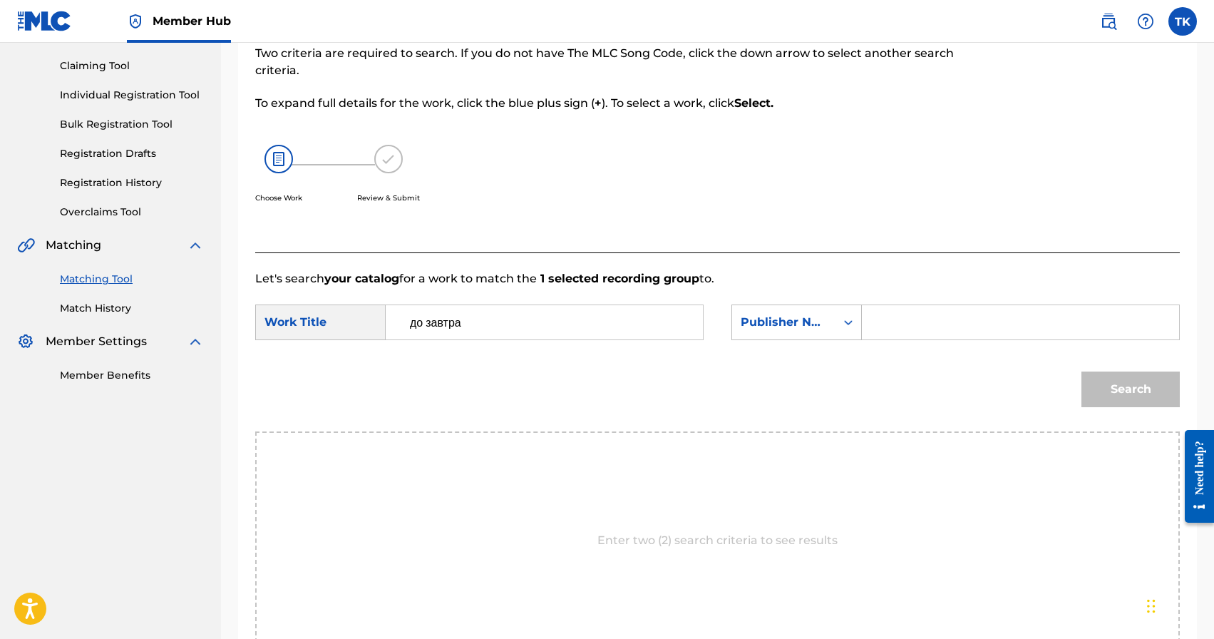
click at [885, 328] on input "Search Form" at bounding box center [1020, 322] width 293 height 34
type input "INFINITY MUSIC"
click at [1111, 383] on button "Search" at bounding box center [1130, 389] width 98 height 36
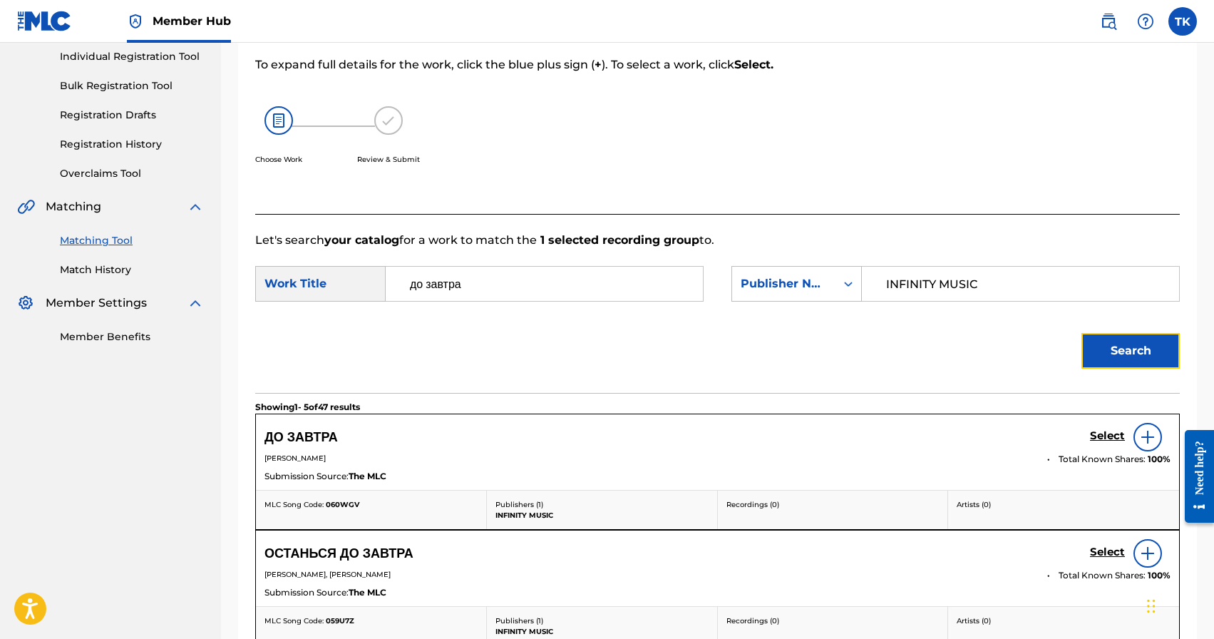
scroll to position [183, 0]
click at [1108, 433] on h5 "Select" at bounding box center [1107, 435] width 35 height 14
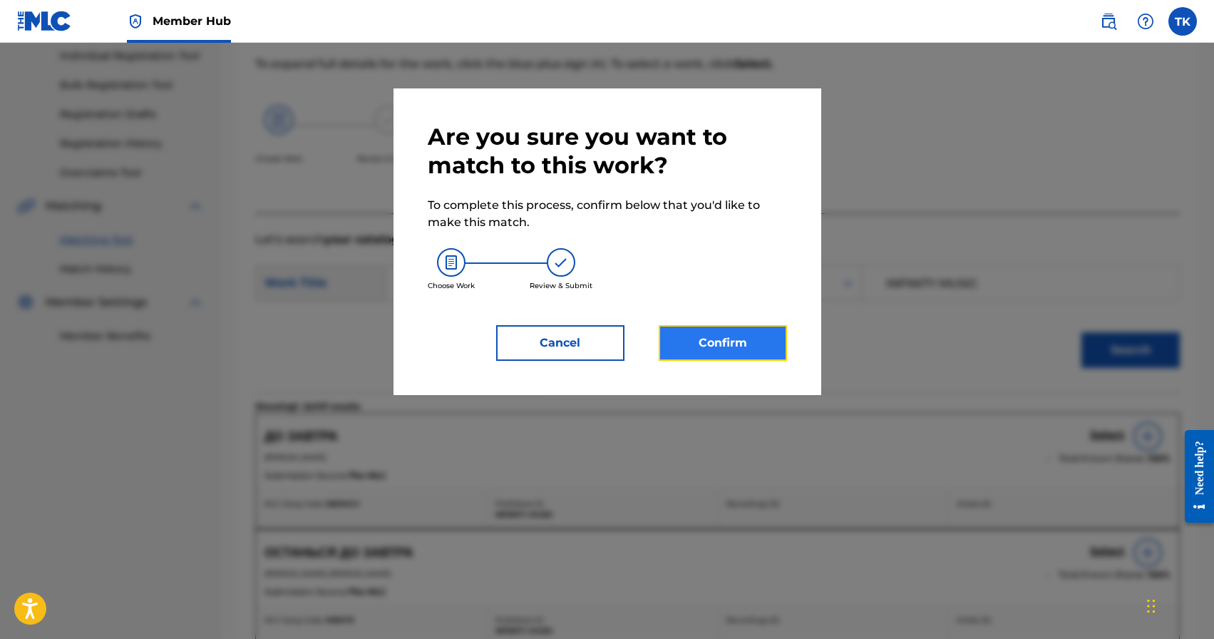
click at [753, 325] on button "Confirm" at bounding box center [723, 343] width 128 height 36
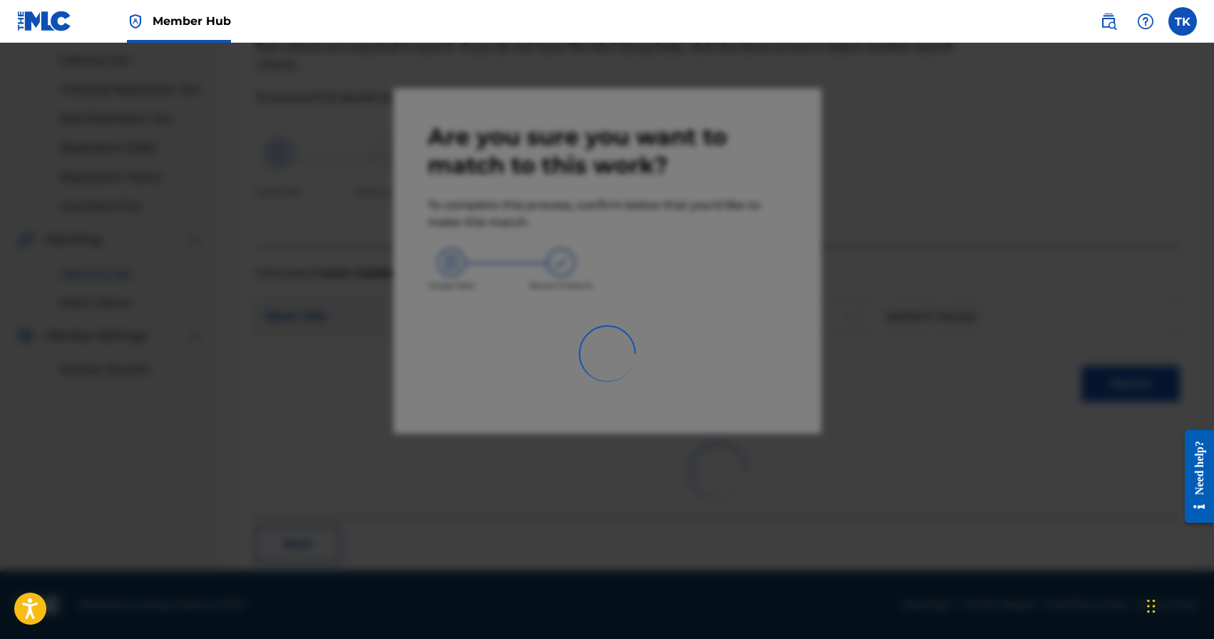
scroll to position [42, 0]
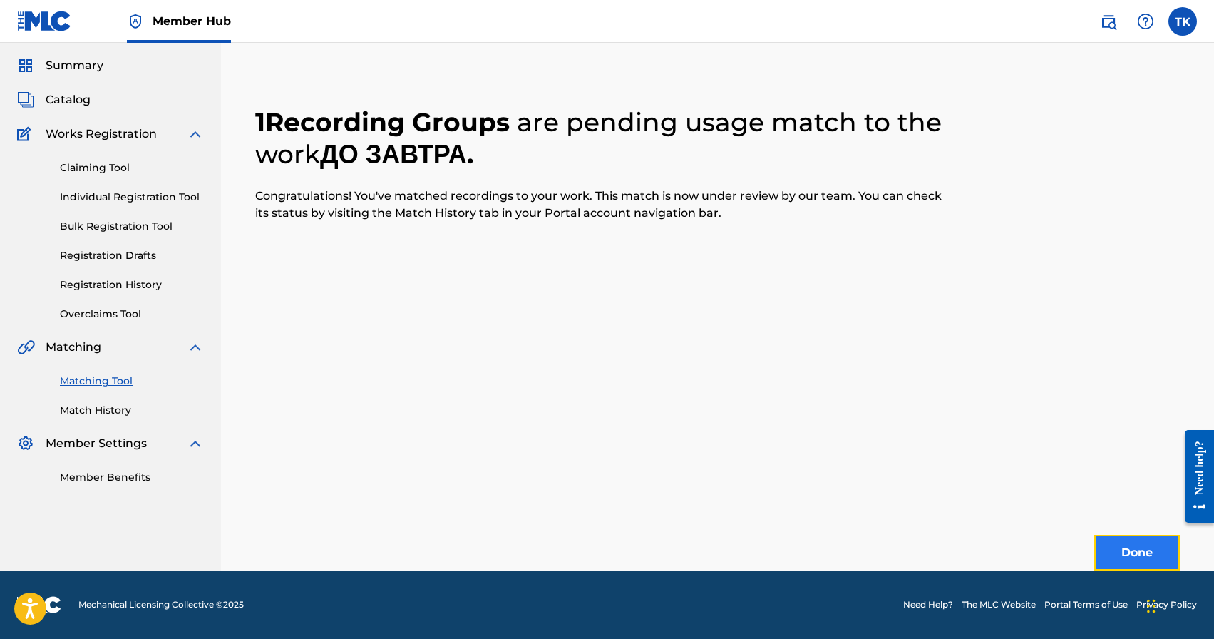
click at [1113, 537] on button "Done" at bounding box center [1137, 553] width 86 height 36
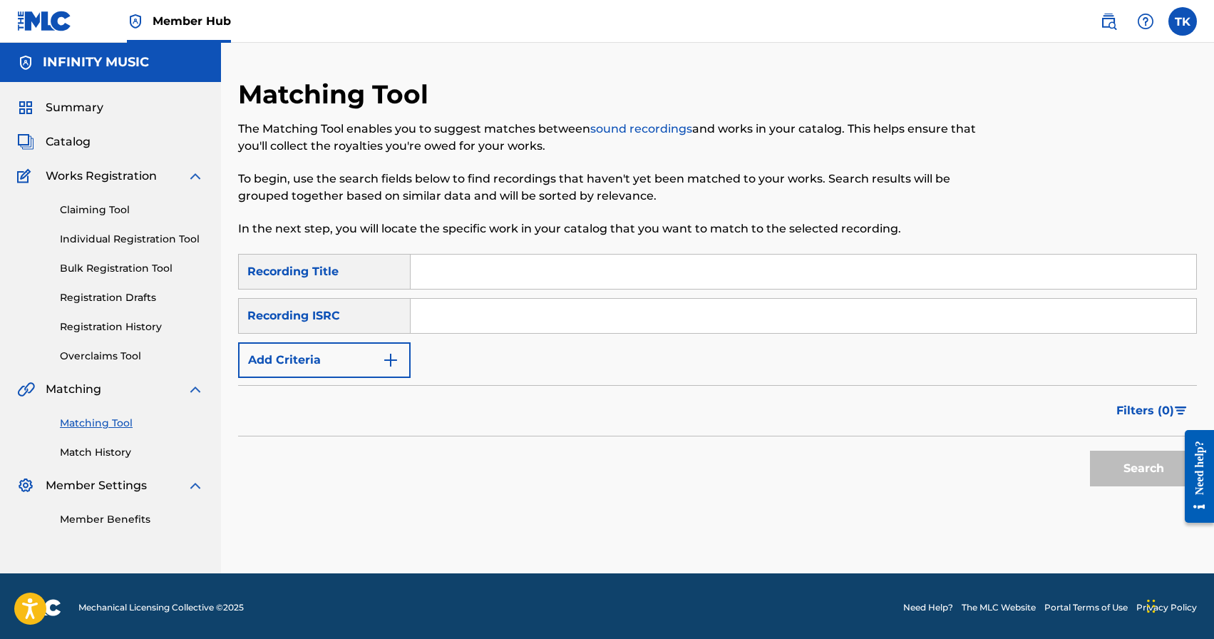
click at [502, 276] on input "Search Form" at bounding box center [803, 271] width 785 height 34
type input "impulse of feelings"
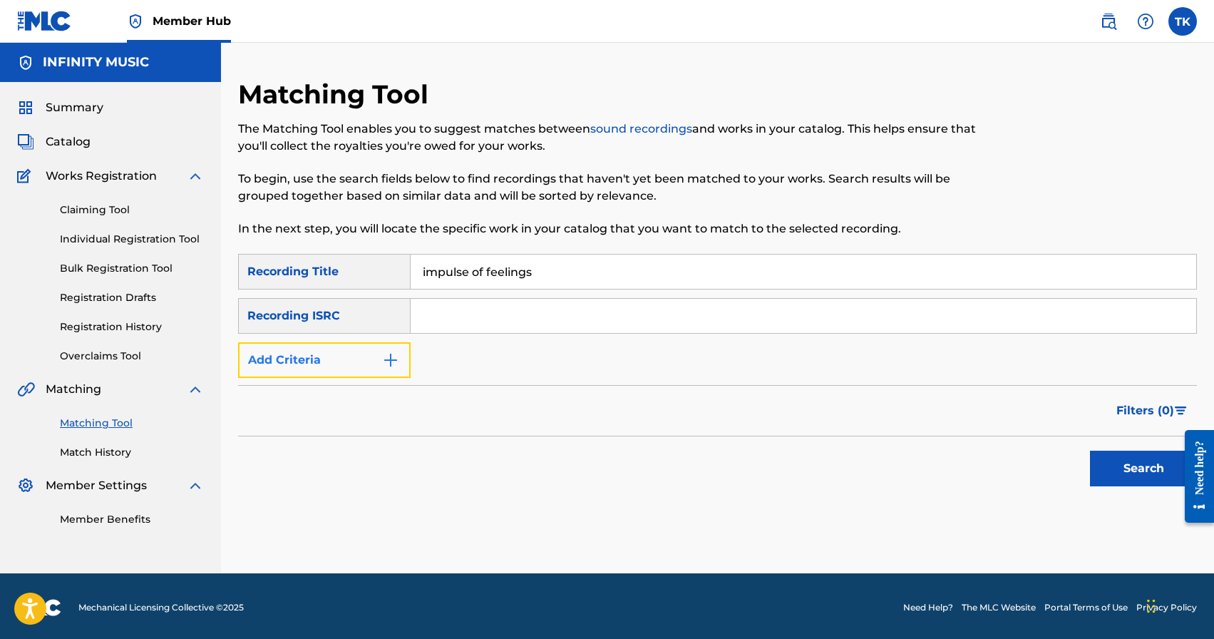
click at [357, 373] on button "Add Criteria" at bounding box center [324, 360] width 172 height 36
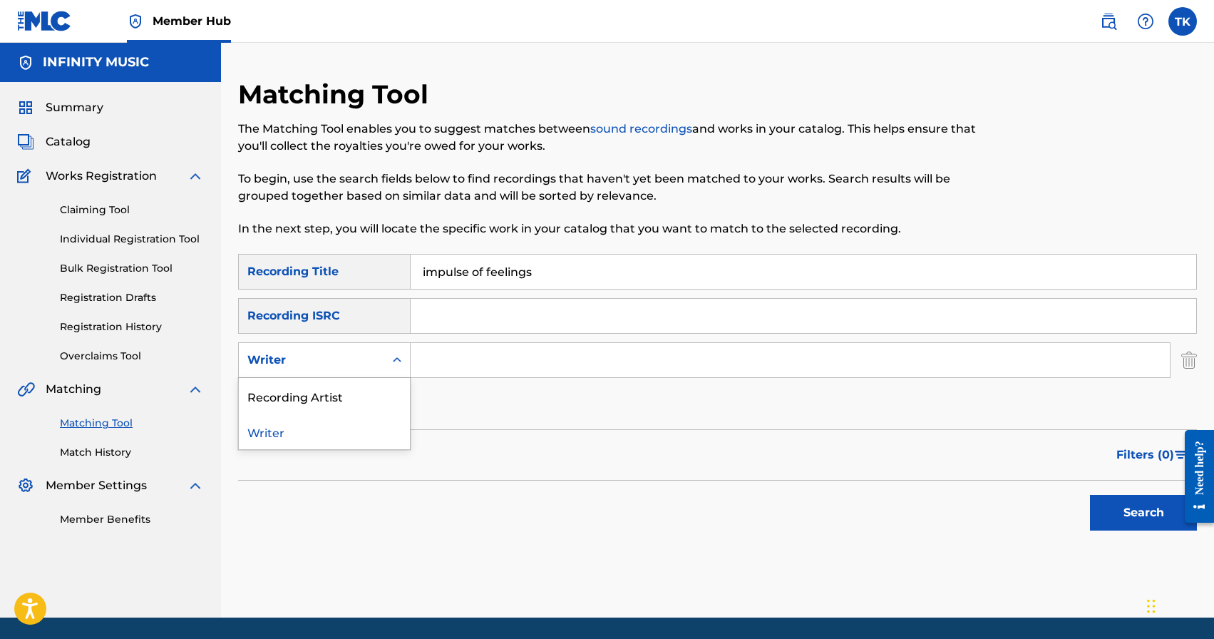
click at [357, 373] on div "Writer" at bounding box center [324, 360] width 172 height 36
click at [357, 403] on div "Recording Artist" at bounding box center [324, 396] width 171 height 36
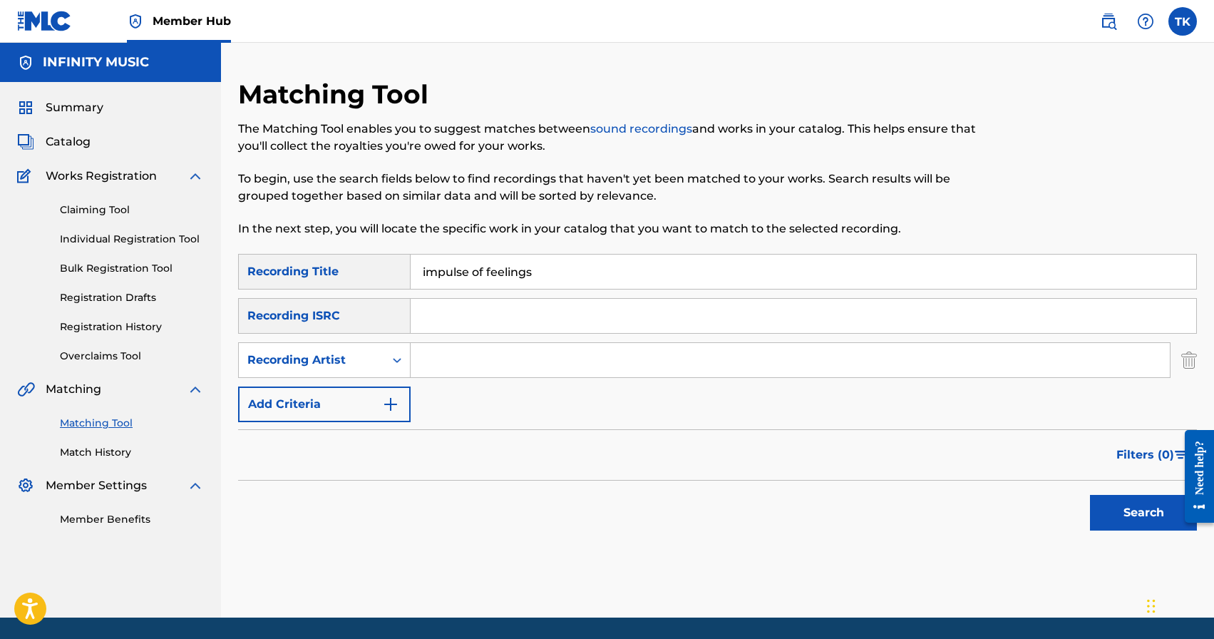
click at [430, 358] on input "Search Form" at bounding box center [790, 360] width 759 height 34
type input "[PERSON_NAME]"
click at [1090, 495] on button "Search" at bounding box center [1143, 513] width 107 height 36
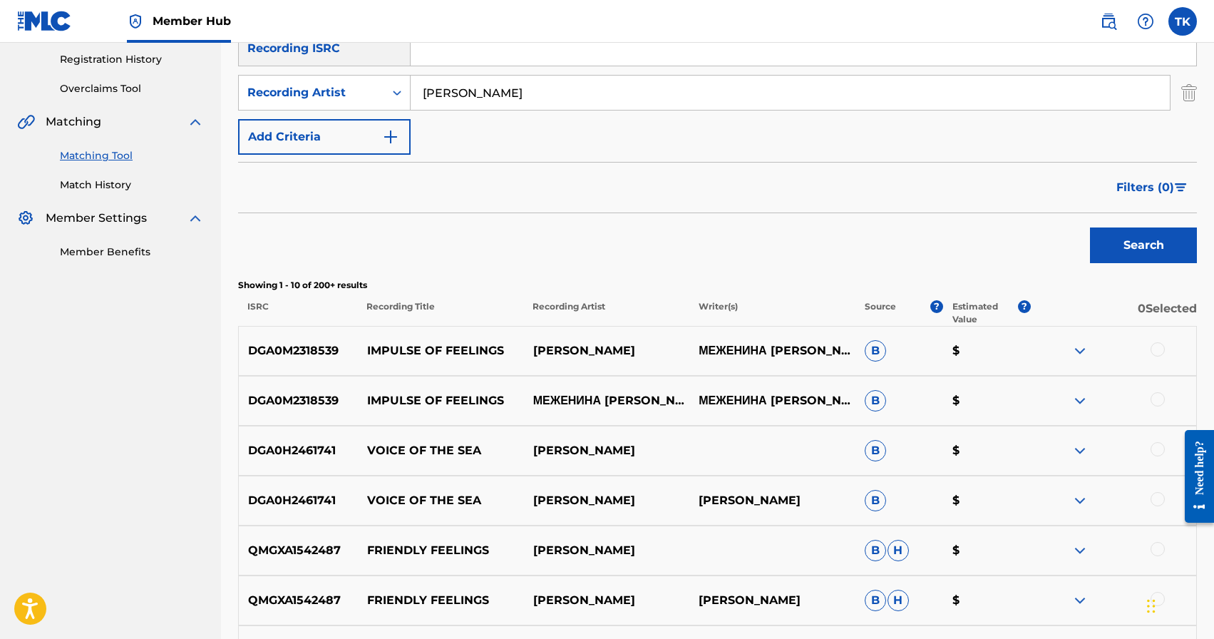
scroll to position [259, 0]
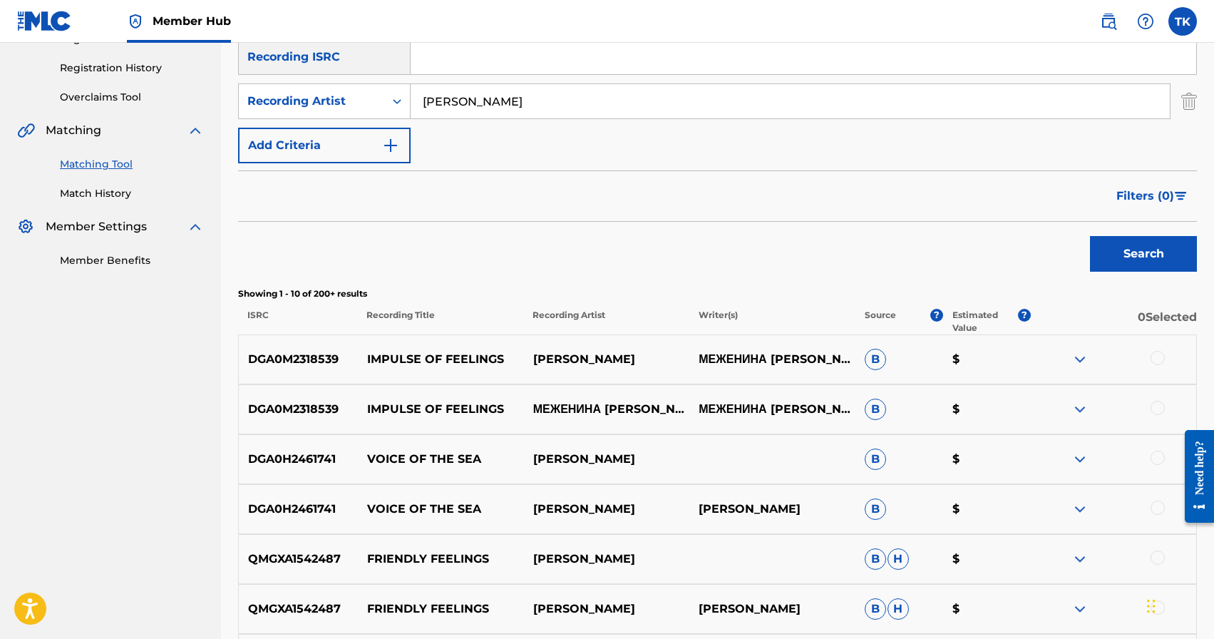
click at [1156, 408] on div at bounding box center [1157, 408] width 14 height 14
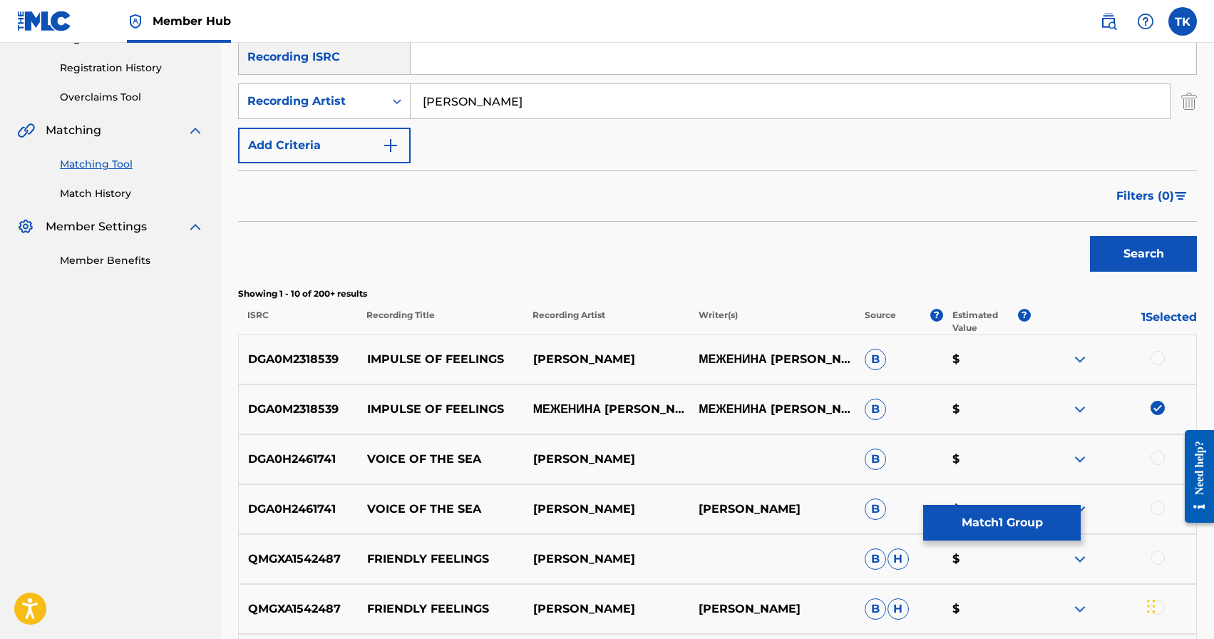
click at [1156, 356] on div at bounding box center [1157, 358] width 14 height 14
click at [1036, 514] on button "Match 2 Groups" at bounding box center [1002, 523] width 158 height 36
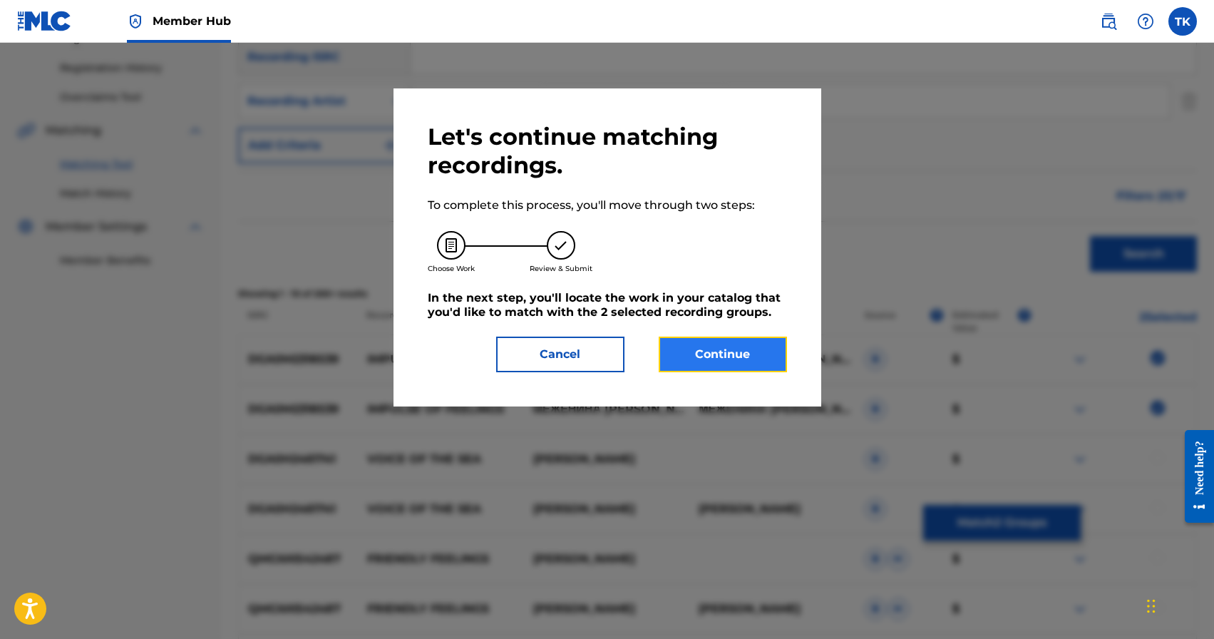
click at [737, 361] on button "Continue" at bounding box center [723, 354] width 128 height 36
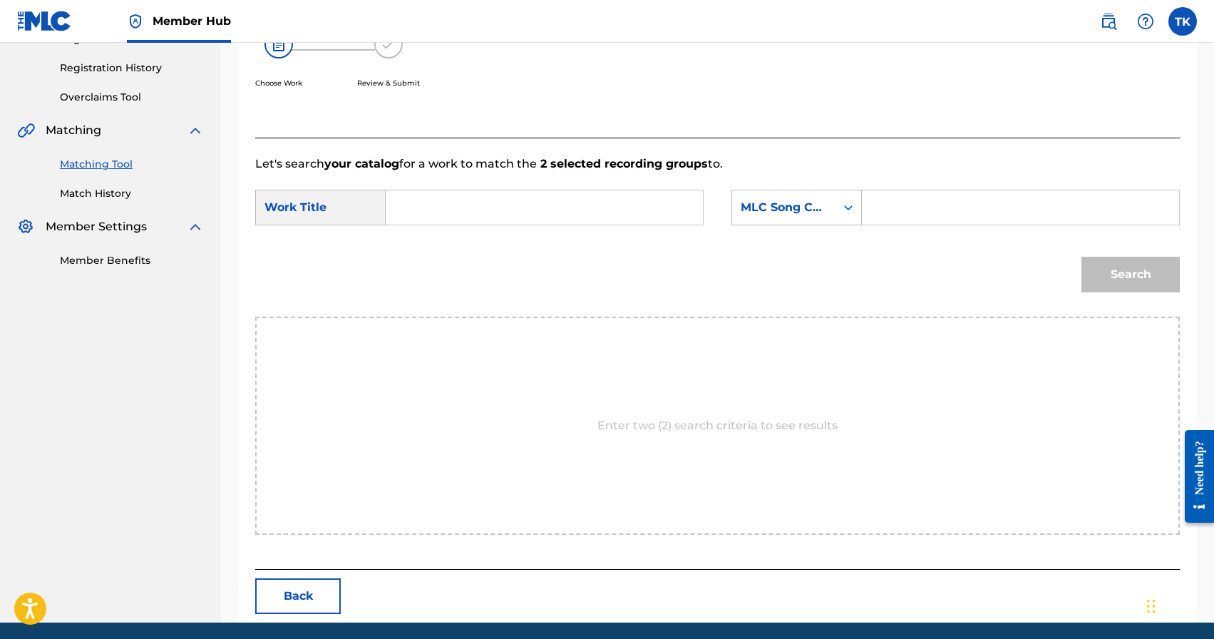
click at [614, 203] on input "Search Form" at bounding box center [544, 207] width 293 height 34
click at [440, 257] on div "impu lse of feelings" at bounding box center [437, 257] width 78 height 60
type input "impulse of feelings"
click at [795, 219] on div "MLC Song Code" at bounding box center [783, 207] width 103 height 27
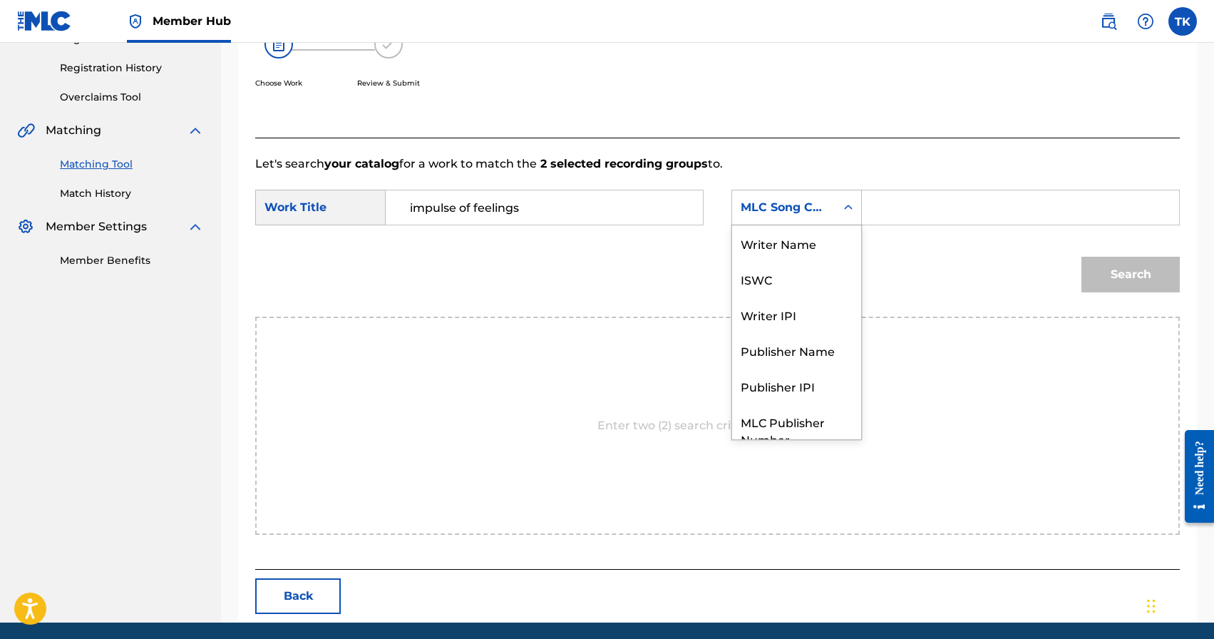
scroll to position [53, 0]
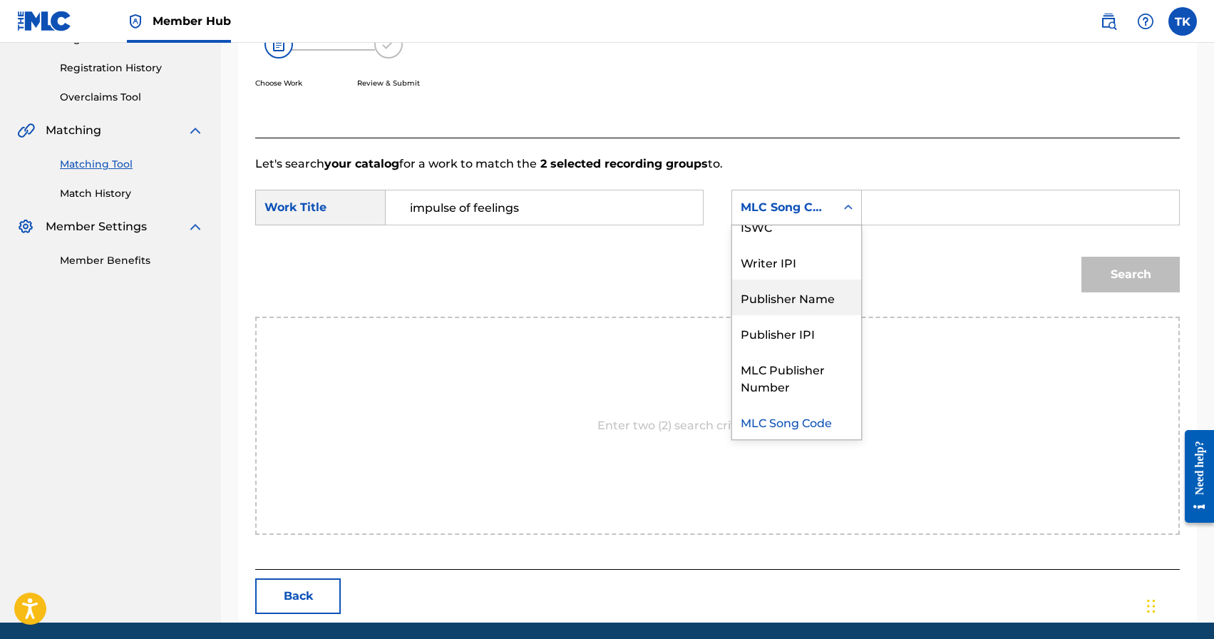
click at [794, 282] on div "Publisher Name" at bounding box center [796, 297] width 129 height 36
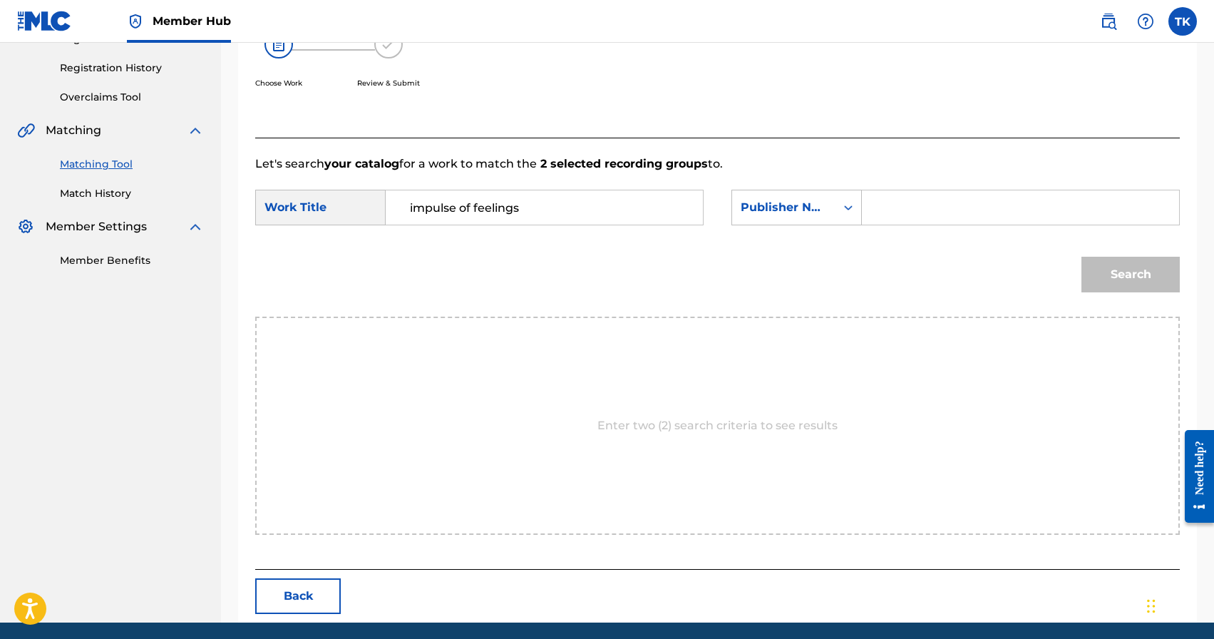
click at [905, 201] on input "Search Form" at bounding box center [1020, 207] width 293 height 34
type input "INFINITY MUSIC"
click at [1126, 275] on button "Search" at bounding box center [1130, 275] width 98 height 36
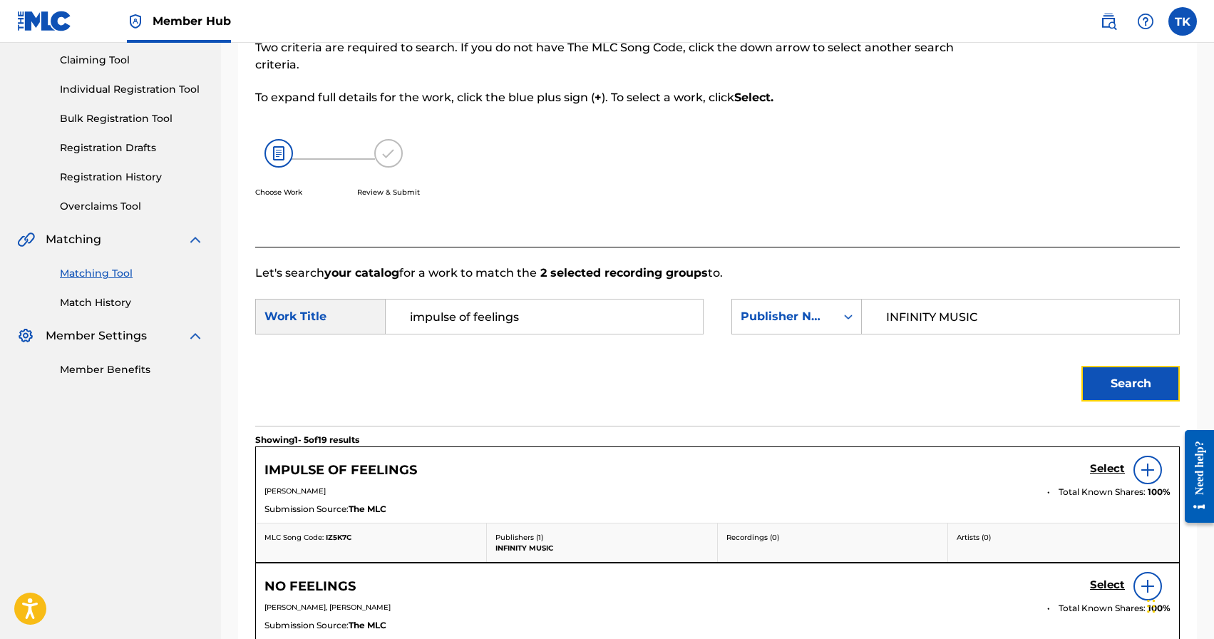
scroll to position [259, 0]
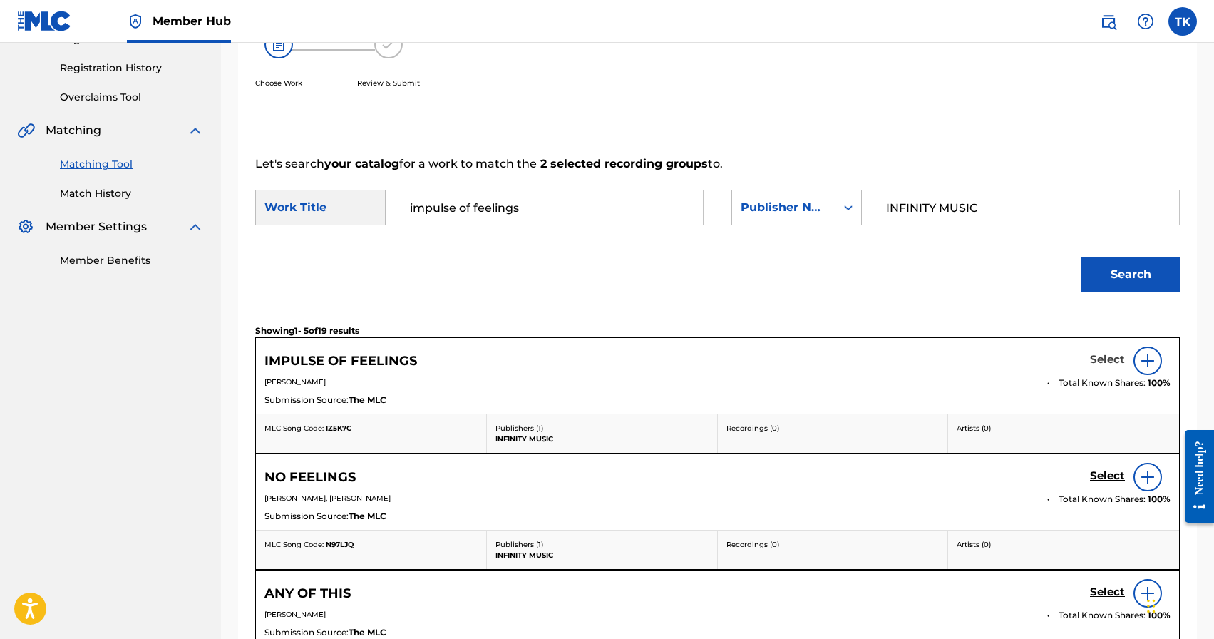
click at [1098, 361] on h5 "Select" at bounding box center [1107, 360] width 35 height 14
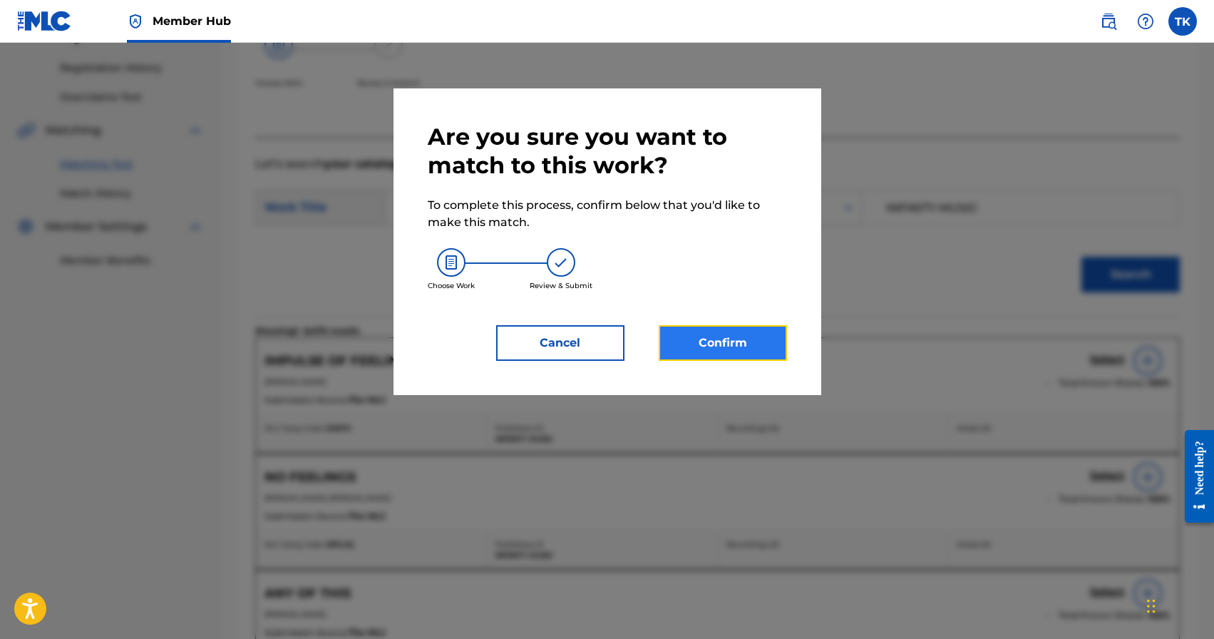
click at [736, 333] on button "Confirm" at bounding box center [723, 343] width 128 height 36
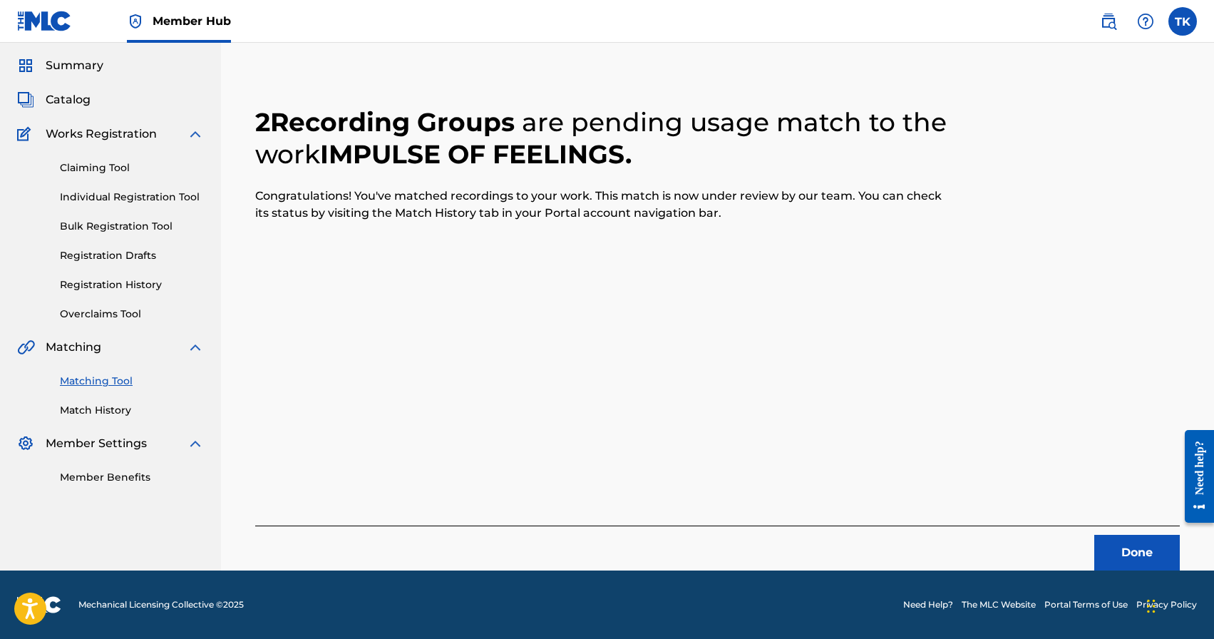
scroll to position [42, 0]
click at [1111, 540] on button "Done" at bounding box center [1137, 553] width 86 height 36
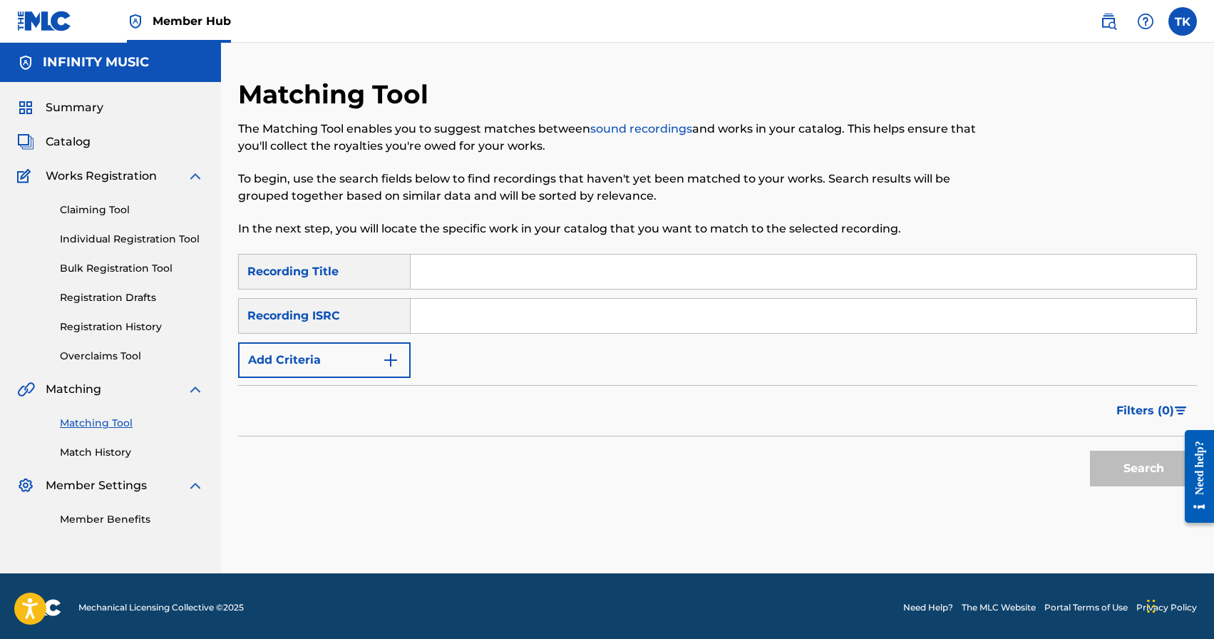
click at [542, 267] on input "Search Form" at bounding box center [803, 271] width 785 height 34
type input "voice of the sea"
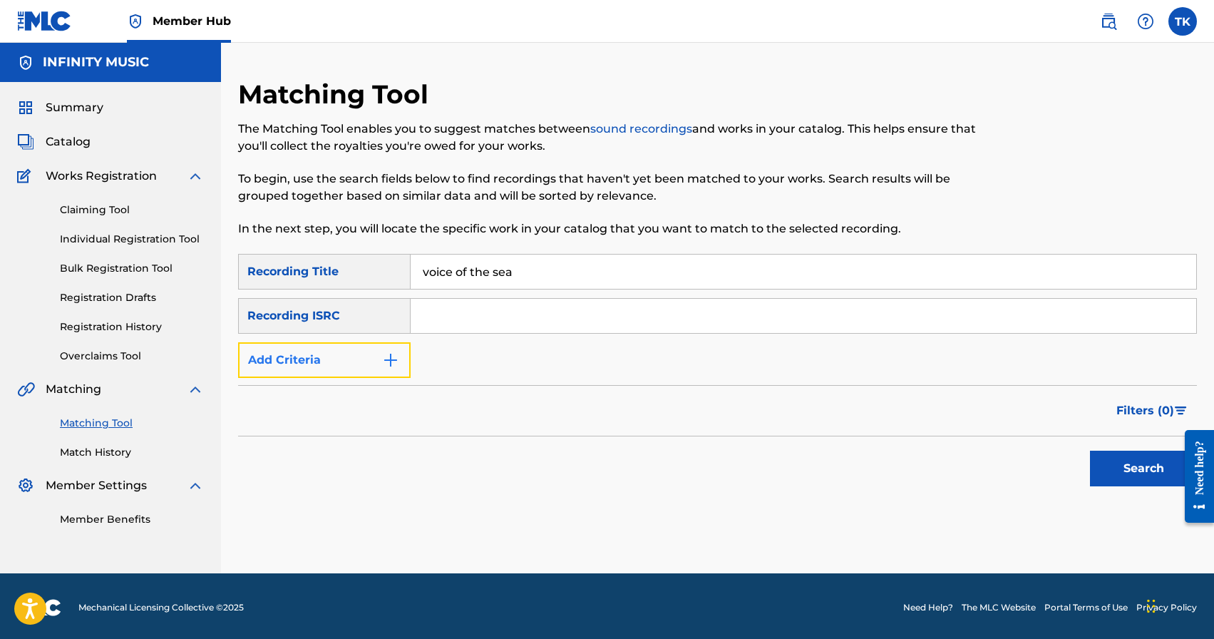
click at [373, 369] on button "Add Criteria" at bounding box center [324, 360] width 172 height 36
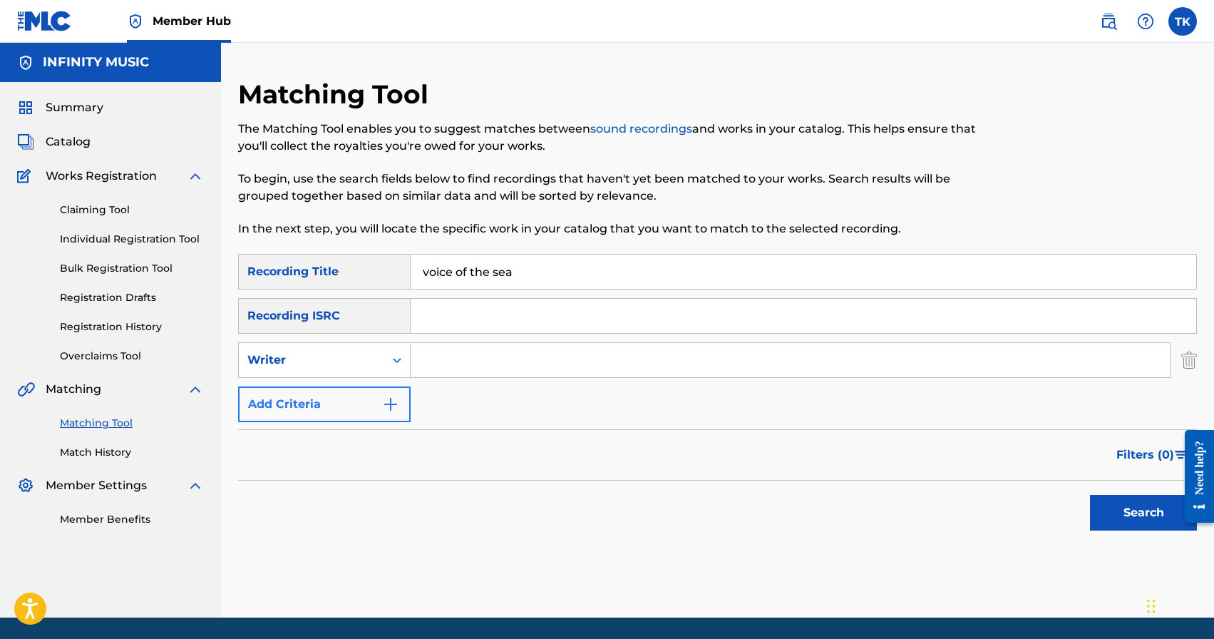
click at [373, 369] on div "Writer" at bounding box center [311, 359] width 145 height 27
click at [373, 394] on div "Recording Artist" at bounding box center [324, 396] width 171 height 36
click at [433, 367] on input "Search Form" at bounding box center [790, 360] width 759 height 34
type input "[PERSON_NAME]"
click at [1120, 506] on button "Search" at bounding box center [1143, 513] width 107 height 36
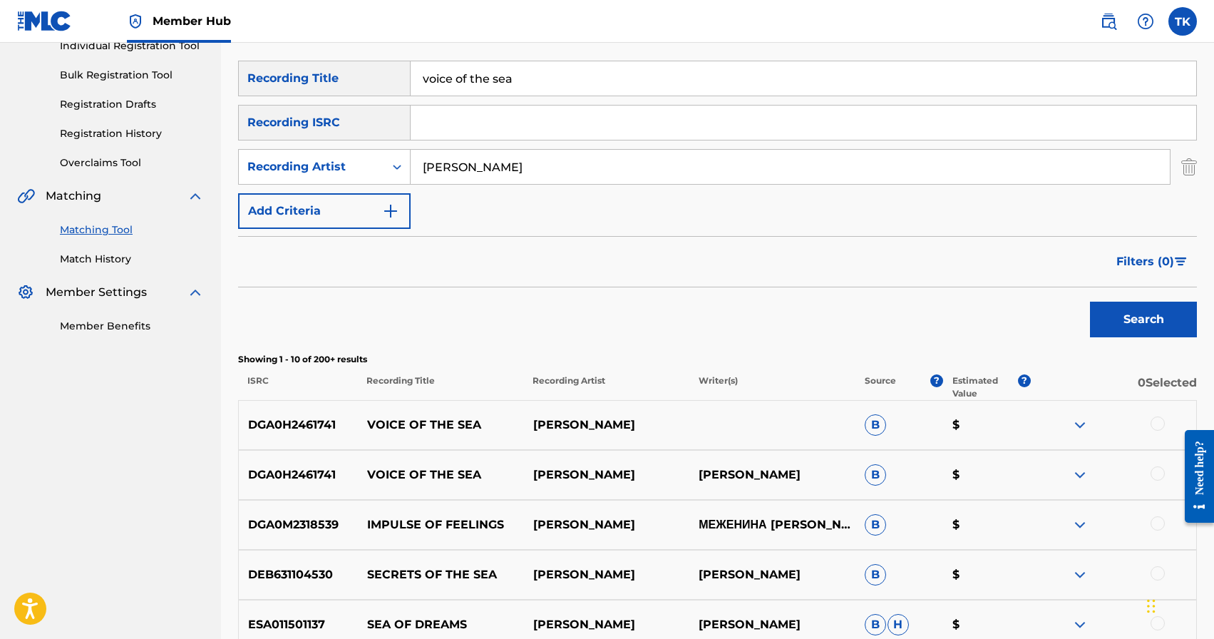
scroll to position [194, 0]
click at [1155, 472] on div at bounding box center [1157, 472] width 14 height 14
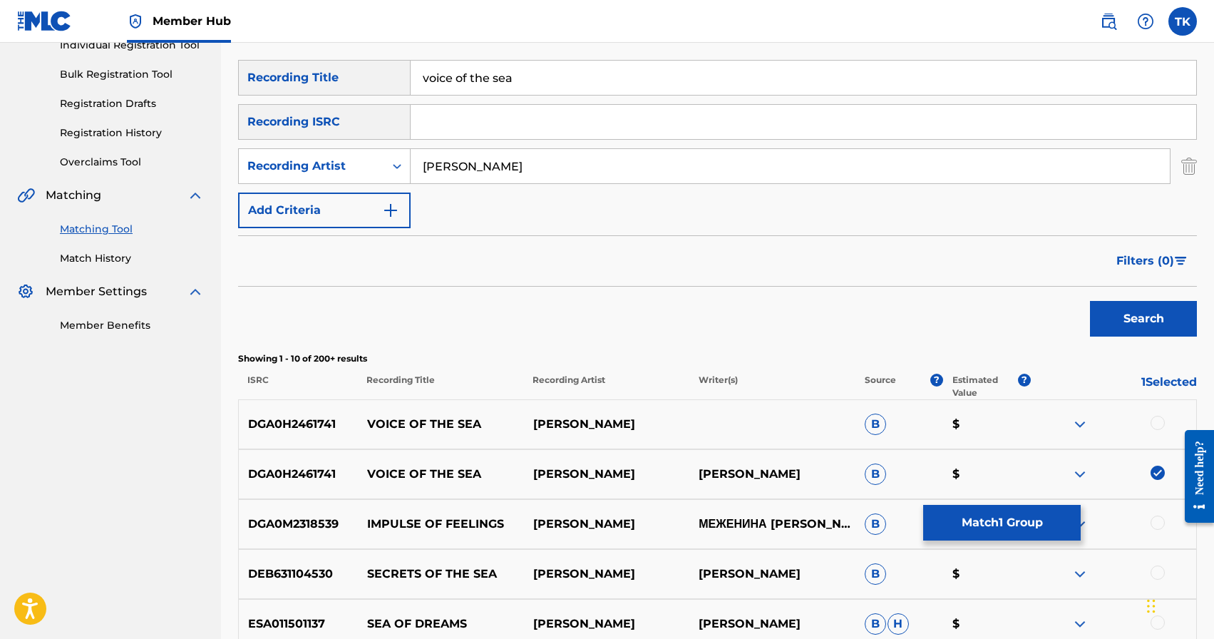
click at [1157, 423] on div at bounding box center [1157, 423] width 14 height 14
click at [1044, 517] on button "Match 2 Groups" at bounding box center [1002, 523] width 158 height 36
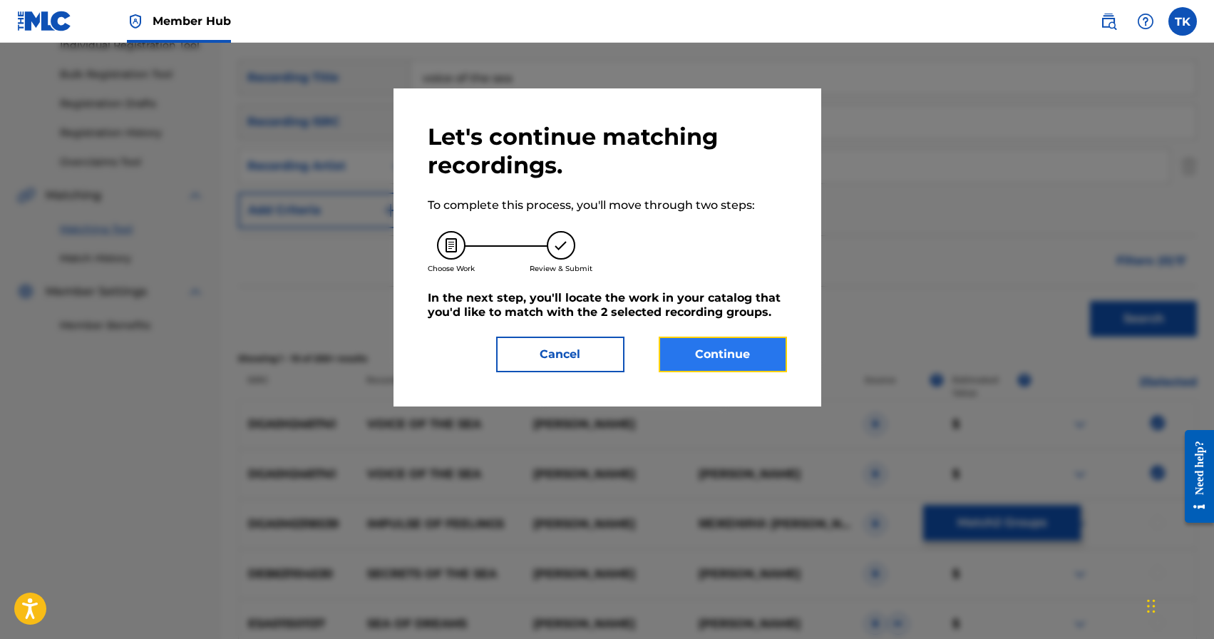
click at [761, 361] on button "Continue" at bounding box center [723, 354] width 128 height 36
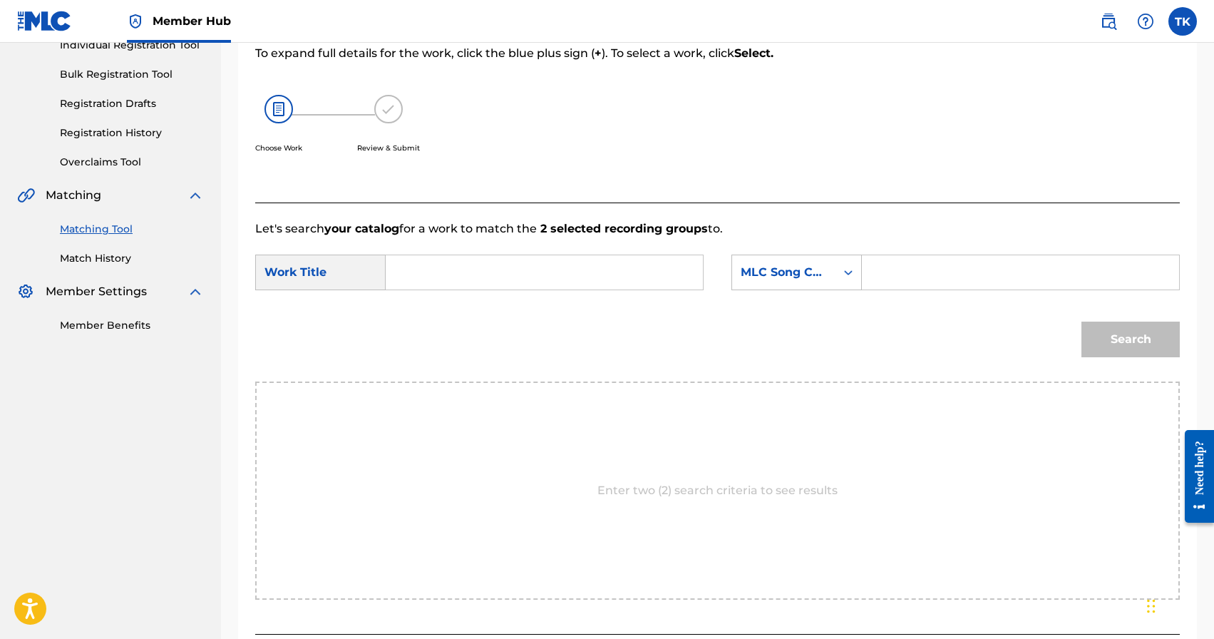
click at [604, 273] on input "Search Form" at bounding box center [544, 272] width 293 height 34
click at [451, 320] on span "the sea" at bounding box center [442, 321] width 43 height 14
type input "voice of the sea"
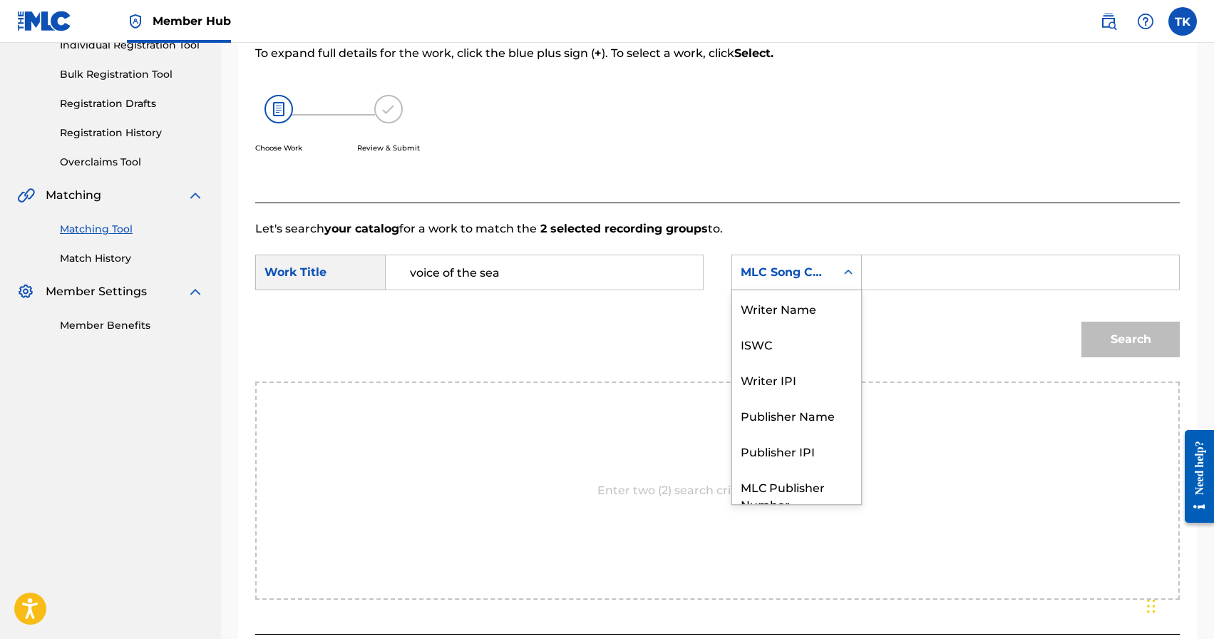
click at [805, 283] on div "MLC Song Code" at bounding box center [783, 272] width 103 height 27
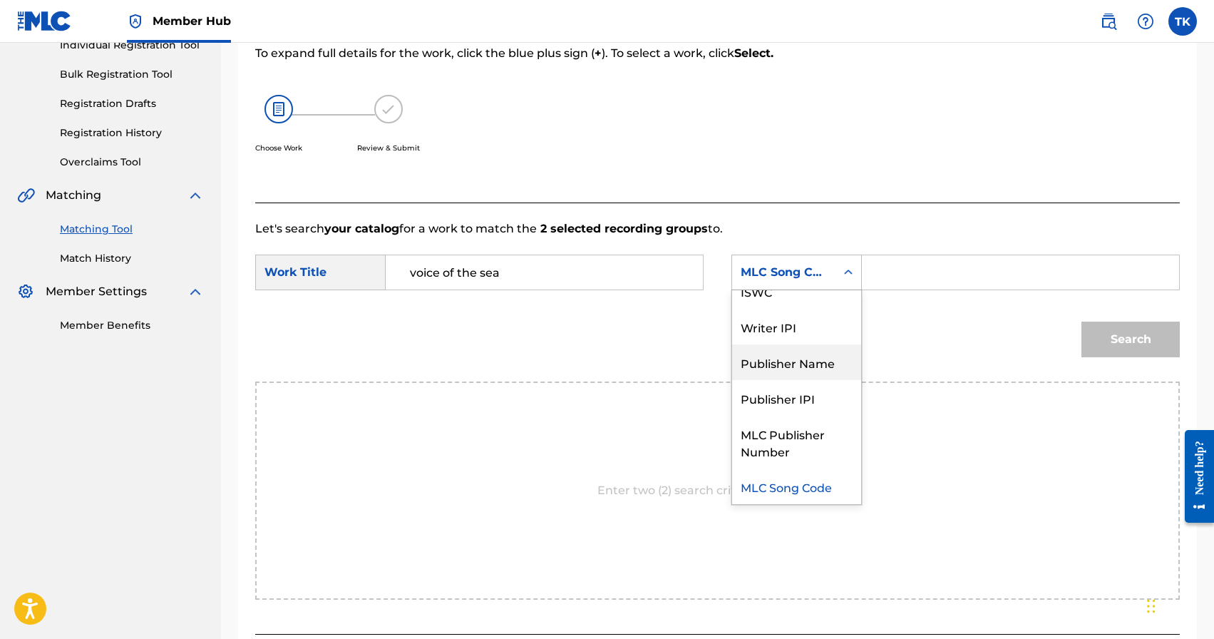
click at [803, 351] on div "Publisher Name" at bounding box center [796, 362] width 129 height 36
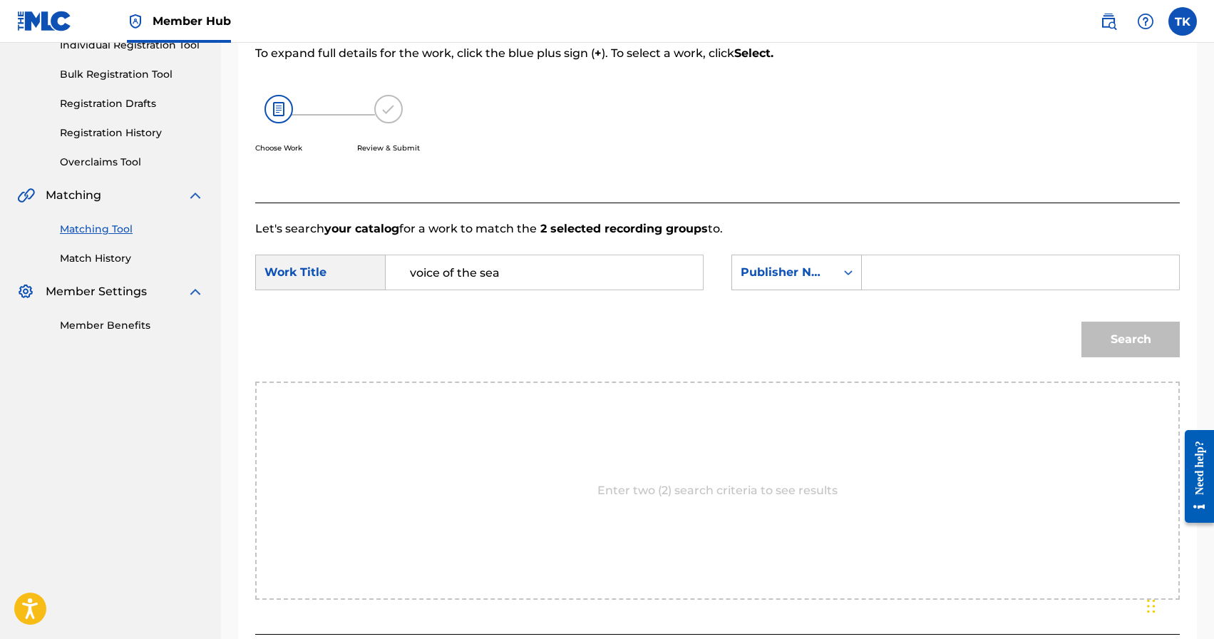
click at [875, 284] on input "Search Form" at bounding box center [1020, 272] width 293 height 34
type input "INFINITY MUSIC"
click at [1115, 339] on button "Search" at bounding box center [1130, 339] width 98 height 36
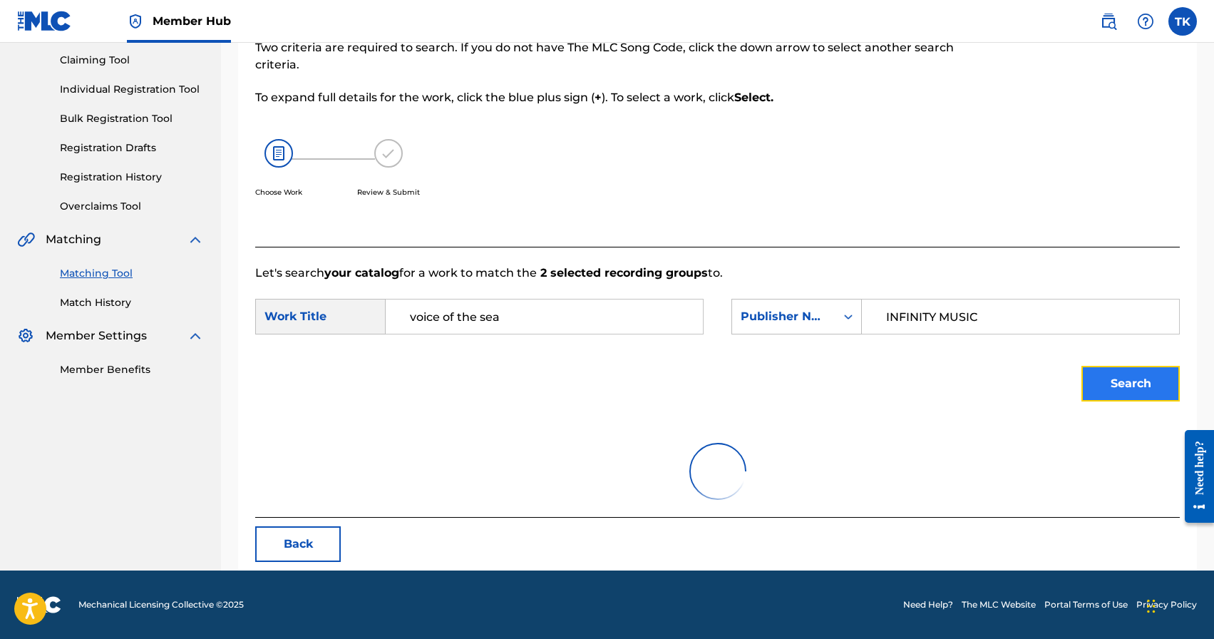
scroll to position [194, 0]
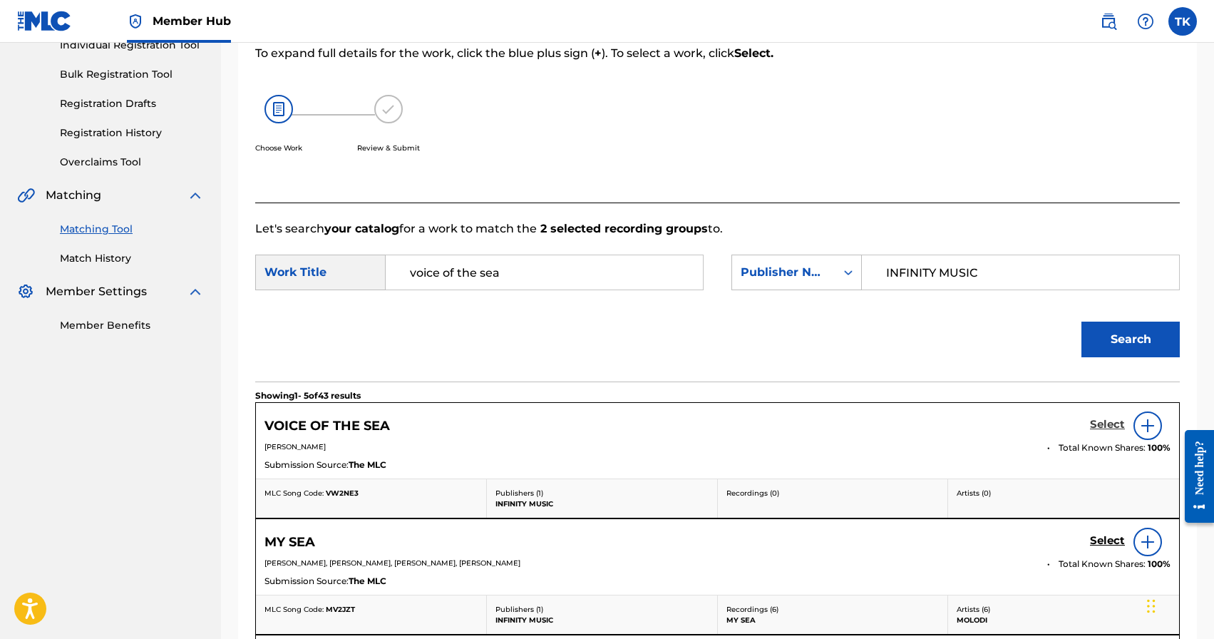
click at [1097, 426] on h5 "Select" at bounding box center [1107, 425] width 35 height 14
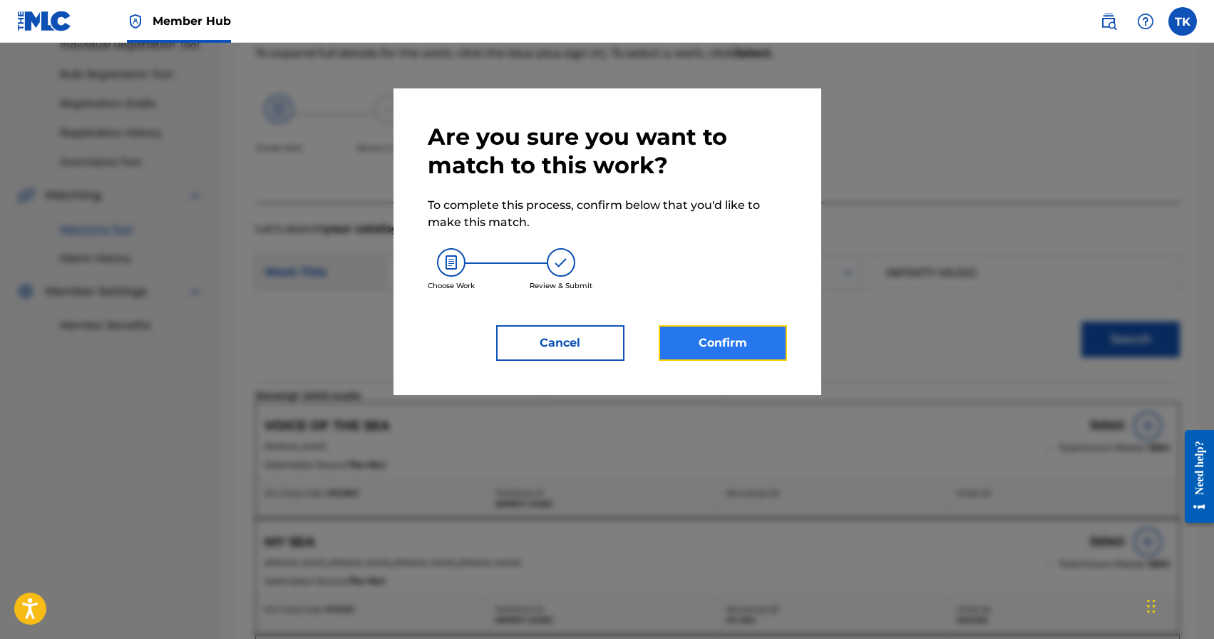
click at [743, 346] on button "Confirm" at bounding box center [723, 343] width 128 height 36
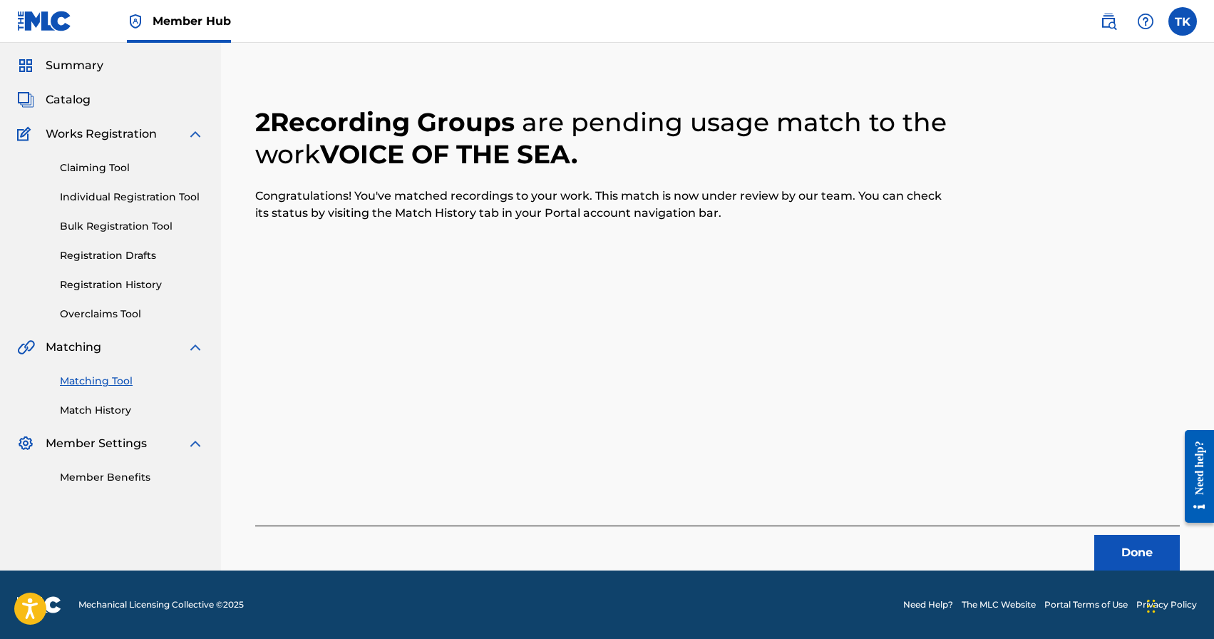
scroll to position [42, 0]
click at [1110, 547] on button "Done" at bounding box center [1137, 553] width 86 height 36
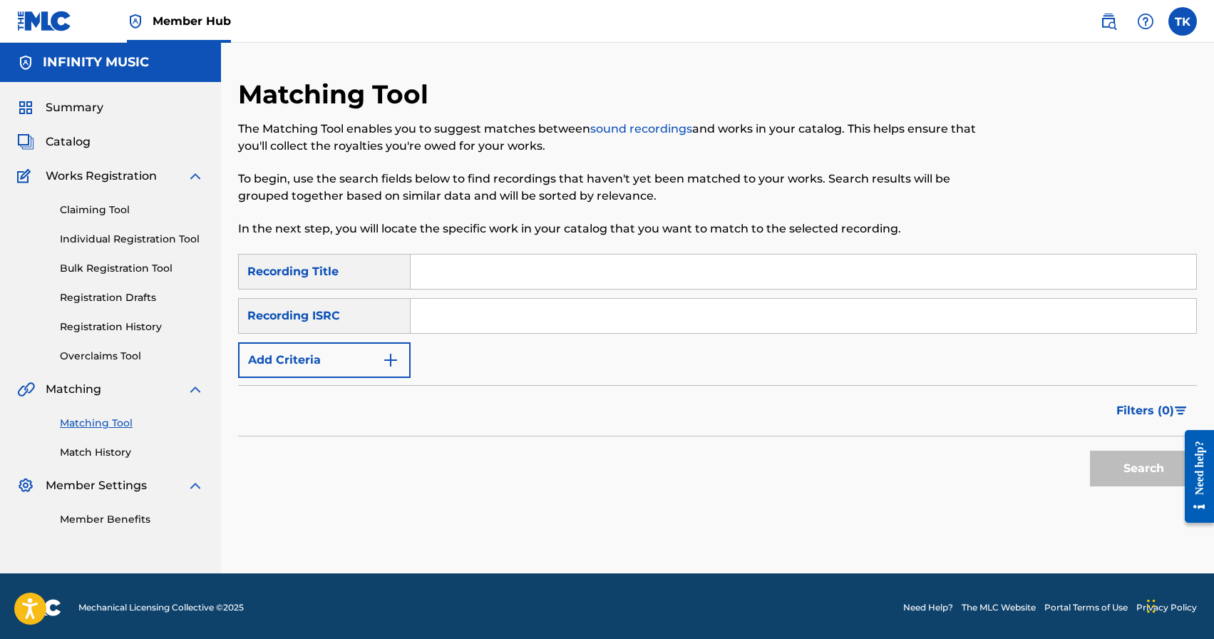
click at [592, 274] on input "Search Form" at bounding box center [803, 271] width 785 height 34
type input "autumn"
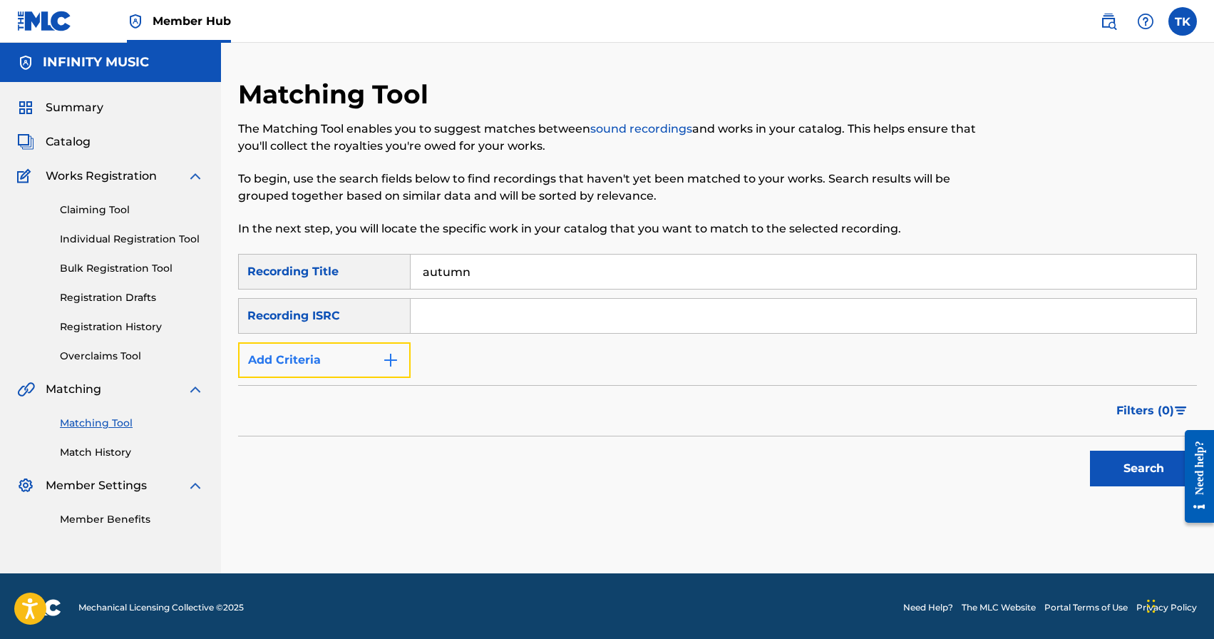
click at [396, 349] on button "Add Criteria" at bounding box center [324, 360] width 172 height 36
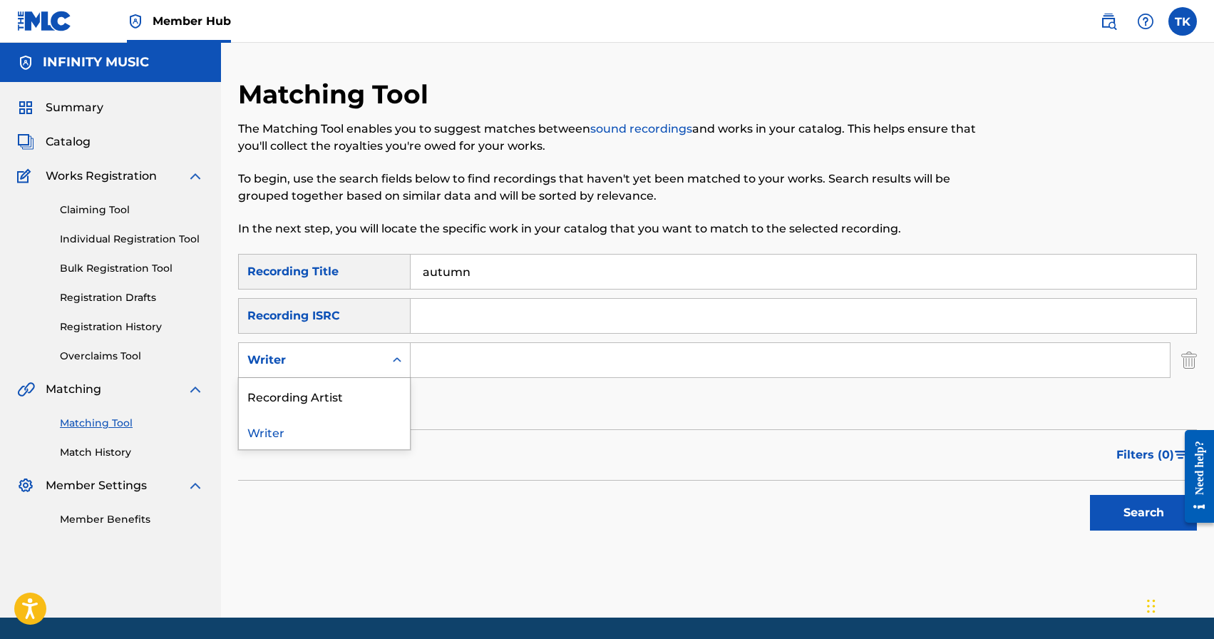
click at [396, 349] on div "Search Form" at bounding box center [397, 360] width 26 height 26
click at [383, 400] on div "Recording Artist" at bounding box center [324, 396] width 171 height 36
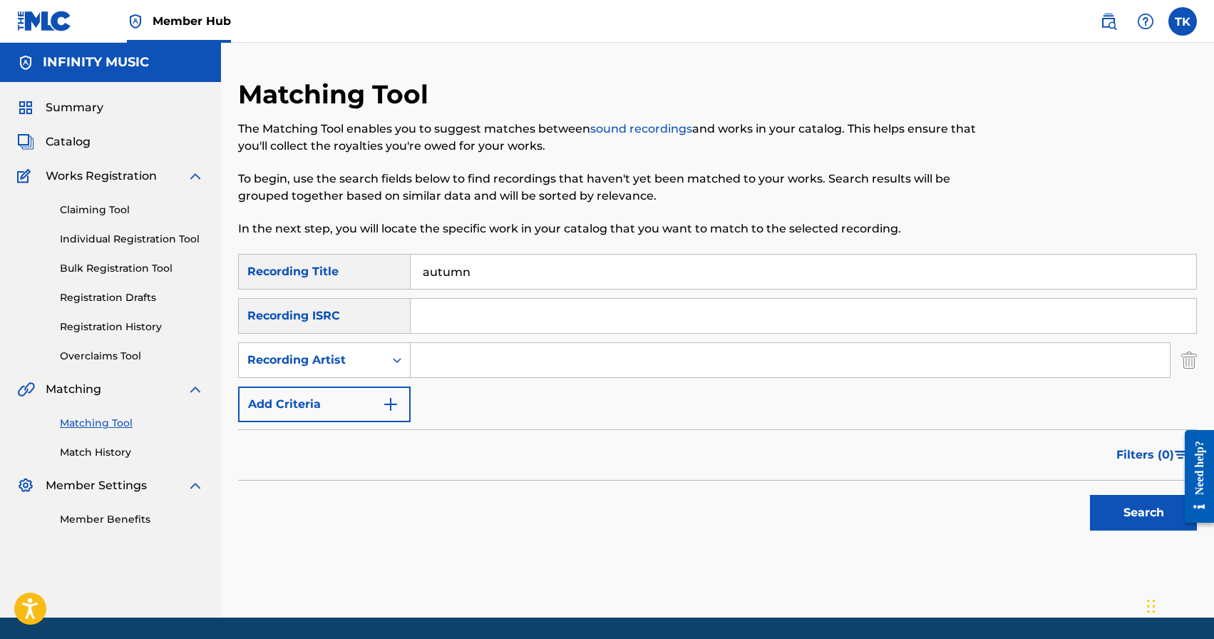
click at [455, 361] on input "Search Form" at bounding box center [790, 360] width 759 height 34
type input "[PERSON_NAME]"
click at [1119, 508] on button "Search" at bounding box center [1143, 513] width 107 height 36
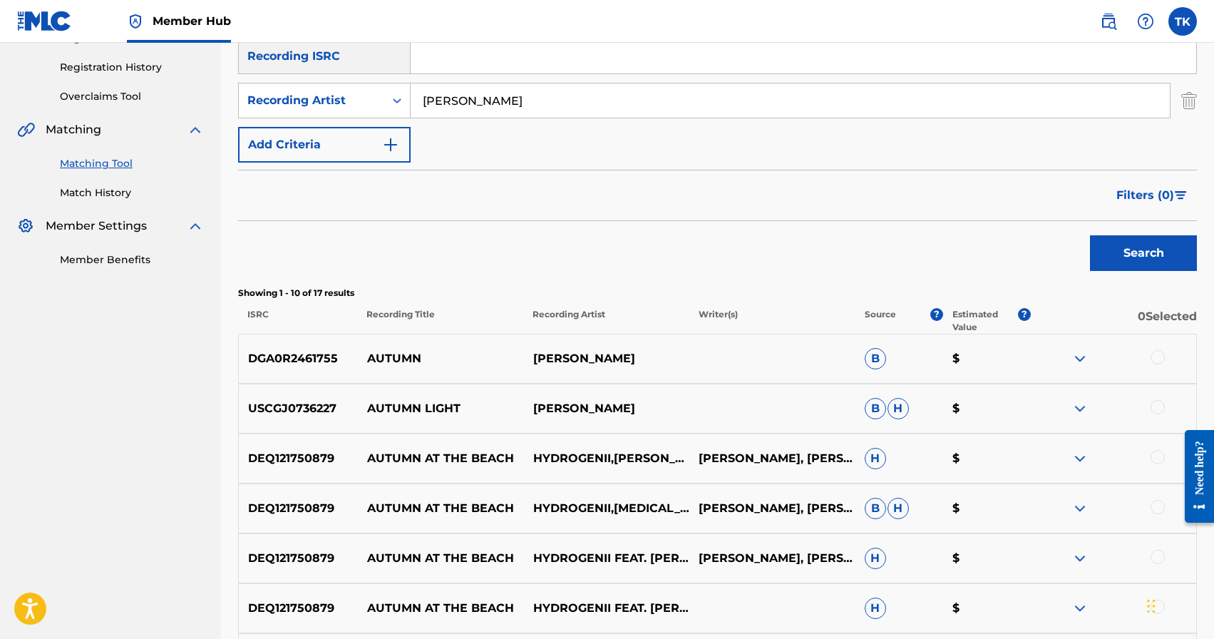
scroll to position [260, 0]
click at [1158, 357] on div at bounding box center [1157, 356] width 14 height 14
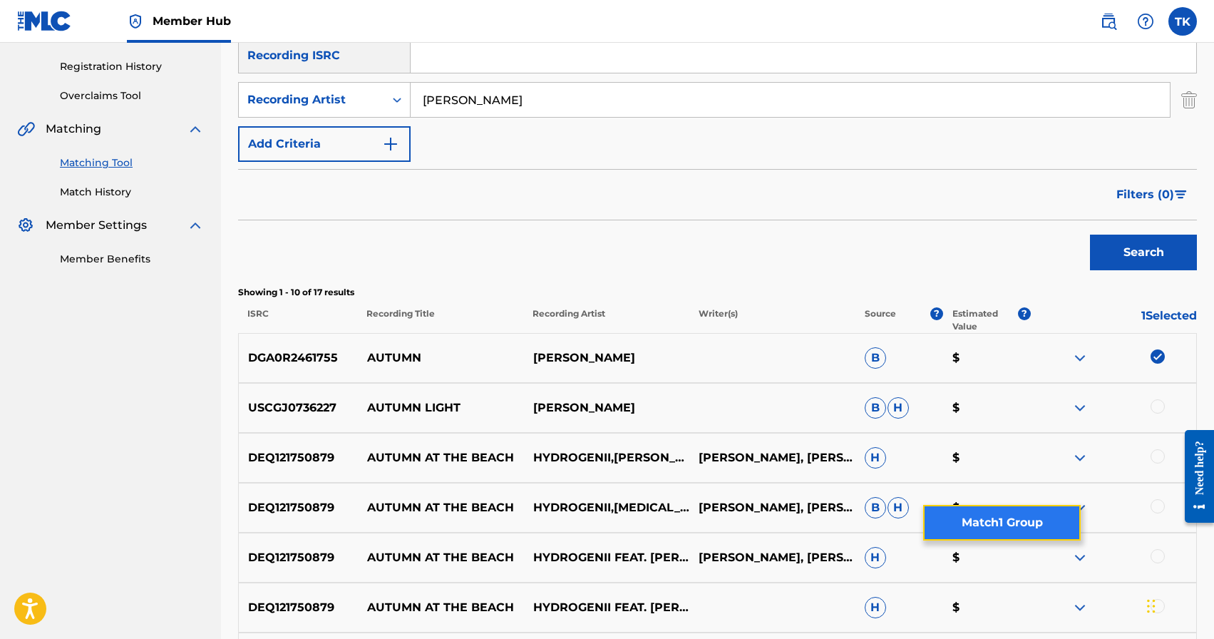
click at [1019, 519] on button "Match 1 Group" at bounding box center [1002, 523] width 158 height 36
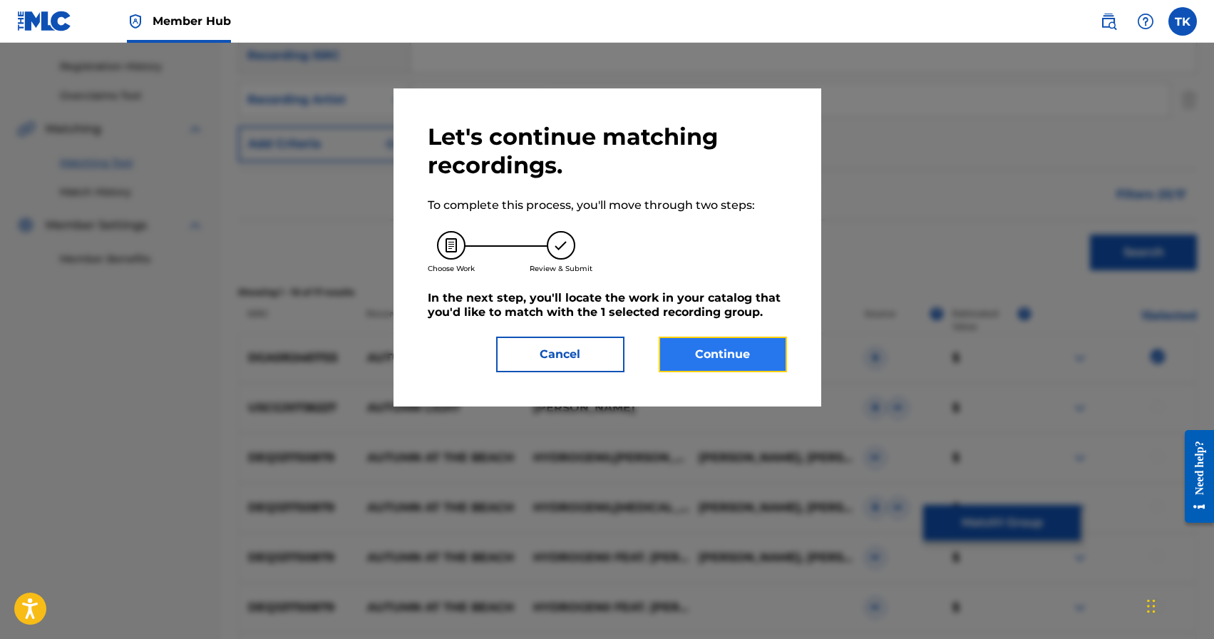
click at [717, 368] on button "Continue" at bounding box center [723, 354] width 128 height 36
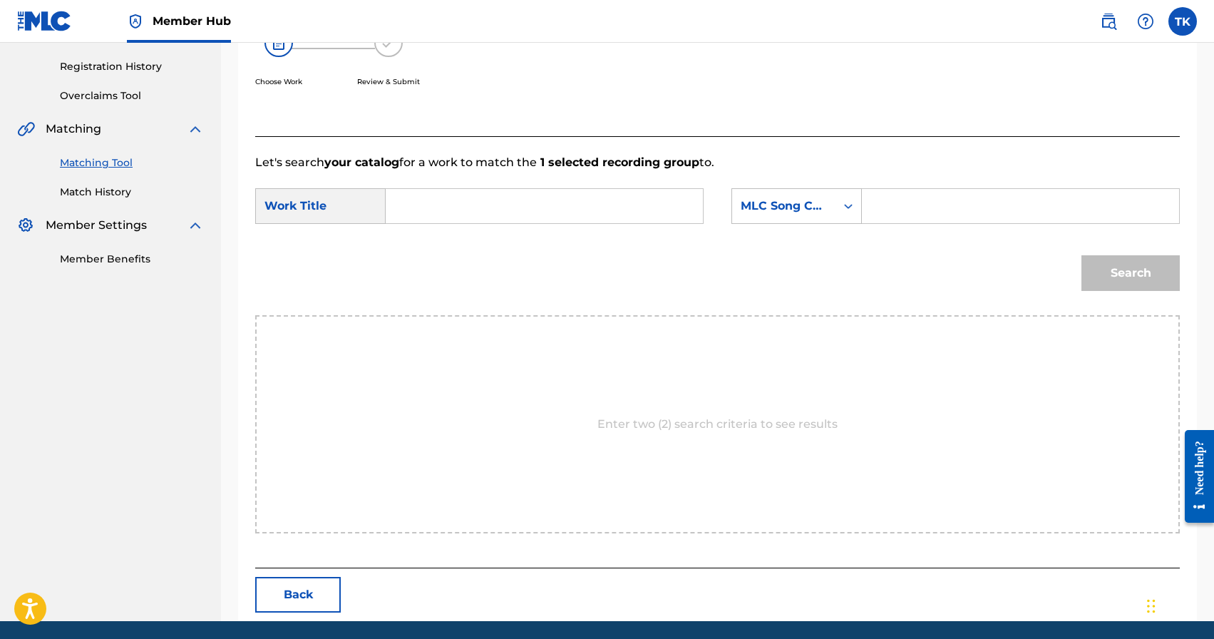
click at [585, 191] on input "Search Form" at bounding box center [544, 206] width 293 height 34
click at [463, 241] on div "aut umn" at bounding box center [437, 238] width 78 height 26
type input "autumn"
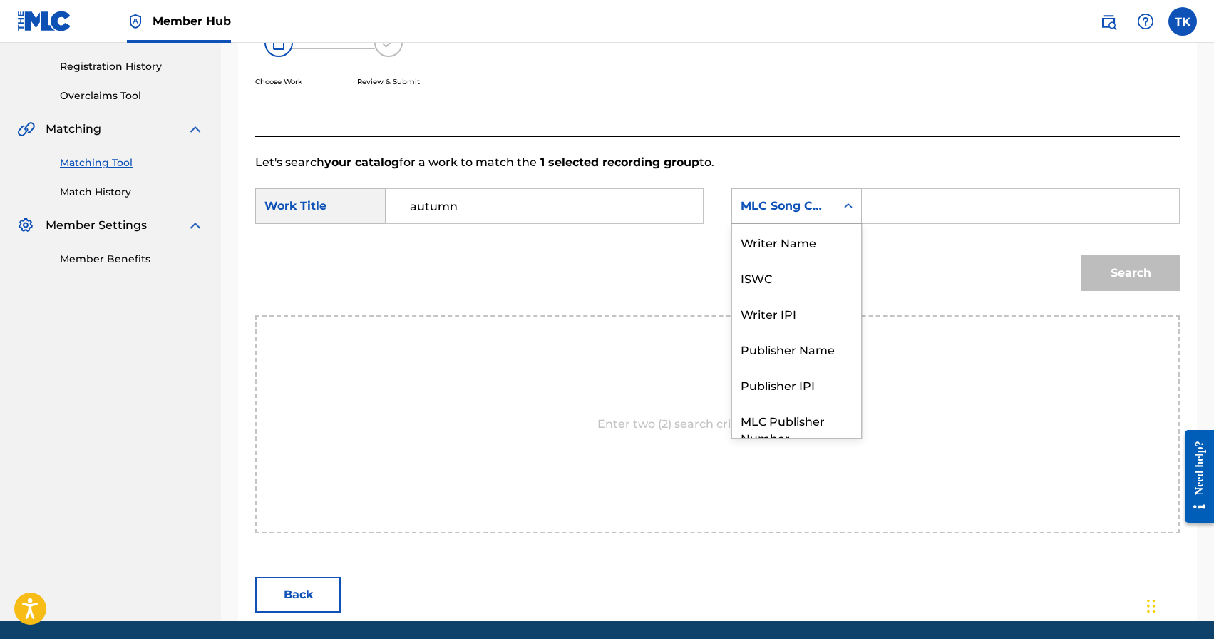
click at [832, 207] on div "MLC Song Code" at bounding box center [783, 205] width 103 height 27
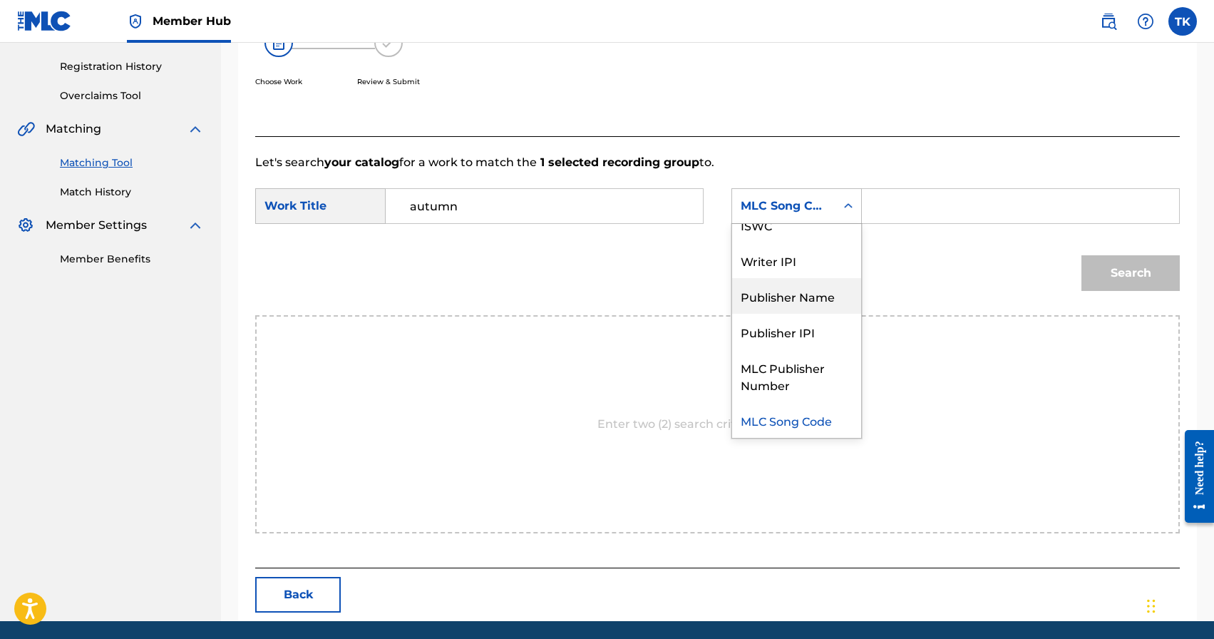
click at [818, 296] on div "Publisher Name" at bounding box center [796, 296] width 129 height 36
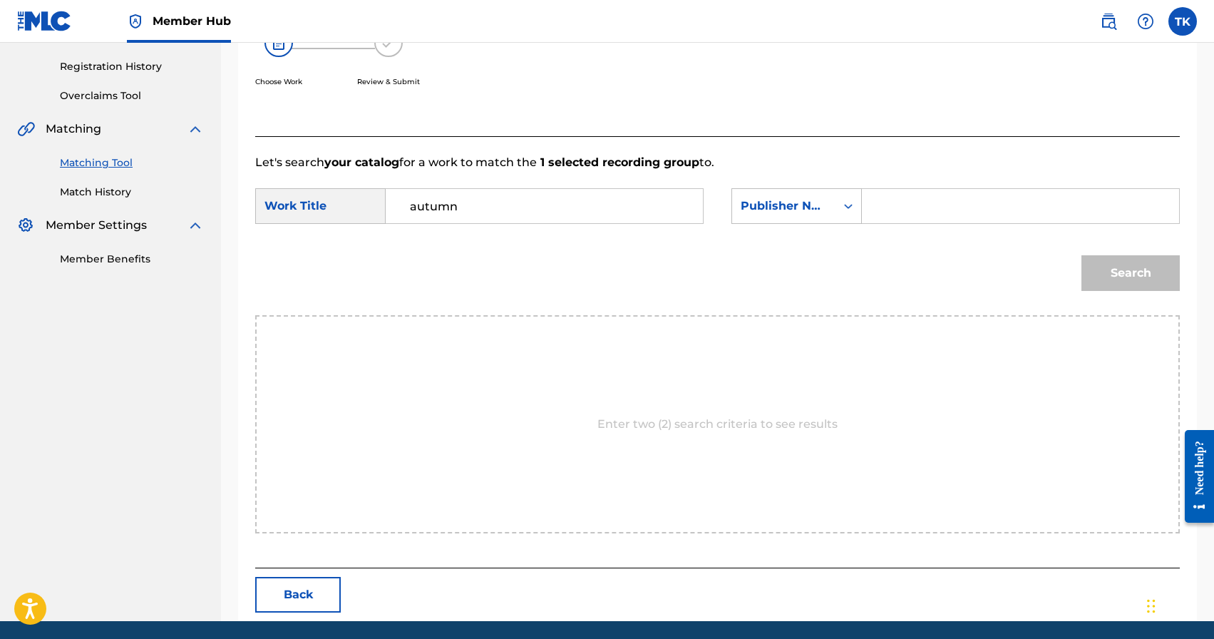
click at [921, 216] on input "Search Form" at bounding box center [1020, 206] width 293 height 34
type input "INFINITY MUSIC"
click at [1112, 265] on button "Search" at bounding box center [1130, 273] width 98 height 36
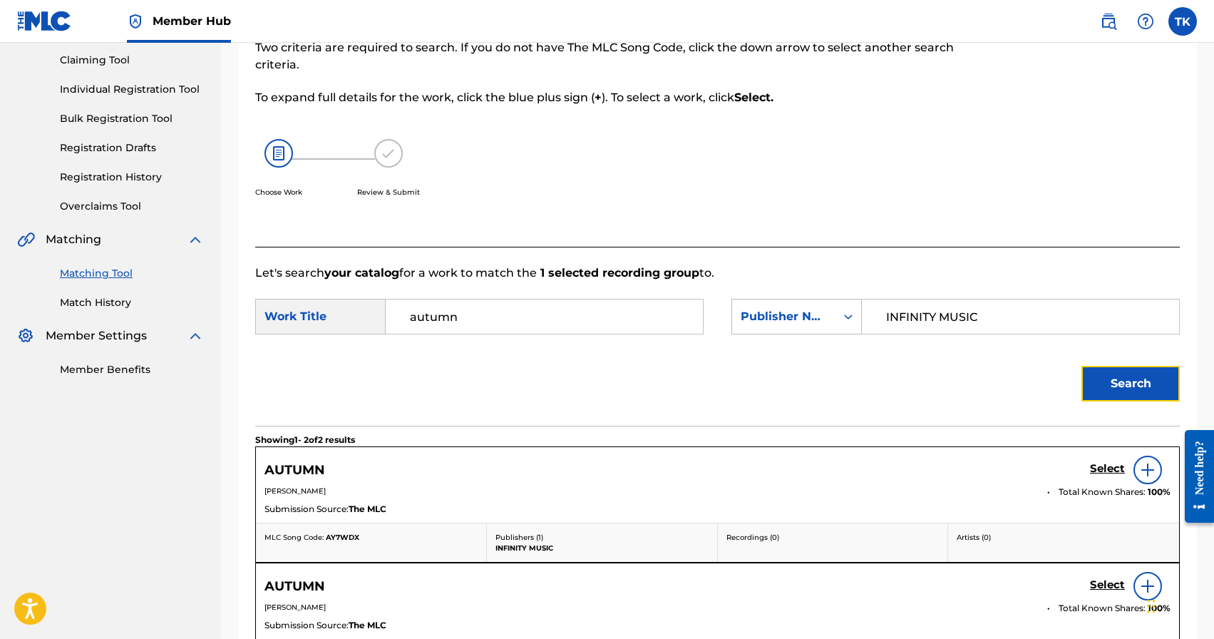
scroll to position [260, 0]
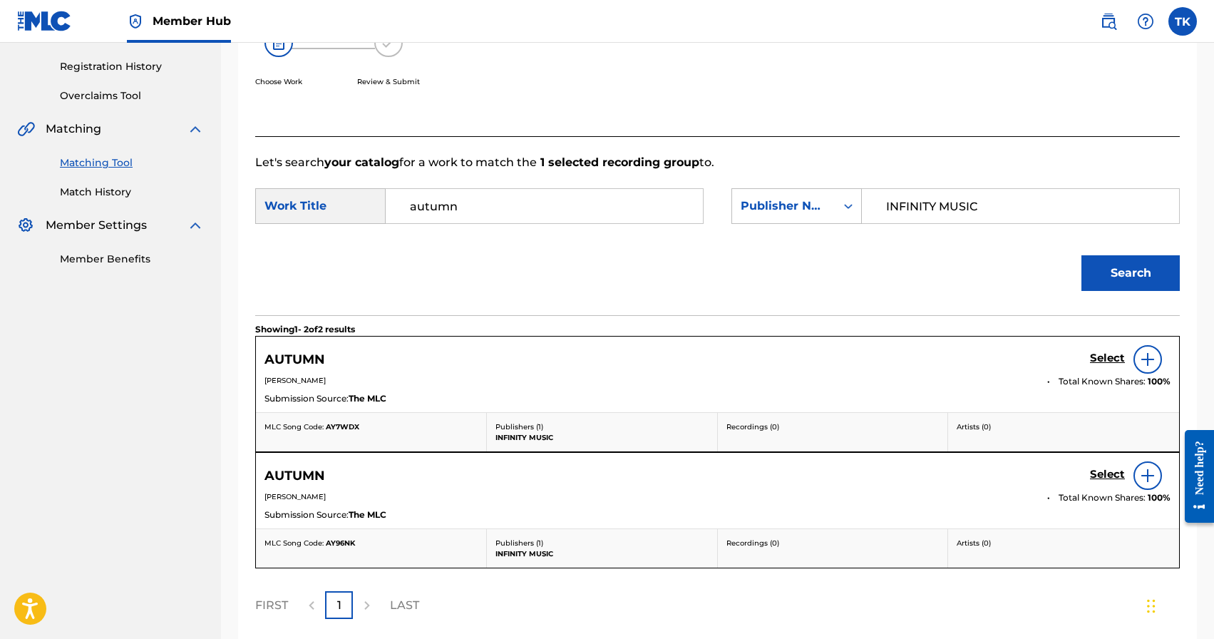
click at [906, 88] on div "Choose Work Review & Submit" at bounding box center [611, 65] width 712 height 108
click at [1102, 351] on h5 "Select" at bounding box center [1107, 358] width 35 height 14
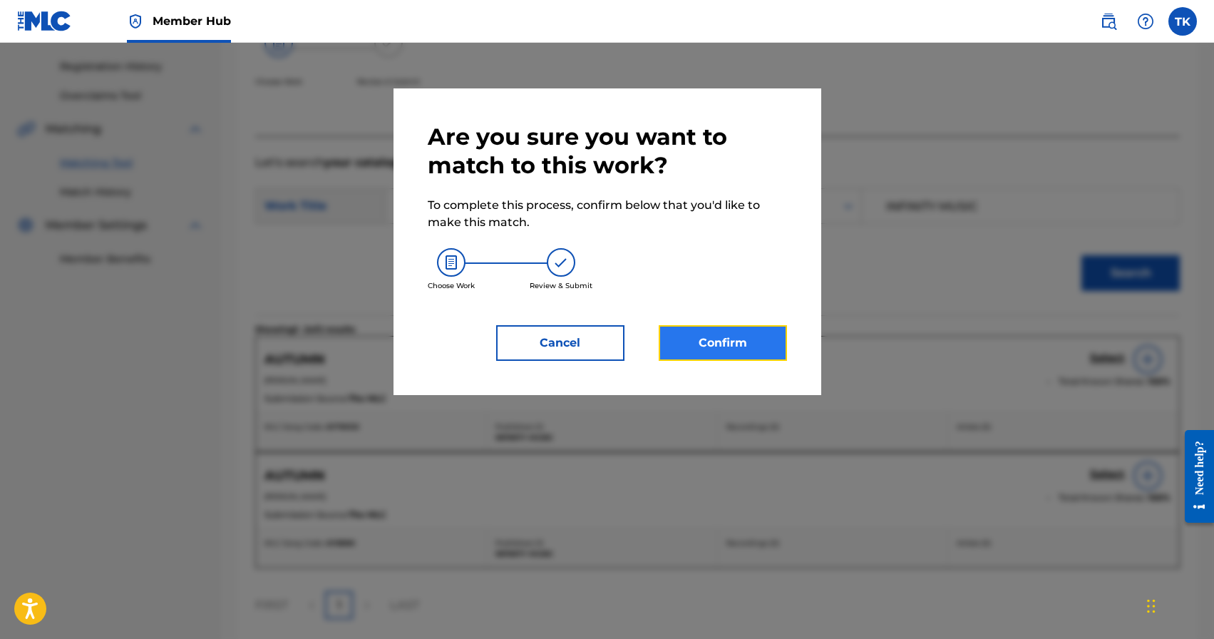
click at [716, 331] on button "Confirm" at bounding box center [723, 343] width 128 height 36
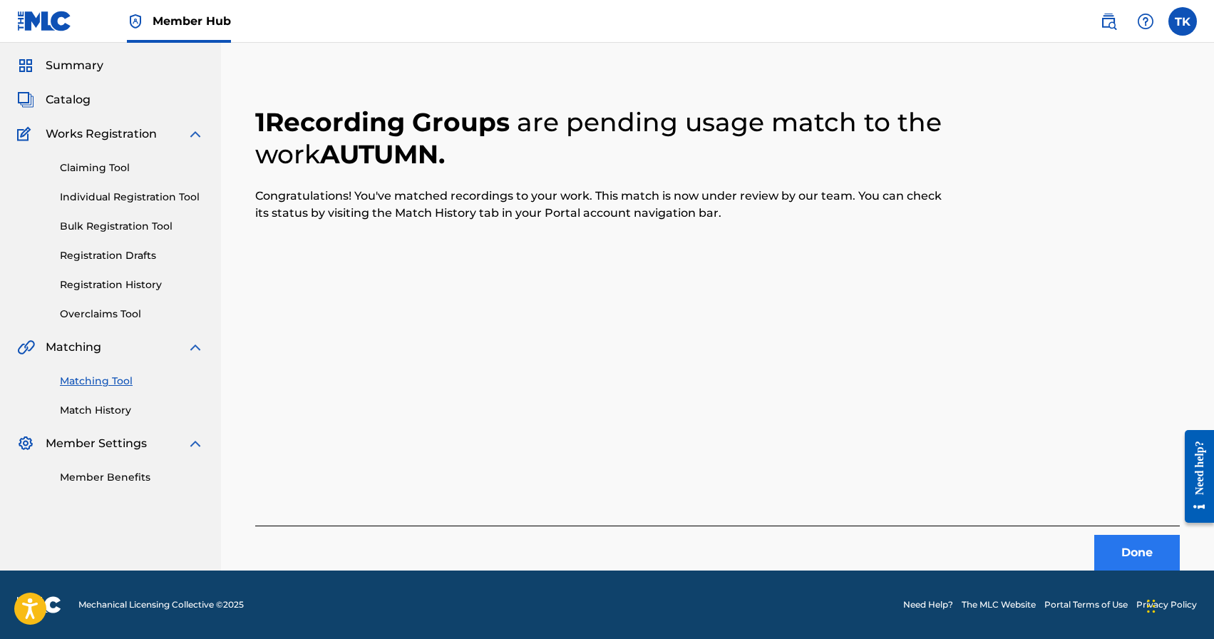
scroll to position [42, 0]
click at [1113, 558] on button "Done" at bounding box center [1137, 553] width 86 height 36
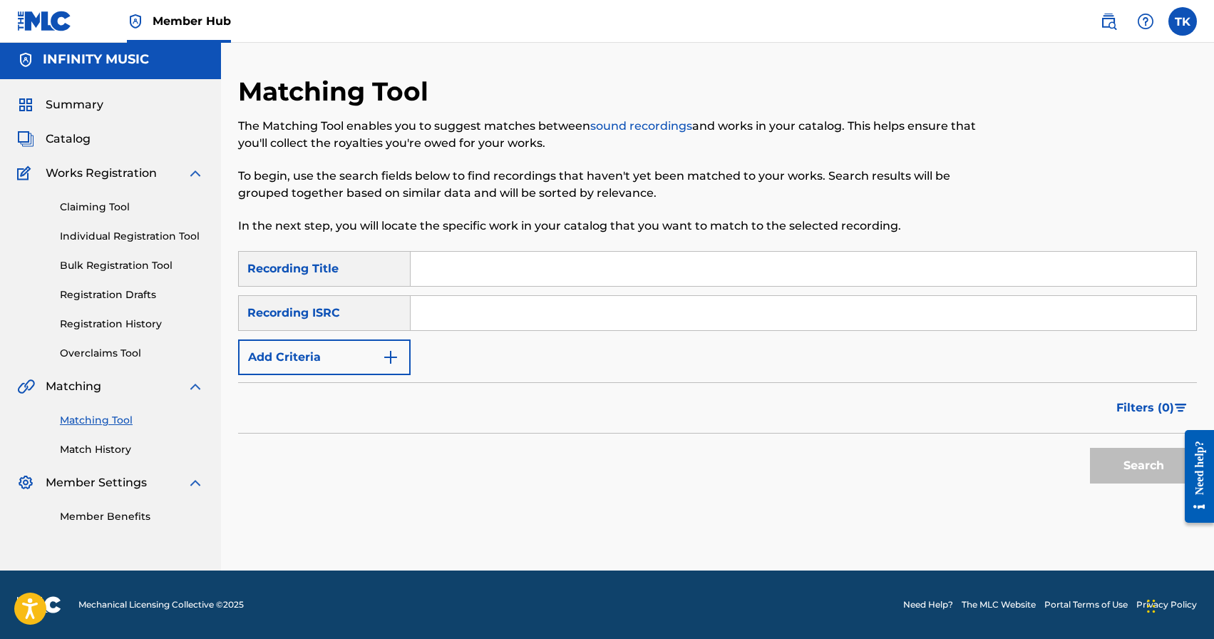
scroll to position [0, 0]
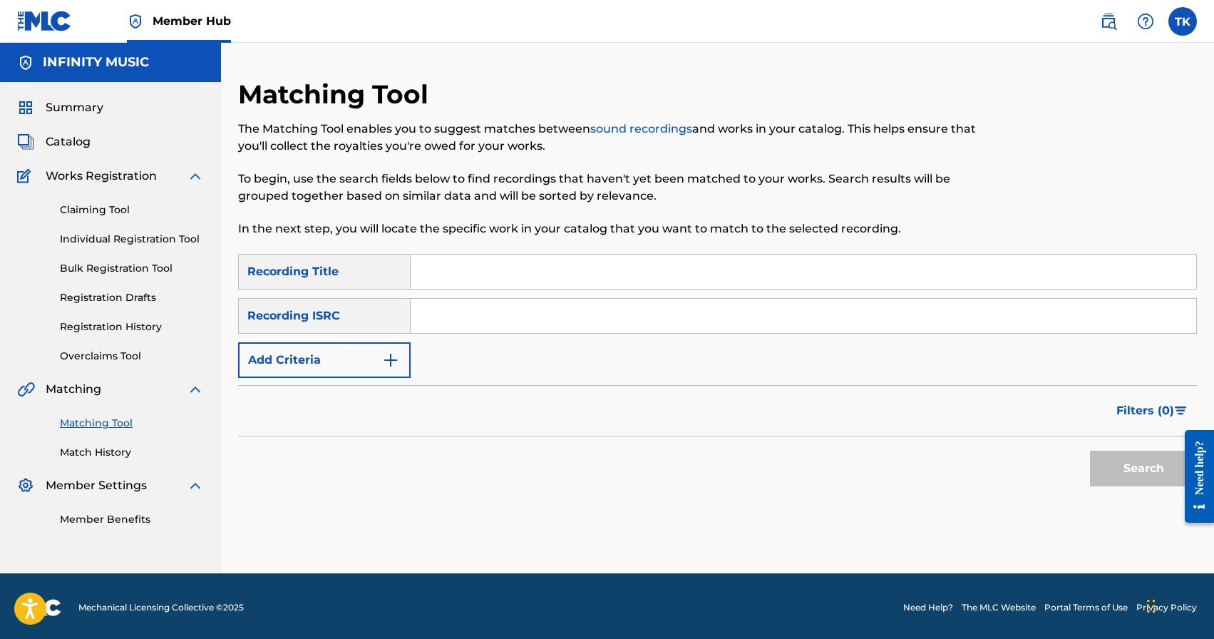
click at [581, 268] on input "Search Form" at bounding box center [803, 271] width 785 height 34
type input "cold of [GEOGRAPHIC_DATA]"
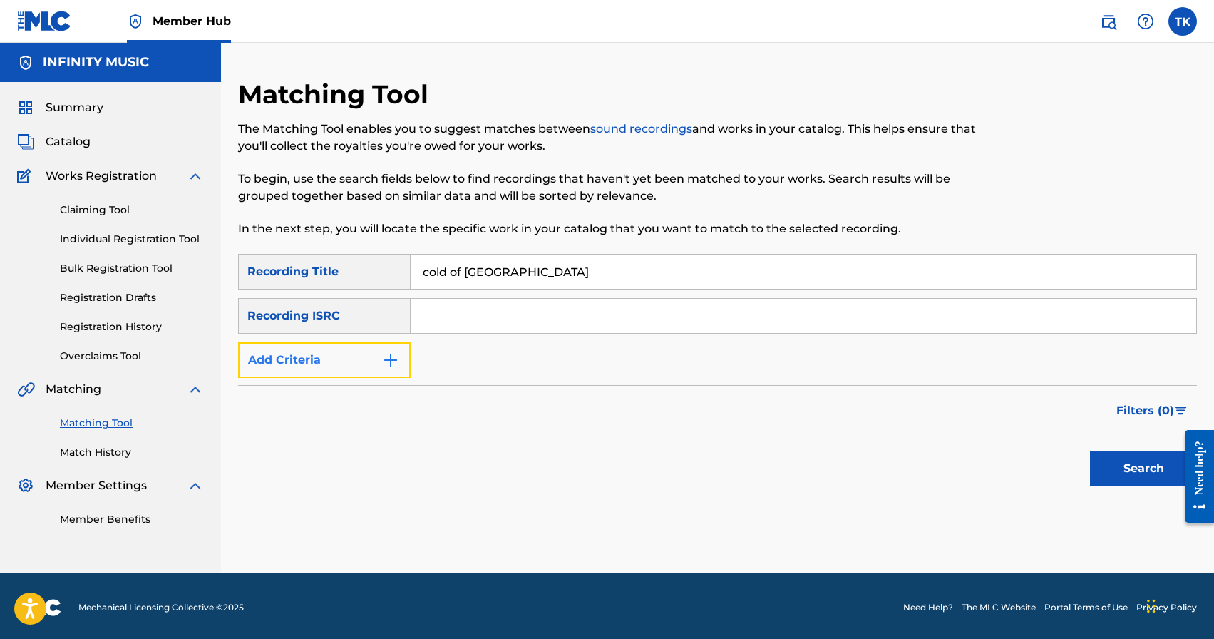
click at [387, 370] on button "Add Criteria" at bounding box center [324, 360] width 172 height 36
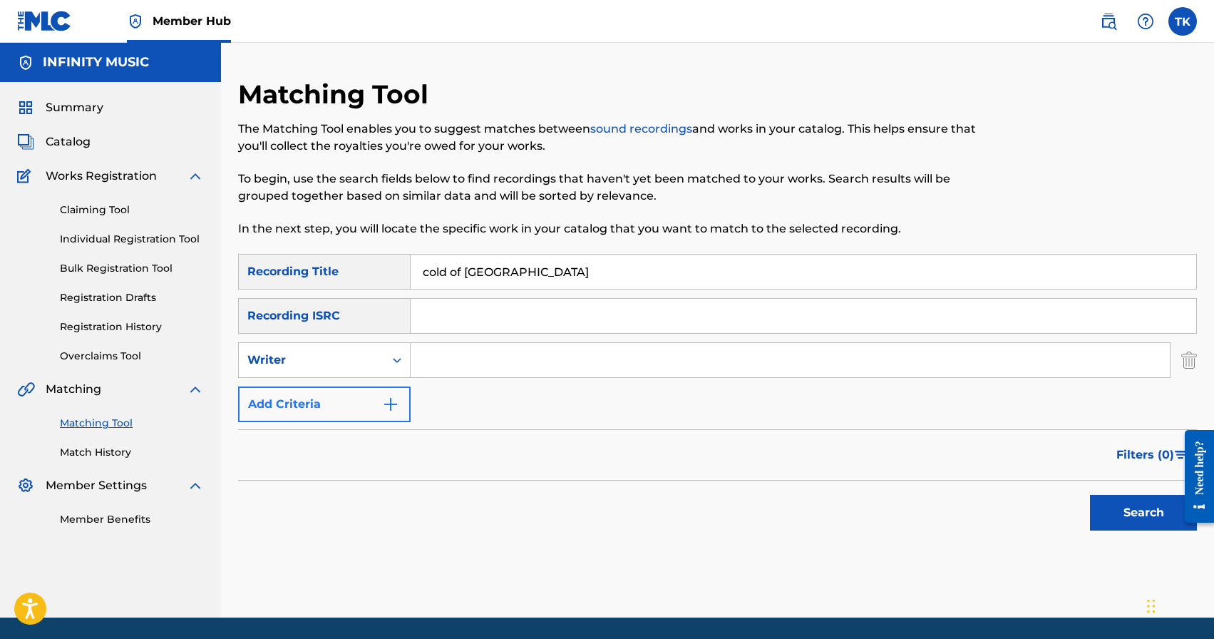
click at [387, 370] on div "Search Form" at bounding box center [397, 360] width 26 height 26
click at [386, 396] on div "Recording Artist" at bounding box center [324, 396] width 171 height 36
click at [465, 366] on input "Search Form" at bounding box center [790, 360] width 759 height 34
type input "[PERSON_NAME]"
click at [1148, 526] on button "Search" at bounding box center [1143, 513] width 107 height 36
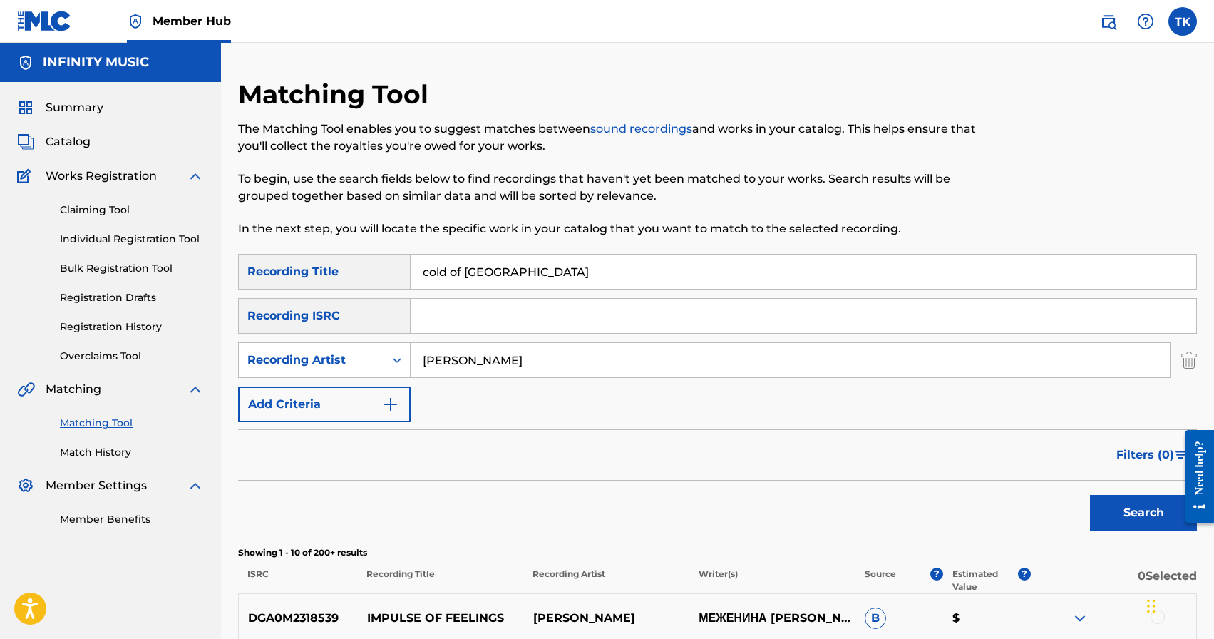
click at [530, 270] on input "cold of [GEOGRAPHIC_DATA]" at bounding box center [803, 271] width 785 height 34
type input "net"
click at [538, 375] on input "[PERSON_NAME]" at bounding box center [790, 360] width 759 height 34
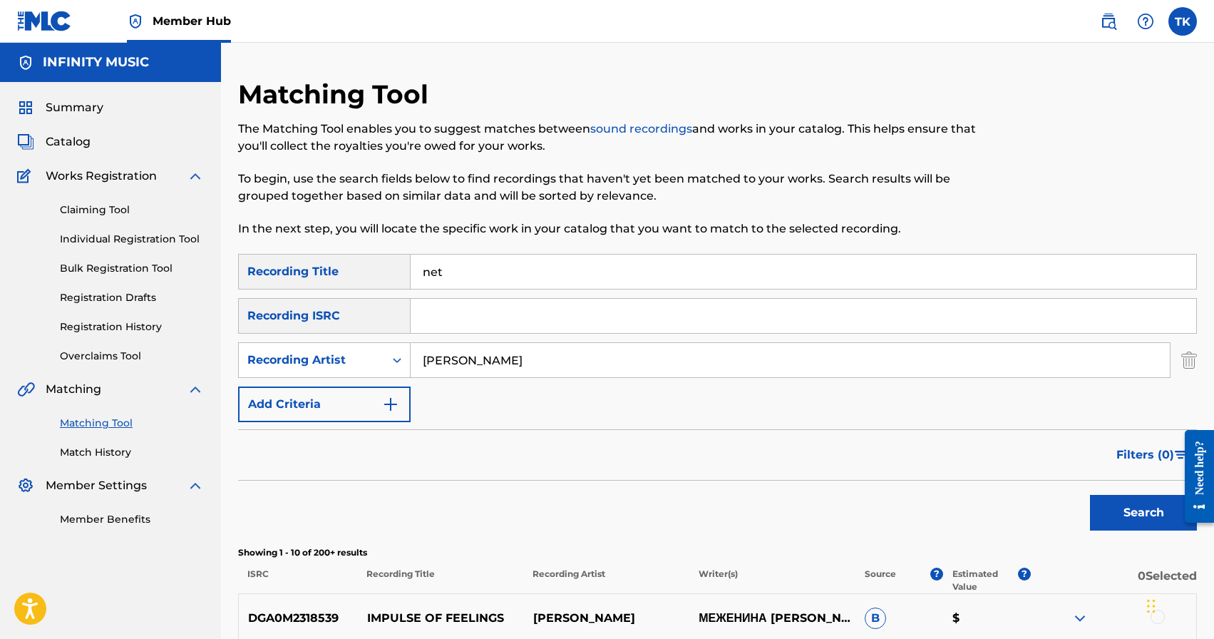
click at [538, 375] on input "[PERSON_NAME]" at bounding box center [790, 360] width 759 height 34
type input "[PERSON_NAME] [PERSON_NAME]"
click at [1118, 513] on button "Search" at bounding box center [1143, 513] width 107 height 36
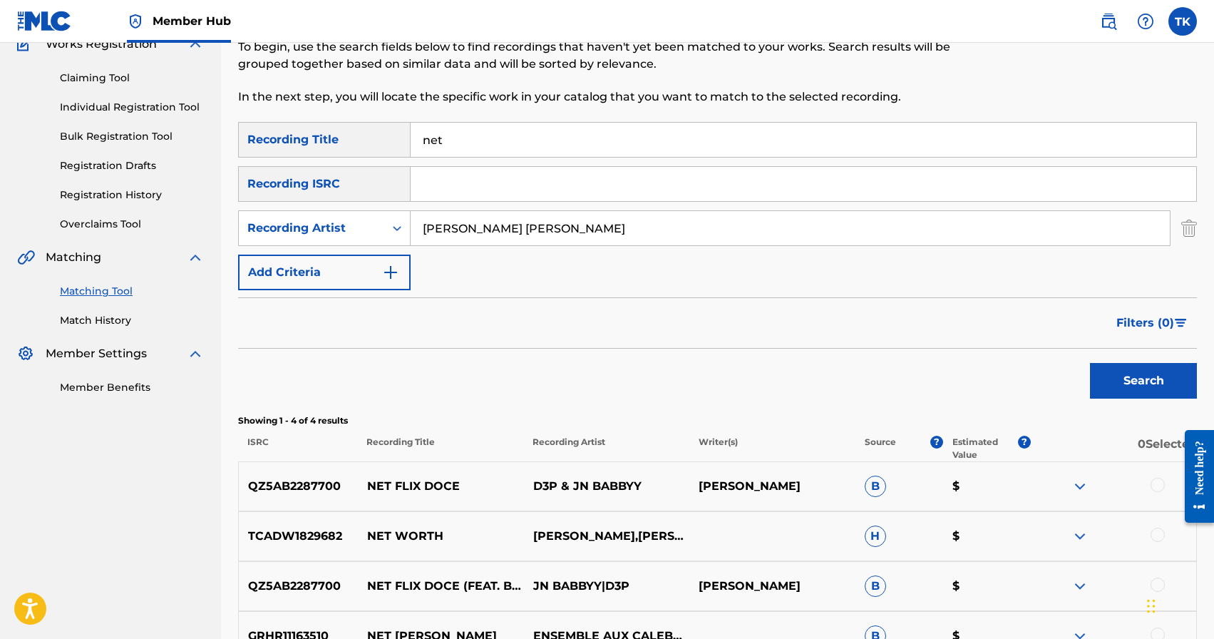
scroll to position [157, 0]
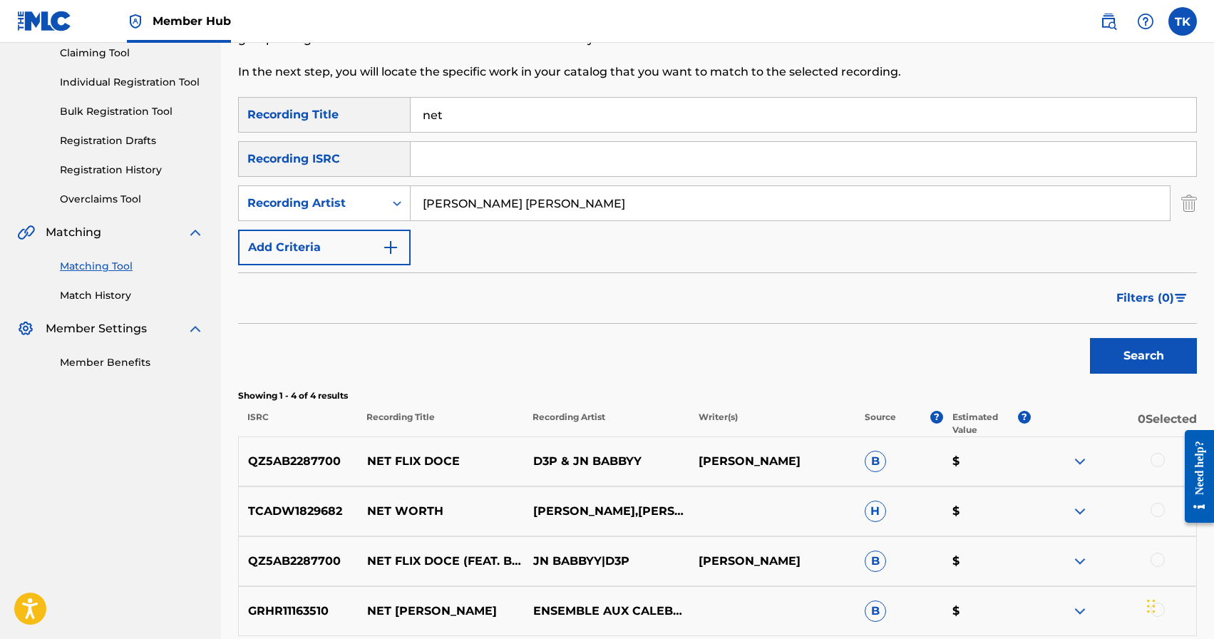
click at [527, 121] on input "net" at bounding box center [803, 115] width 785 height 34
type input "sonder"
click at [541, 207] on input "[PERSON_NAME] [PERSON_NAME]" at bounding box center [790, 203] width 759 height 34
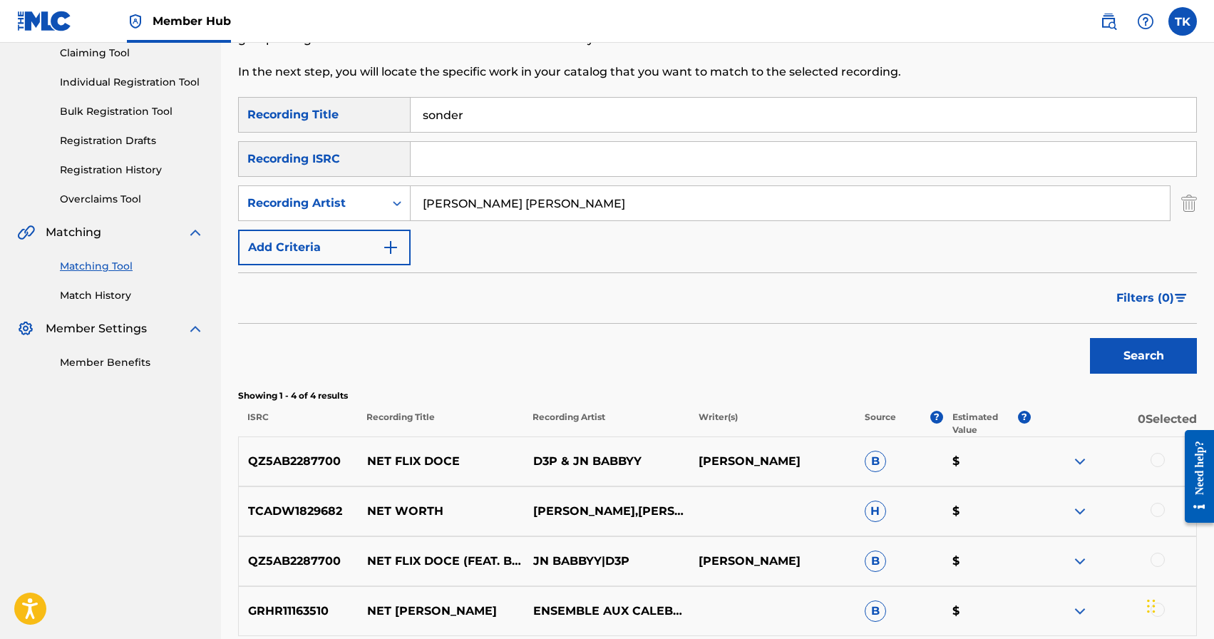
click at [541, 207] on input "[PERSON_NAME] [PERSON_NAME]" at bounding box center [790, 203] width 759 height 34
type input "[PERSON_NAME]"
click at [1112, 354] on button "Search" at bounding box center [1143, 356] width 107 height 36
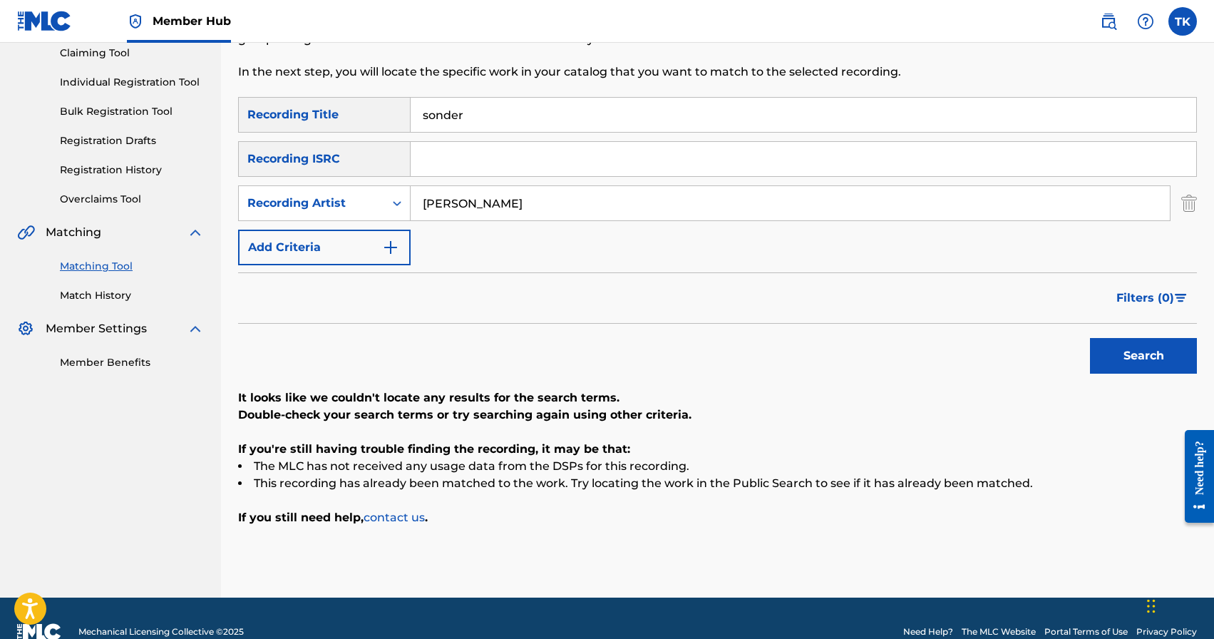
click at [508, 102] on input "sonder" at bounding box center [803, 115] width 785 height 34
type input "game of fireflies"
click at [539, 204] on input "[PERSON_NAME]" at bounding box center [790, 203] width 759 height 34
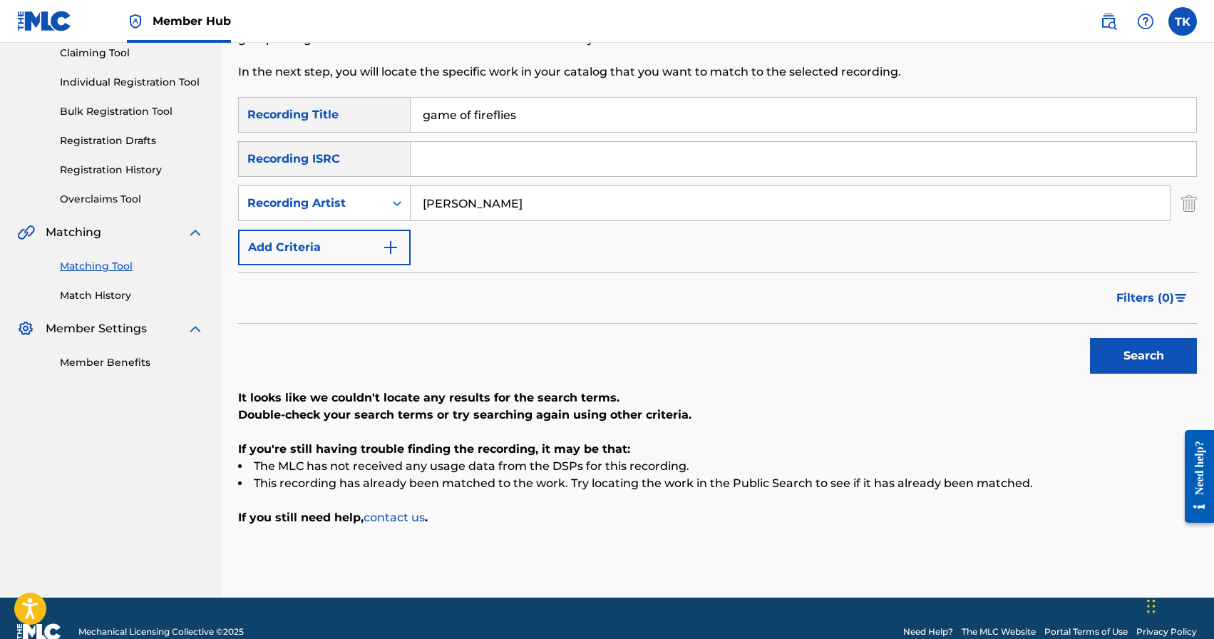
click at [539, 204] on input "[PERSON_NAME]" at bounding box center [790, 203] width 759 height 34
type input "elterium"
click at [1170, 358] on button "Search" at bounding box center [1143, 356] width 107 height 36
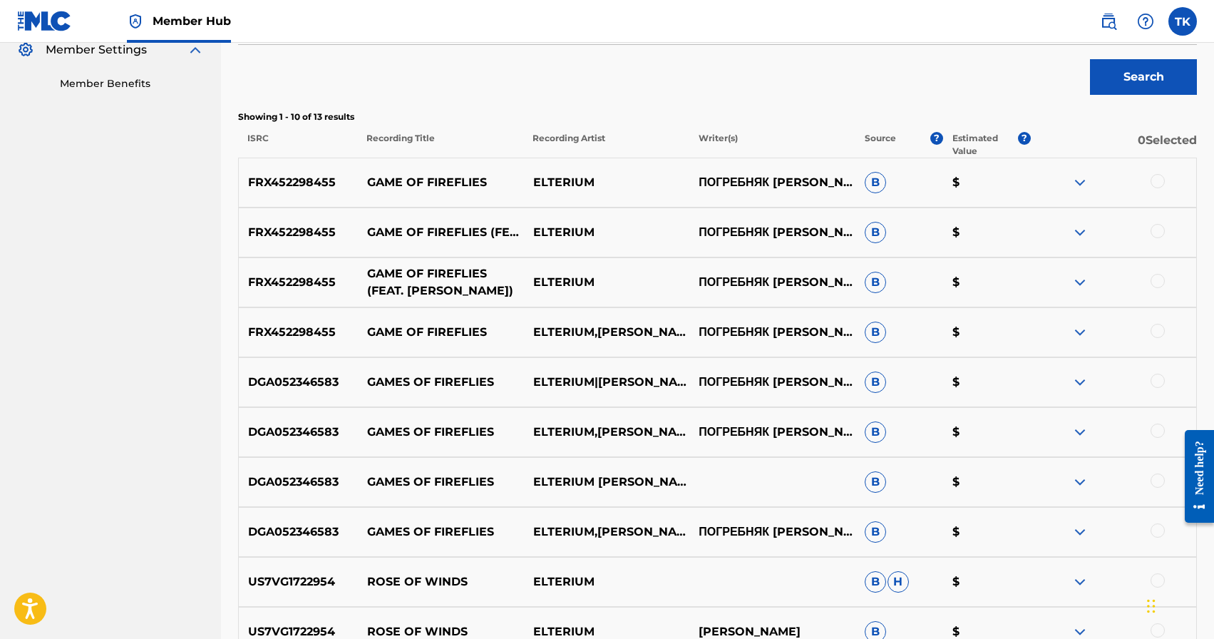
scroll to position [455, 0]
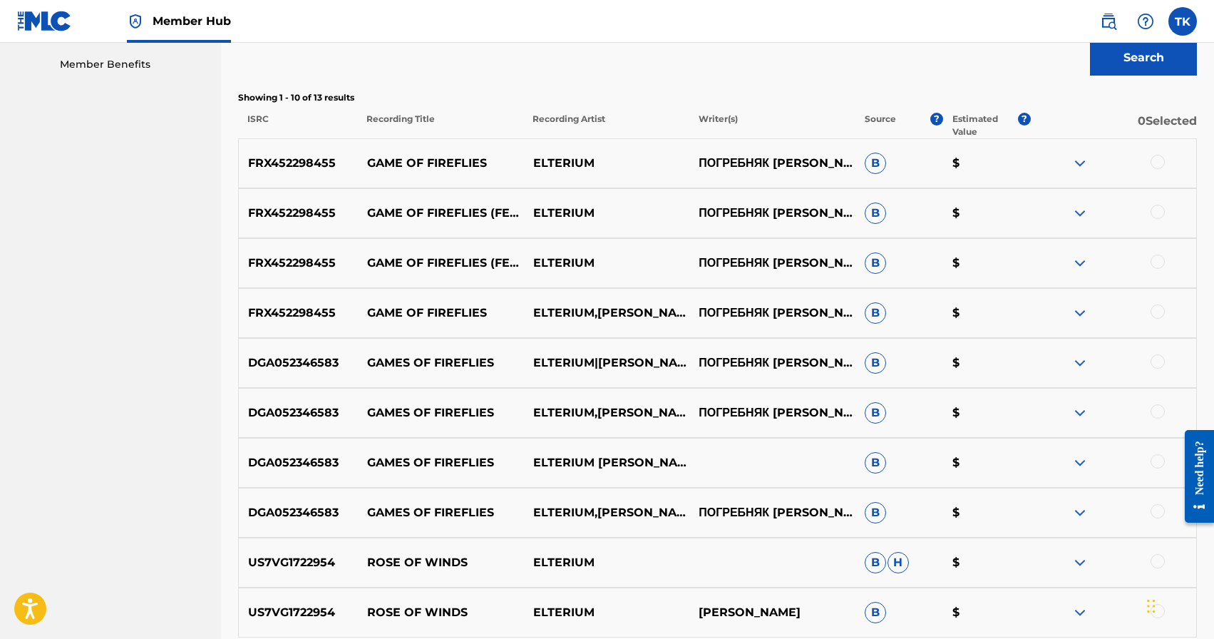
click at [1158, 509] on div at bounding box center [1157, 511] width 14 height 14
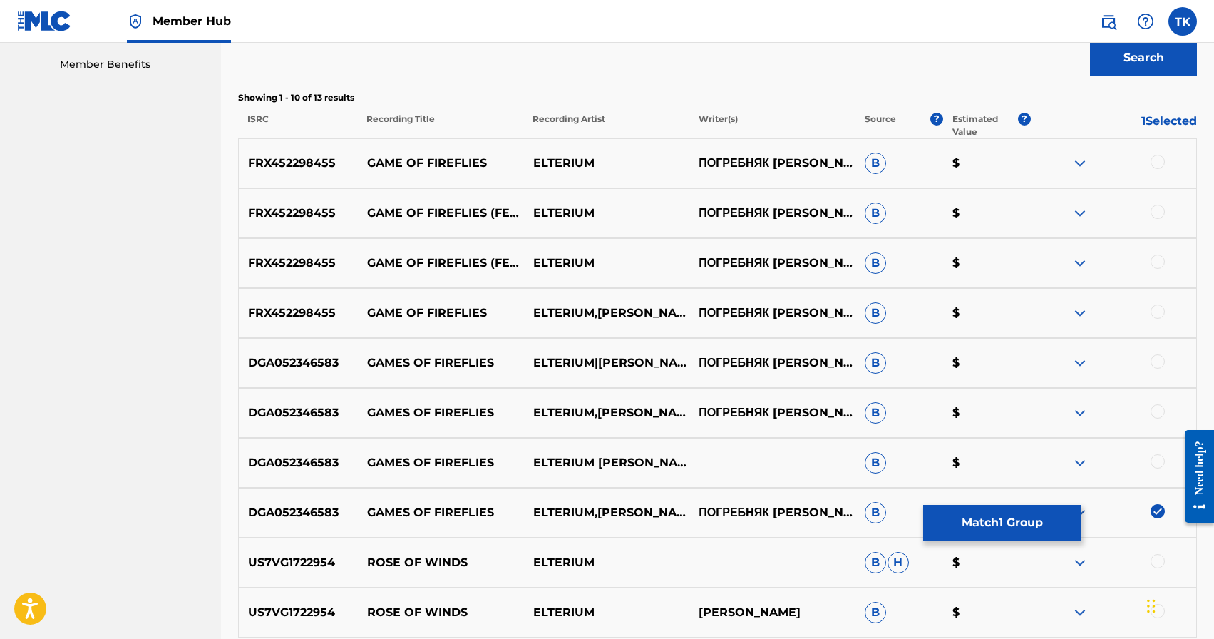
click at [1158, 459] on div at bounding box center [1157, 461] width 14 height 14
click at [1158, 412] on div at bounding box center [1157, 411] width 14 height 14
click at [1160, 364] on div at bounding box center [1157, 361] width 14 height 14
click at [1158, 304] on div at bounding box center [1157, 311] width 14 height 14
click at [1157, 259] on div at bounding box center [1157, 261] width 14 height 14
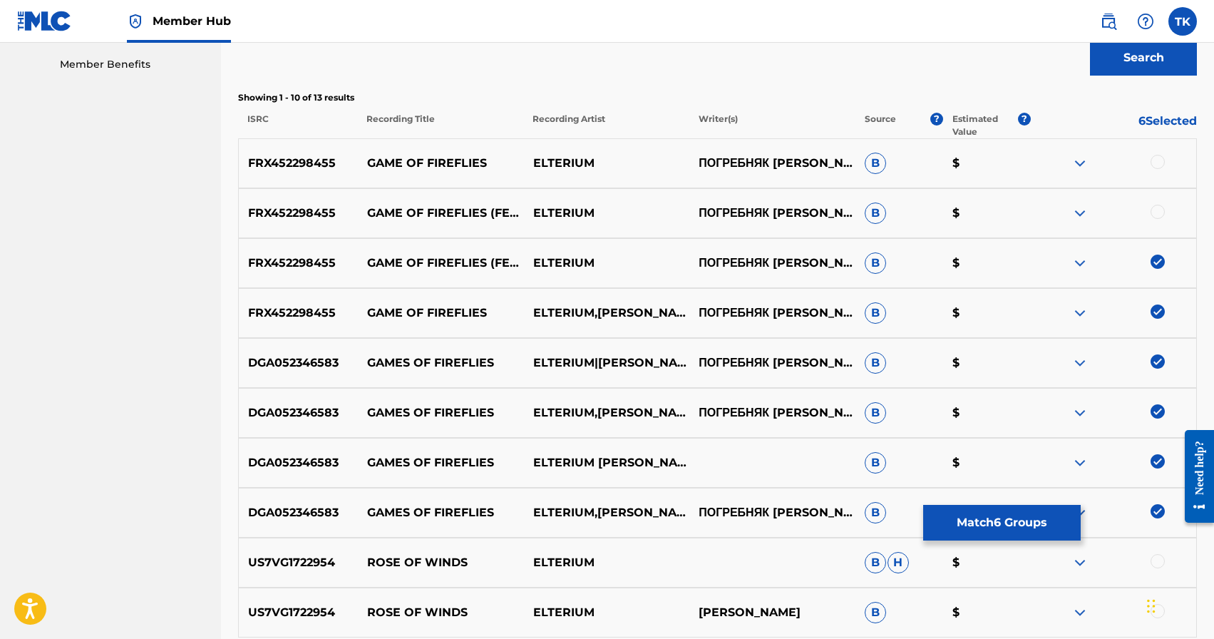
click at [1153, 211] on div at bounding box center [1157, 212] width 14 height 14
click at [1155, 163] on div at bounding box center [1157, 162] width 14 height 14
click at [937, 77] on div "Search" at bounding box center [717, 54] width 959 height 57
click at [1000, 512] on button "Match 8 Groups" at bounding box center [1002, 523] width 158 height 36
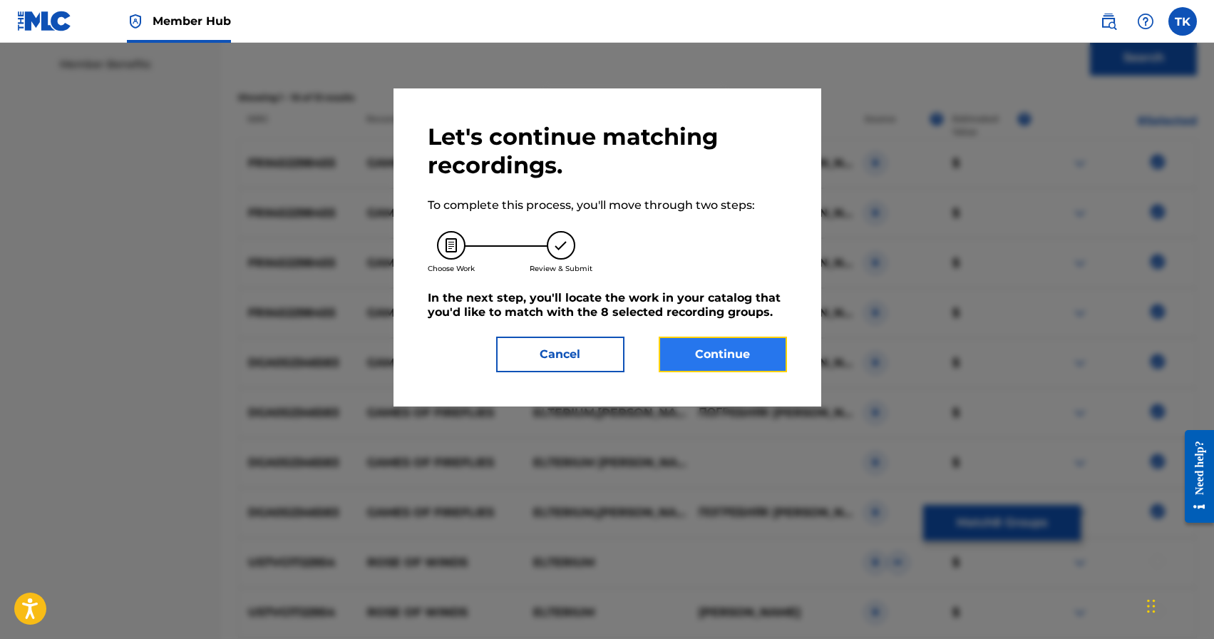
click at [758, 348] on button "Continue" at bounding box center [723, 354] width 128 height 36
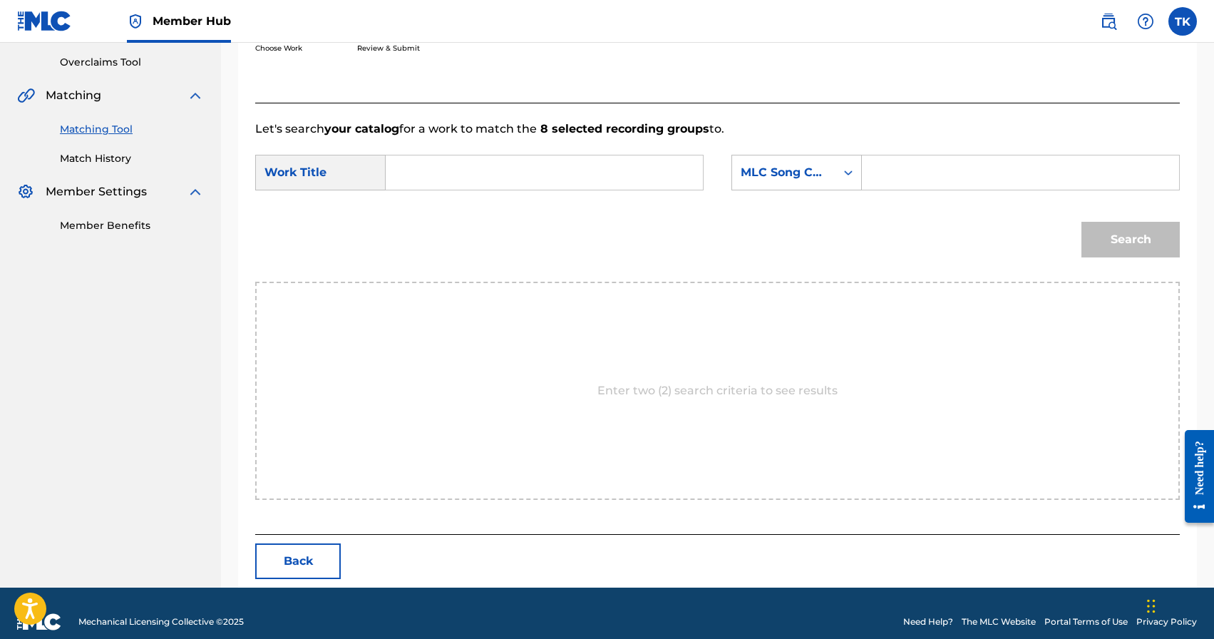
scroll to position [311, 0]
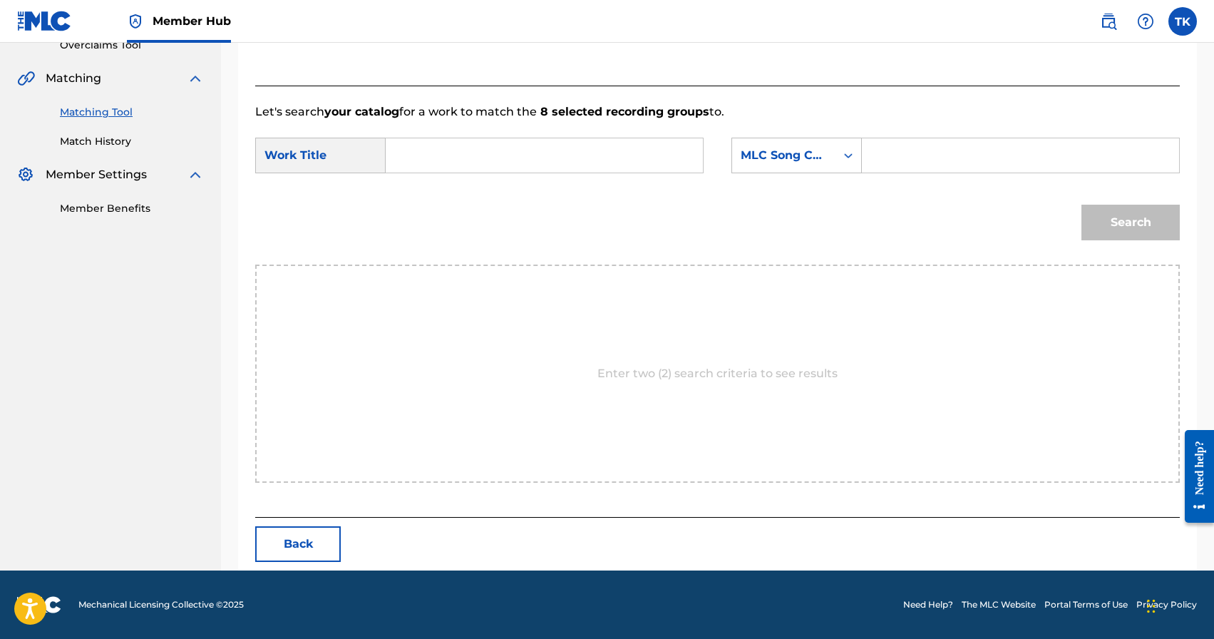
click at [593, 150] on input "Search Form" at bounding box center [544, 155] width 293 height 34
type input "I"
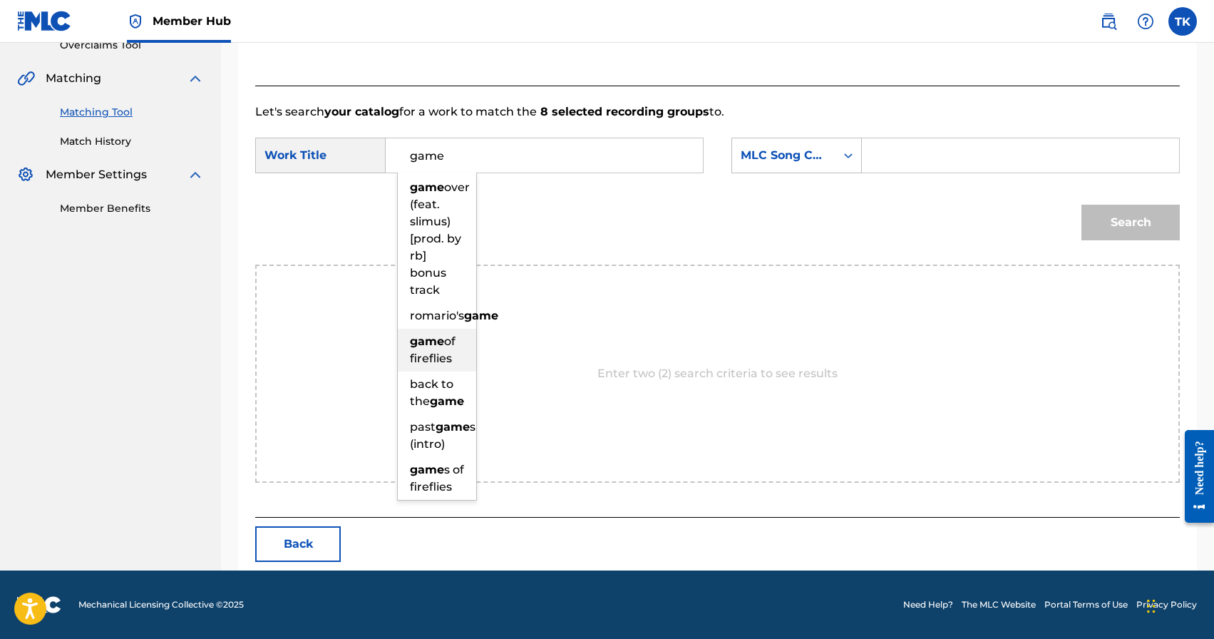
click at [459, 371] on div "game of fireflies" at bounding box center [437, 350] width 78 height 43
type input "game of fireflies"
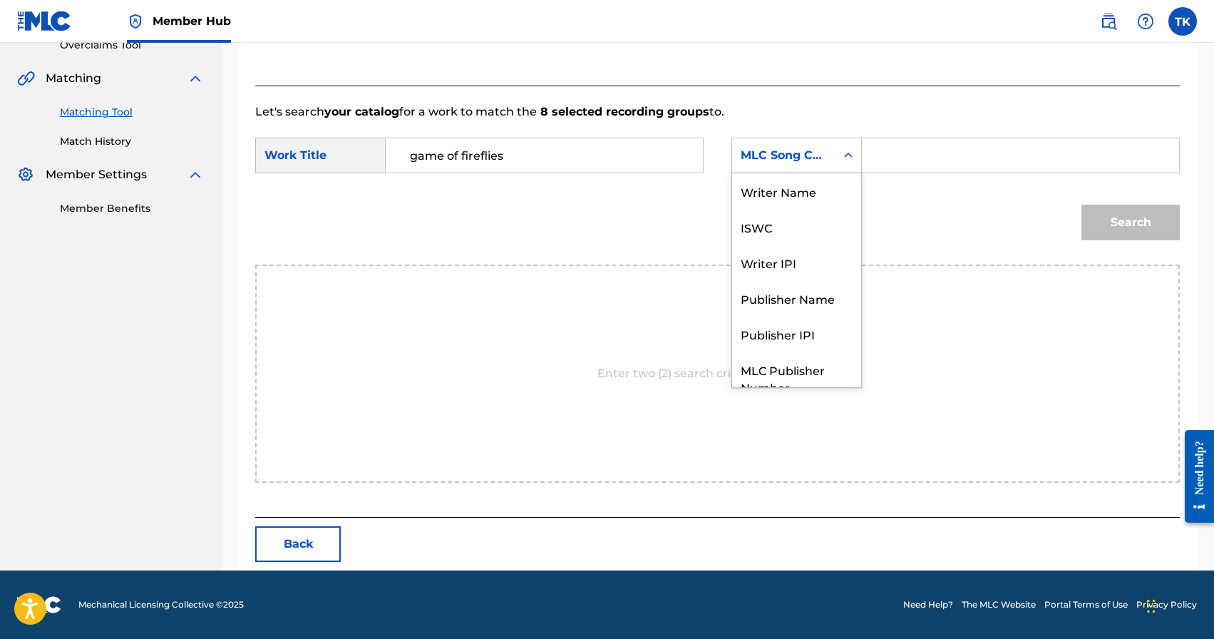
click at [814, 158] on div "MLC Song Code" at bounding box center [784, 155] width 86 height 17
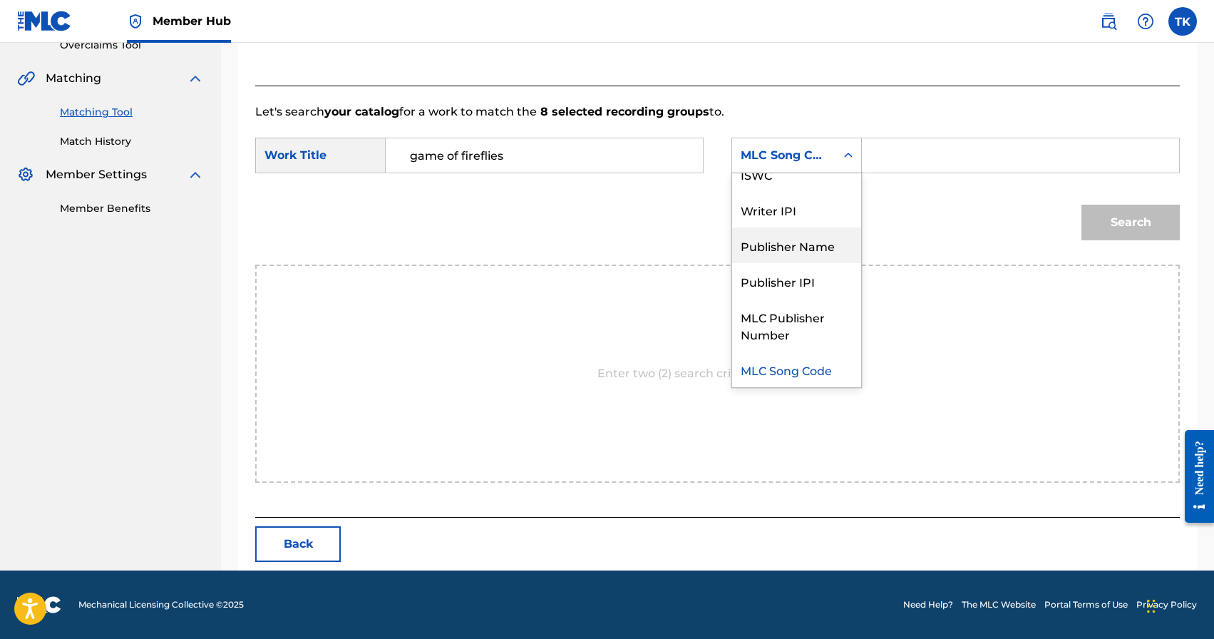
click at [810, 257] on div "Publisher Name" at bounding box center [796, 245] width 129 height 36
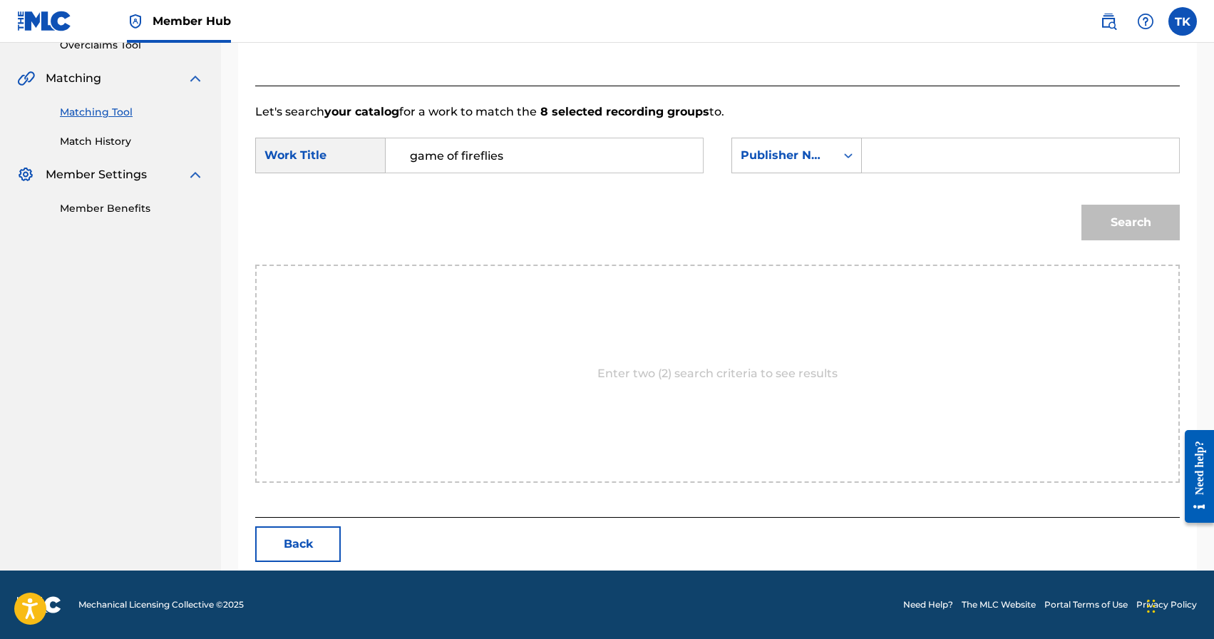
click at [897, 165] on input "Search Form" at bounding box center [1020, 155] width 293 height 34
type input "INFINITY MUSIC"
click at [1178, 219] on button "Search" at bounding box center [1130, 223] width 98 height 36
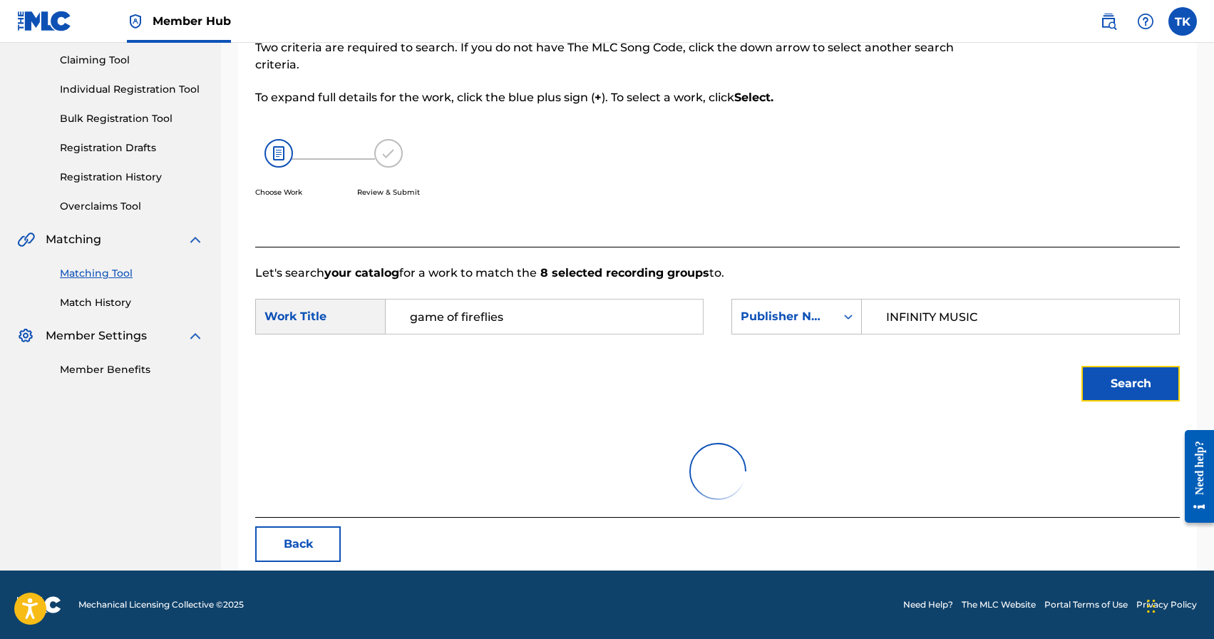
scroll to position [311, 0]
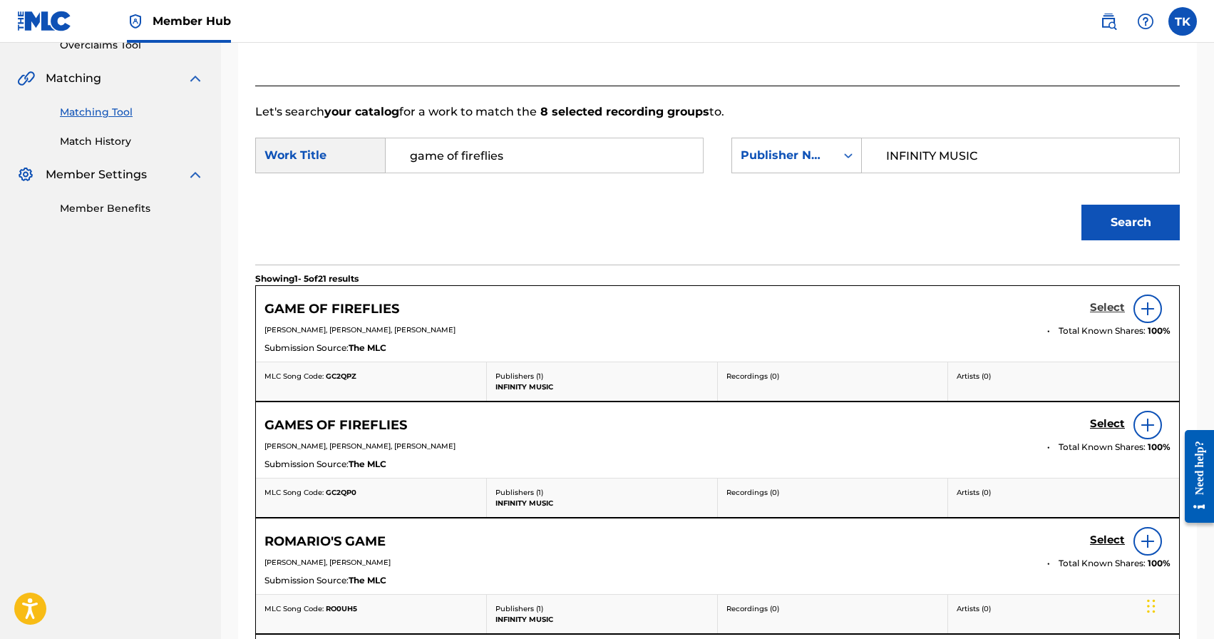
click at [1098, 304] on h5 "Select" at bounding box center [1107, 308] width 35 height 14
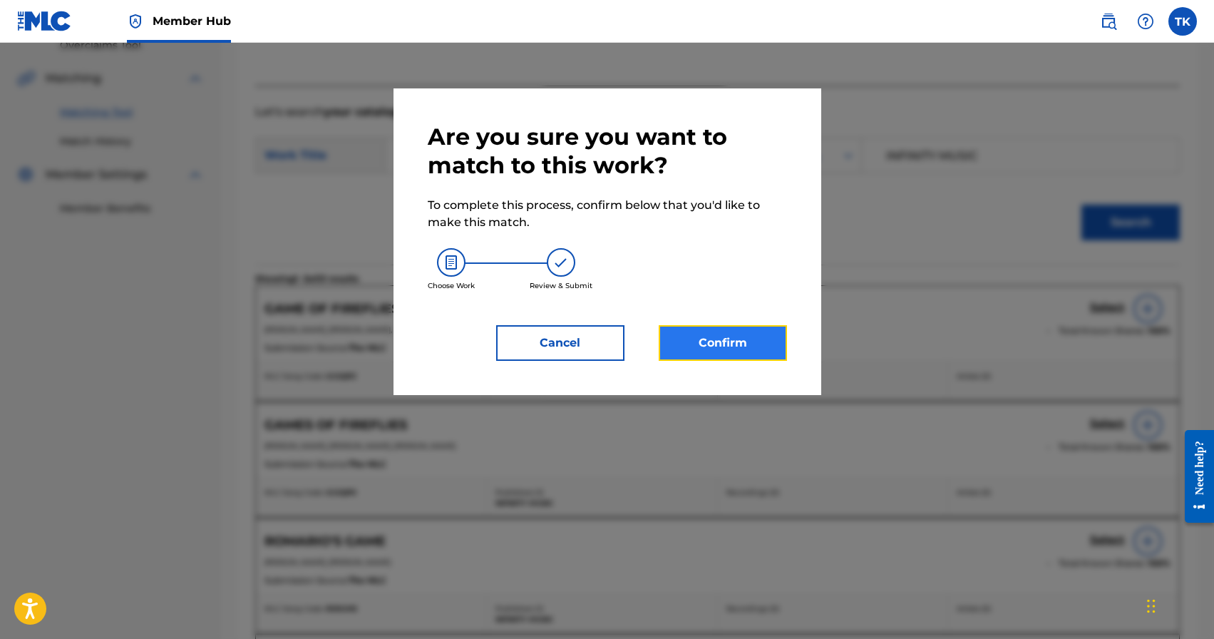
click at [757, 337] on button "Confirm" at bounding box center [723, 343] width 128 height 36
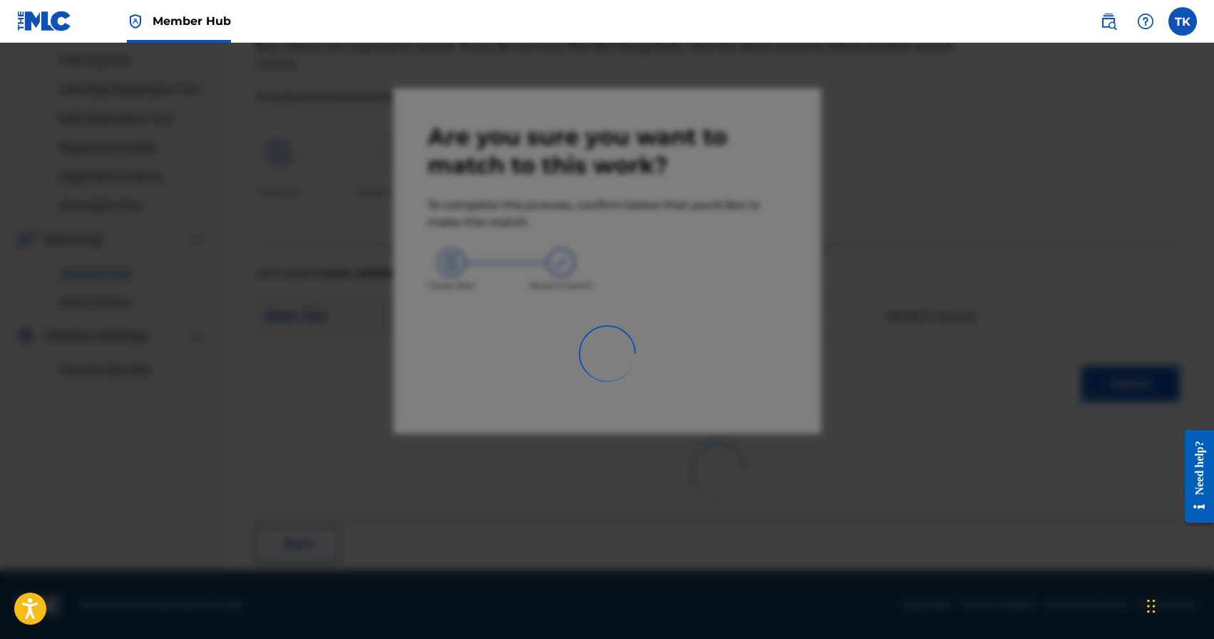
scroll to position [42, 0]
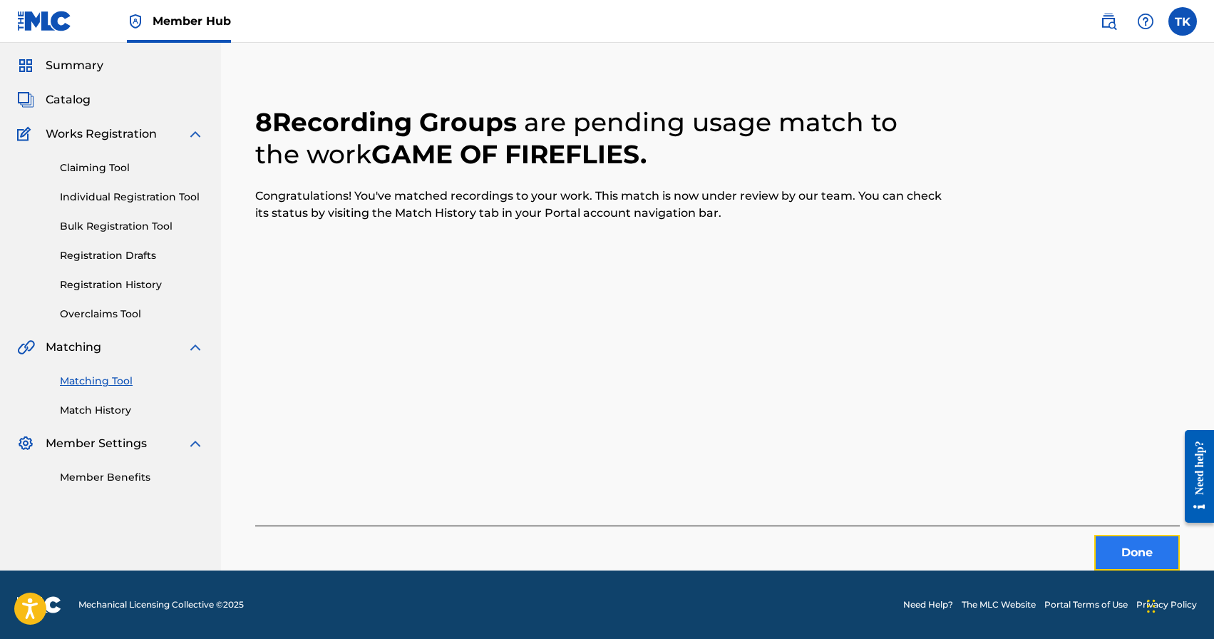
click at [1138, 547] on button "Done" at bounding box center [1137, 553] width 86 height 36
